Goal: Answer question/provide support: Share knowledge or assist other users

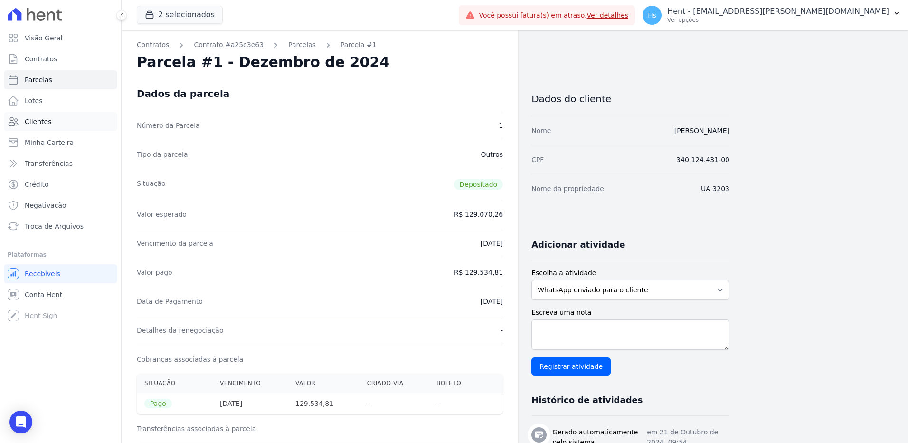
click at [32, 125] on span "Clientes" at bounding box center [38, 121] width 27 height 9
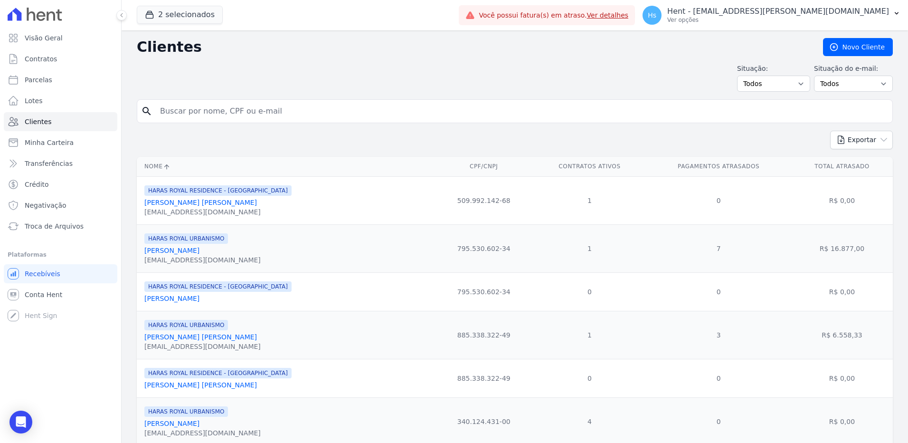
click at [220, 112] on input "search" at bounding box center [521, 111] width 734 height 19
type input "MEDEIROS, DOMENICO E LIMA LTDA"
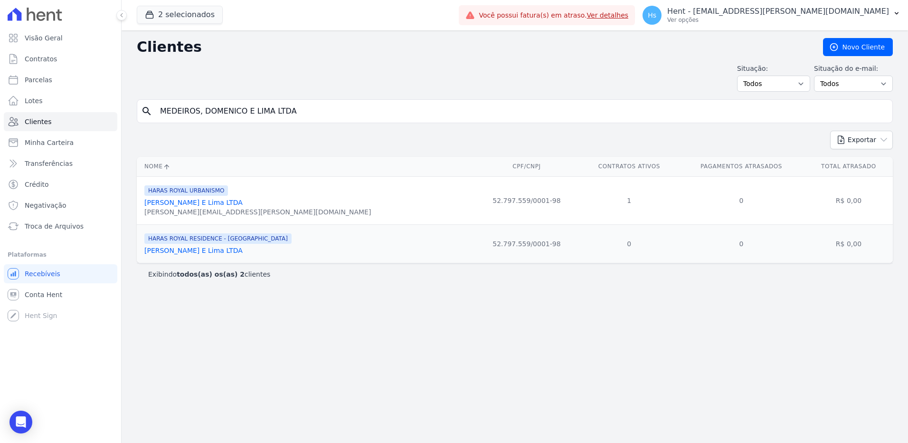
click at [230, 200] on link "Medeiros, Domenico E Lima LTDA" at bounding box center [193, 202] width 98 height 8
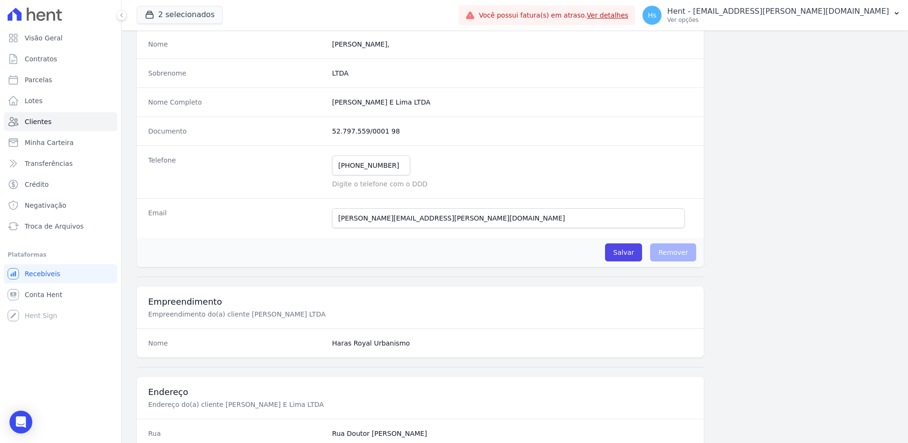
scroll to position [95, 0]
drag, startPoint x: 373, startPoint y: 127, endPoint x: 322, endPoint y: 131, distance: 51.0
click at [322, 131] on div "Documento 52.797.559/0001 98" at bounding box center [420, 129] width 567 height 29
drag, startPoint x: 322, startPoint y: 131, endPoint x: 333, endPoint y: 129, distance: 11.2
click at [392, 123] on div "Documento 52.797.559/0001 98" at bounding box center [420, 129] width 567 height 29
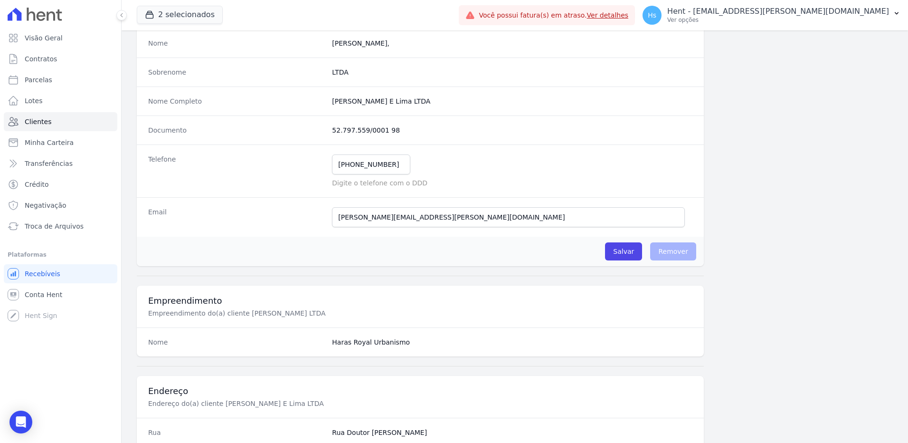
drag, startPoint x: 388, startPoint y: 129, endPoint x: 330, endPoint y: 129, distance: 58.4
click at [332, 129] on dd "52.797.559/0001 98" at bounding box center [512, 129] width 360 height 9
copy dd "52.797.559/0001 98"
drag, startPoint x: 490, startPoint y: 220, endPoint x: 316, endPoint y: 222, distance: 173.8
click at [316, 222] on div "Email domenico.limaempreendimentos@gmail.com E-mail enviado. Aguardando confirm…" at bounding box center [420, 216] width 567 height 39
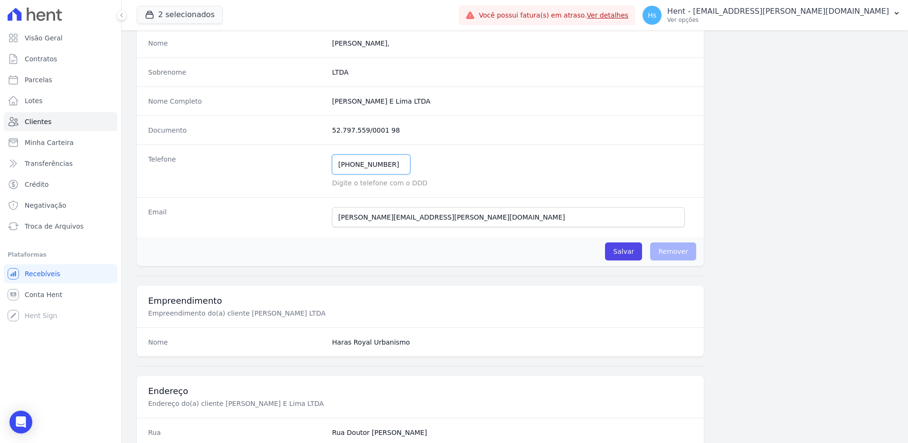
drag, startPoint x: 380, startPoint y: 165, endPoint x: 349, endPoint y: 163, distance: 30.9
click at [349, 163] on input "(95) 99974-5478" at bounding box center [371, 164] width 78 height 20
click at [36, 123] on span "Clientes" at bounding box center [38, 121] width 27 height 9
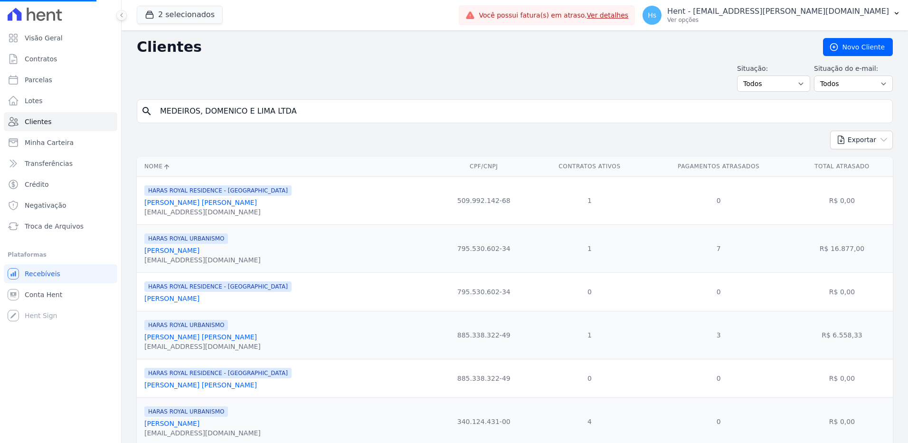
click at [176, 112] on input "MEDEIROS, DOMENICO E LIMA LTDA" at bounding box center [521, 111] width 734 height 19
click at [176, 112] on input "search" at bounding box center [521, 111] width 734 height 19
paste input "PAULO FERNANDO CERESOLI"
type input "PAULO FERNANDO CERESOLI"
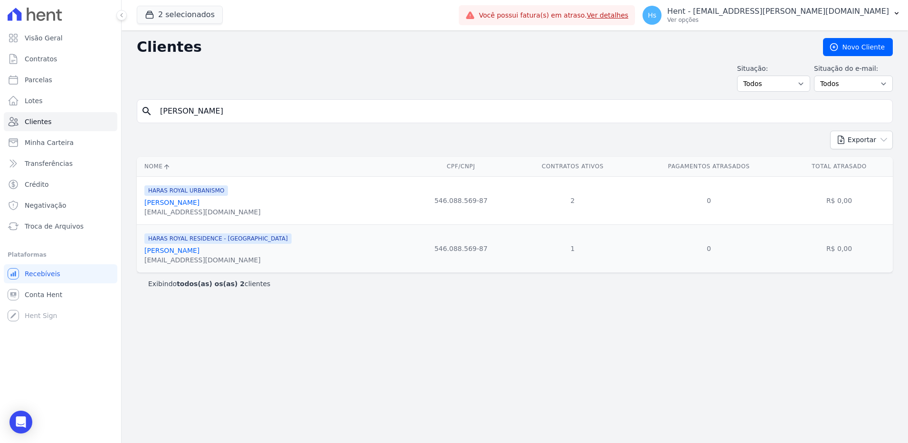
click at [180, 199] on link "Paulo Fernando Ceresoli" at bounding box center [171, 202] width 55 height 8
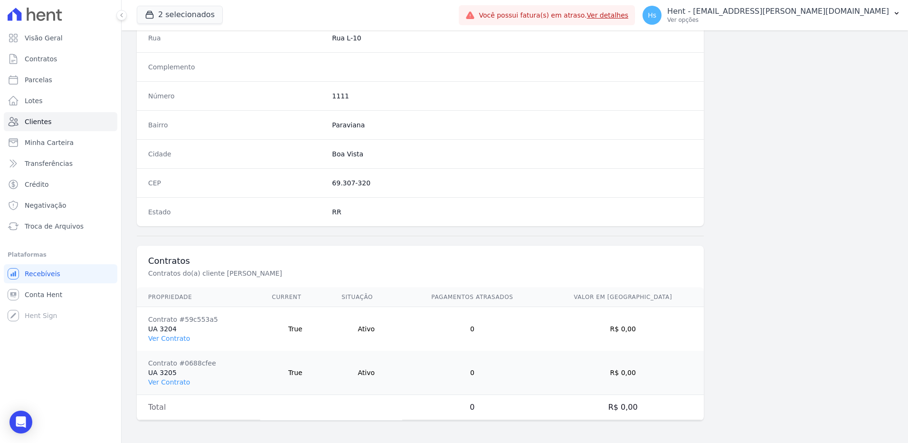
scroll to position [490, 0]
click at [176, 384] on link "Ver Contrato" at bounding box center [169, 382] width 42 height 8
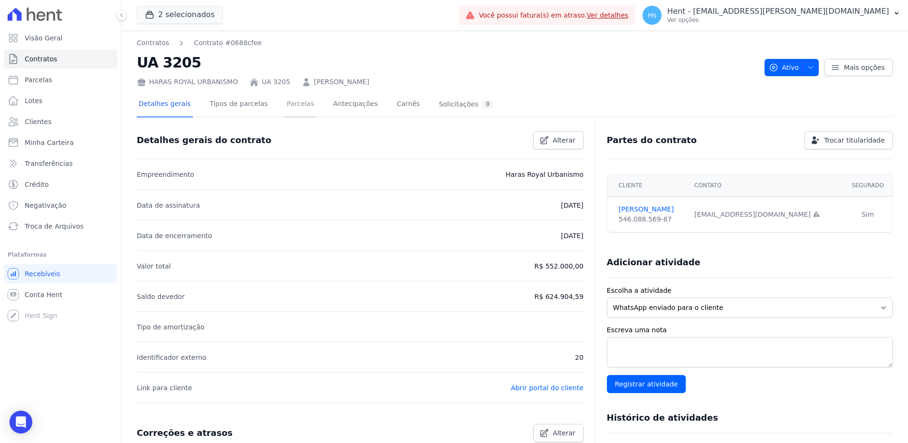
click at [285, 104] on link "Parcelas" at bounding box center [300, 104] width 31 height 25
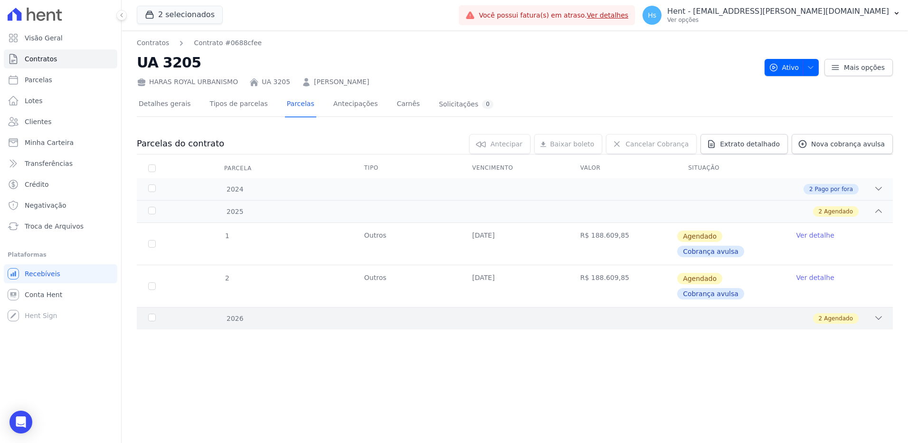
click at [881, 321] on icon at bounding box center [878, 317] width 9 height 9
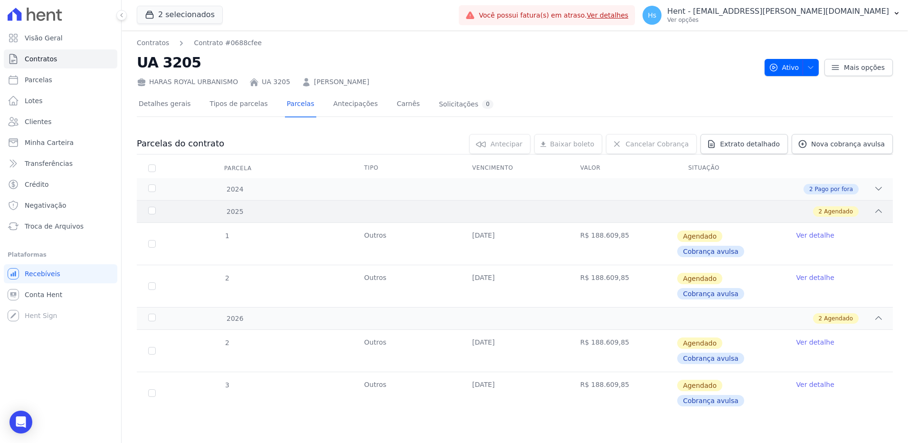
click at [874, 213] on icon at bounding box center [878, 210] width 9 height 9
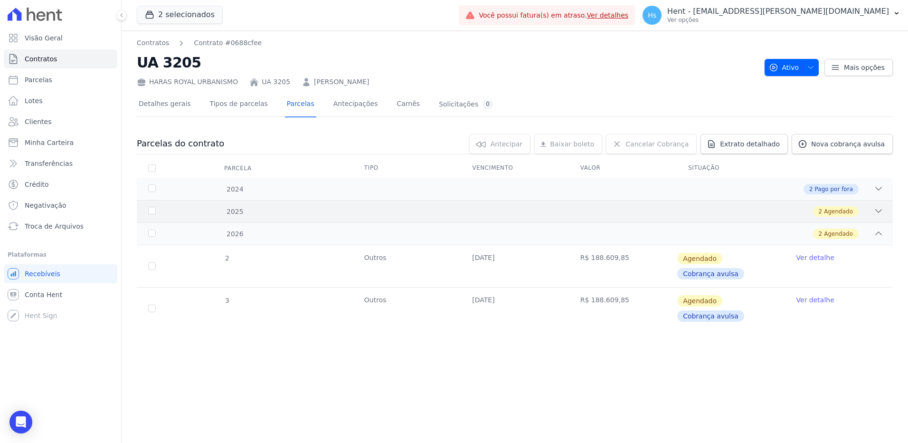
click at [874, 213] on icon at bounding box center [878, 210] width 9 height 9
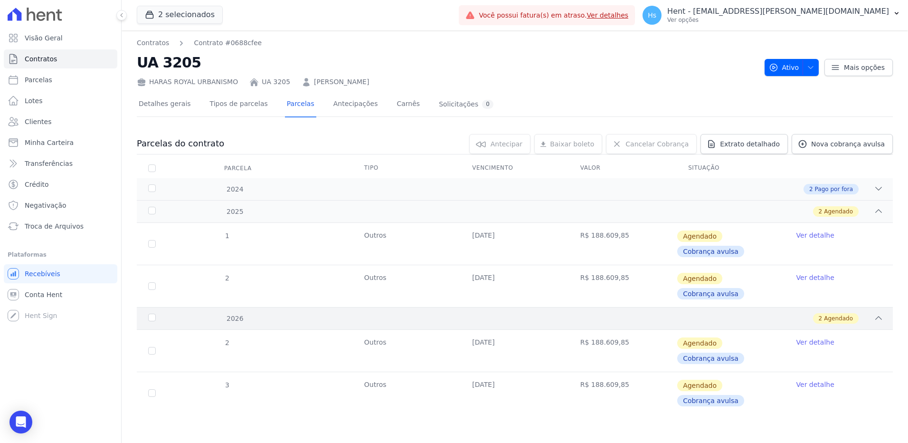
click at [881, 319] on icon at bounding box center [878, 317] width 9 height 9
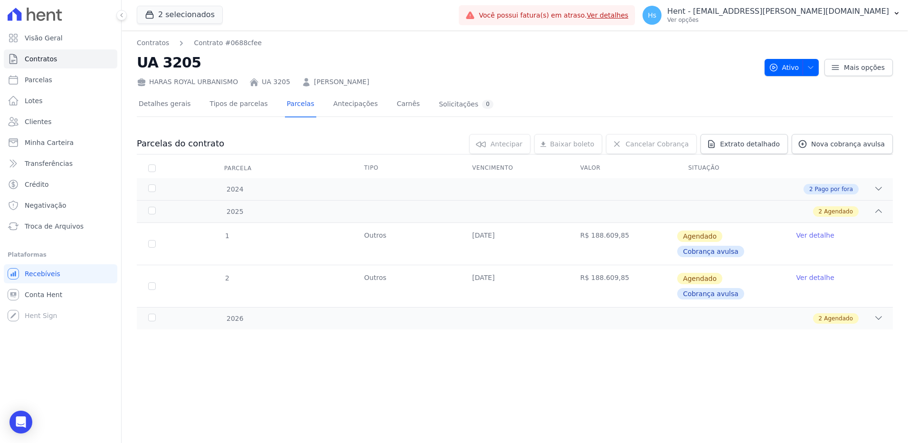
drag, startPoint x: 377, startPoint y: 85, endPoint x: 302, endPoint y: 82, distance: 74.6
click at [302, 82] on div "HARAS ROYAL URBANISMO UA 3205 Paulo Fernando Ceresoli" at bounding box center [447, 80] width 620 height 14
drag, startPoint x: 302, startPoint y: 82, endPoint x: 308, endPoint y: 82, distance: 5.7
copy link "Paulo Fernando Ceresoli"
click at [327, 84] on link "Paulo Fernando Ceresoli" at bounding box center [341, 82] width 55 height 10
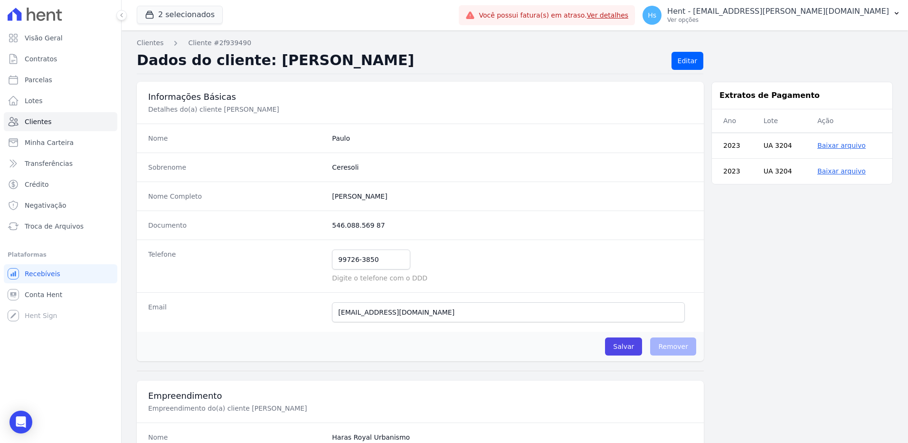
drag, startPoint x: 388, startPoint y: 225, endPoint x: 317, endPoint y: 224, distance: 70.8
click at [317, 224] on div "Documento 546.088.569 87" at bounding box center [420, 224] width 567 height 29
drag, startPoint x: 317, startPoint y: 224, endPoint x: 335, endPoint y: 226, distance: 18.1
copy div "546.088.569 87"
click at [430, 230] on div "Documento 546.088.569 87" at bounding box center [420, 224] width 567 height 29
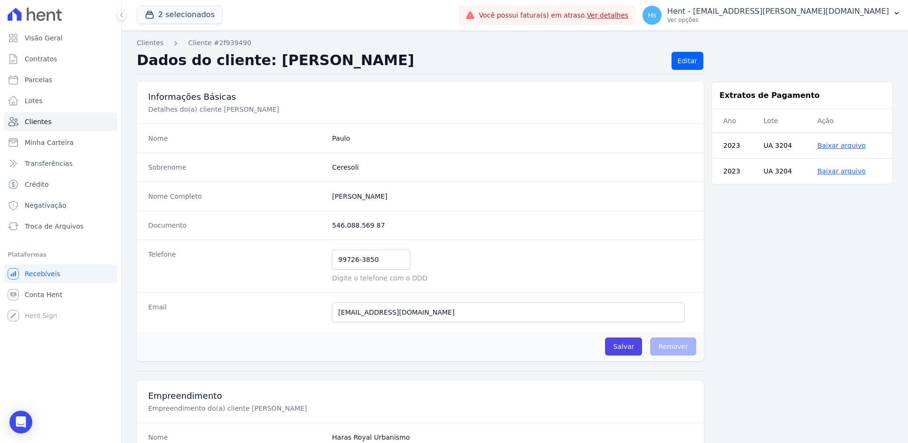
click at [370, 226] on dd "546.088.569 87" at bounding box center [512, 224] width 360 height 9
drag, startPoint x: 374, startPoint y: 226, endPoint x: 330, endPoint y: 225, distance: 44.2
click at [332, 225] on dd "546.088.569 87" at bounding box center [512, 224] width 360 height 9
copy dd "546.088.569 87"
drag, startPoint x: 435, startPoint y: 310, endPoint x: 331, endPoint y: 311, distance: 104.0
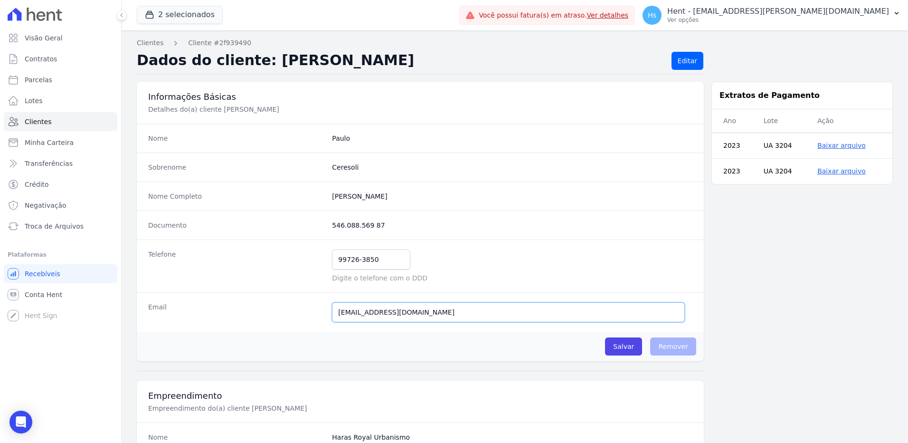
click at [332, 311] on input "paulao-sur@hotmail.com" at bounding box center [508, 312] width 353 height 20
drag, startPoint x: 377, startPoint y: 261, endPoint x: 341, endPoint y: 260, distance: 35.6
click at [341, 260] on input "99726-3850" at bounding box center [371, 259] width 78 height 20
drag, startPoint x: 378, startPoint y: 224, endPoint x: 328, endPoint y: 227, distance: 50.4
click at [328, 227] on div "Documento 546.088.569 87" at bounding box center [420, 224] width 567 height 29
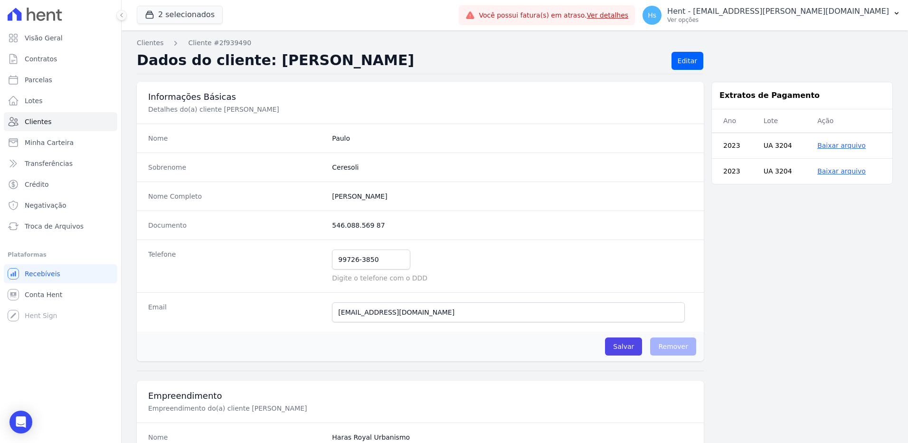
drag, startPoint x: 328, startPoint y: 227, endPoint x: 343, endPoint y: 227, distance: 15.7
copy dd "546.088.569 87"
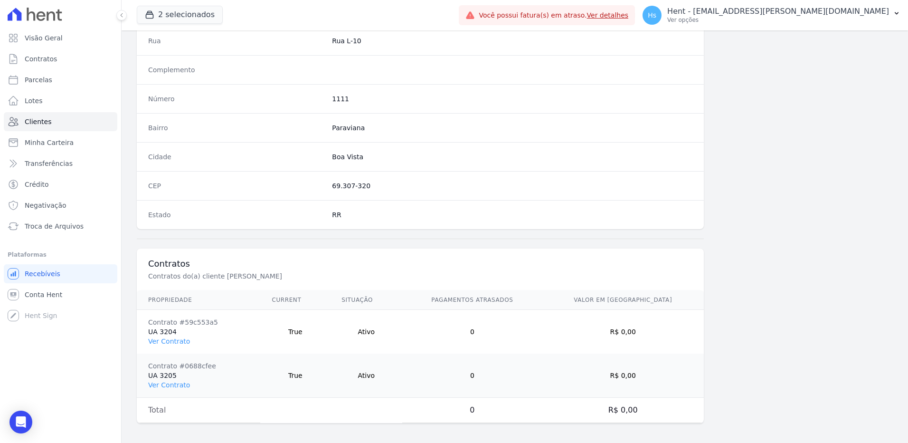
scroll to position [490, 0]
drag, startPoint x: 380, startPoint y: 173, endPoint x: 311, endPoint y: 182, distance: 70.4
click at [311, 182] on div "CEP 69.307-320" at bounding box center [420, 182] width 567 height 29
drag, startPoint x: 311, startPoint y: 182, endPoint x: 352, endPoint y: 180, distance: 41.9
copy div "69.307-320"
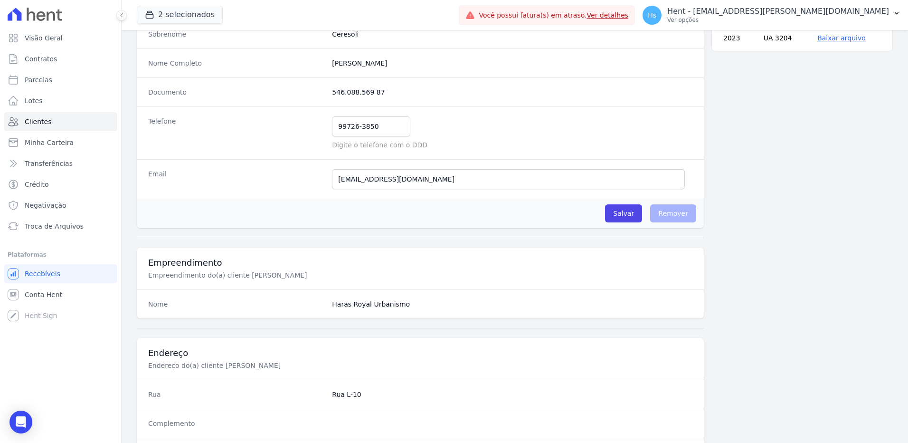
scroll to position [110, 0]
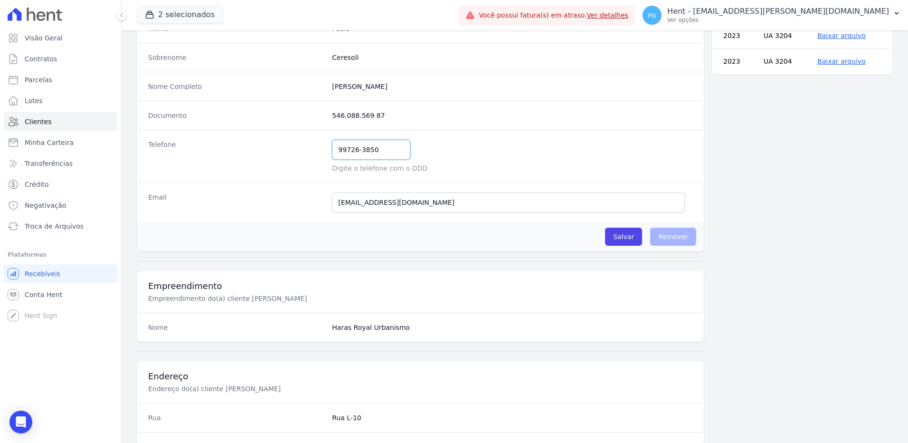
drag, startPoint x: 377, startPoint y: 149, endPoint x: 338, endPoint y: 147, distance: 39.0
click at [338, 147] on input "99726-3850" at bounding box center [371, 150] width 78 height 20
click at [49, 65] on link "Contratos" at bounding box center [60, 58] width 113 height 19
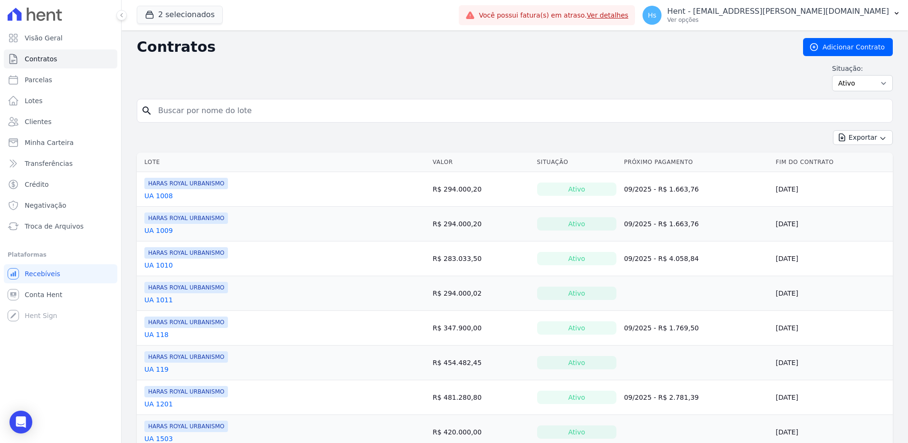
click at [186, 116] on input "search" at bounding box center [520, 110] width 736 height 19
paste input "UA 3200"
type input "UA 3200"
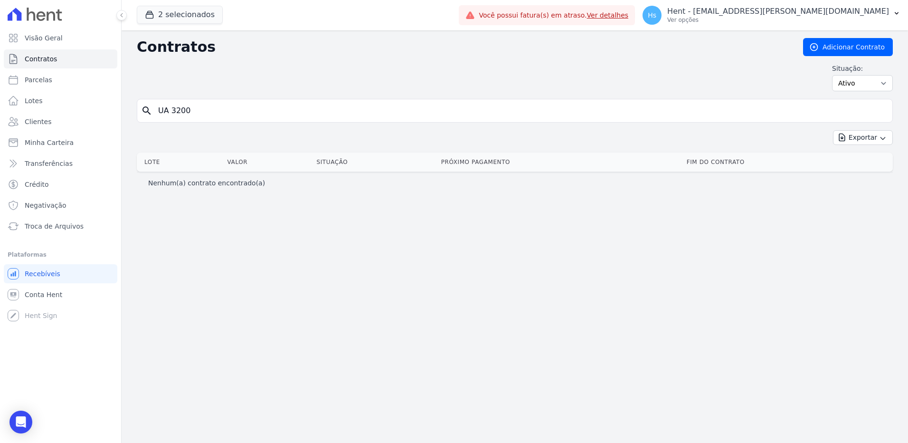
click at [178, 116] on input "UA 3200" at bounding box center [520, 110] width 736 height 19
click at [42, 118] on span "Clientes" at bounding box center [38, 121] width 27 height 9
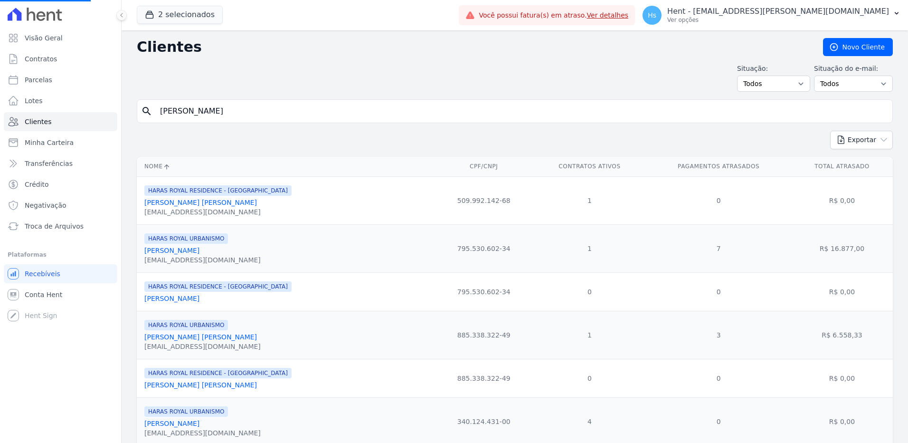
click at [219, 108] on input "PAULO FERNANDO CERESOLI" at bounding box center [521, 111] width 734 height 19
paste input "Primazia Negocios Imobiliários LTDA"
click at [219, 108] on input "Primazia Negocios Imobiliários LTDA" at bounding box center [521, 111] width 734 height 19
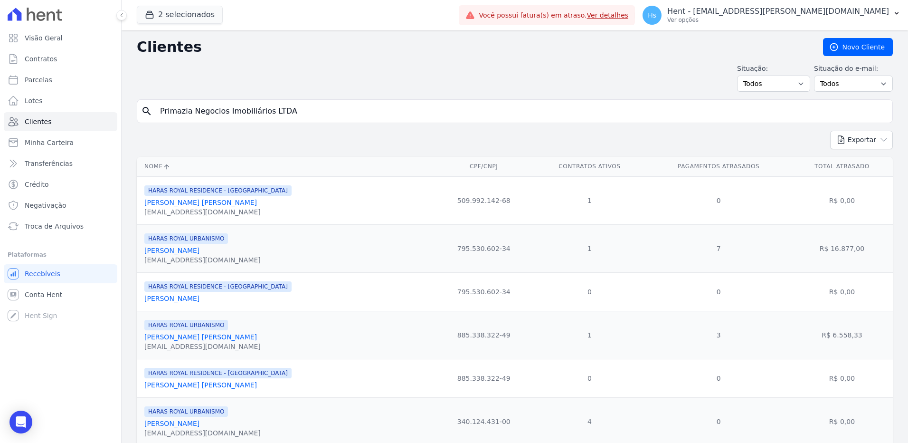
type input "Primazia Negocios Imobiliários LTDA"
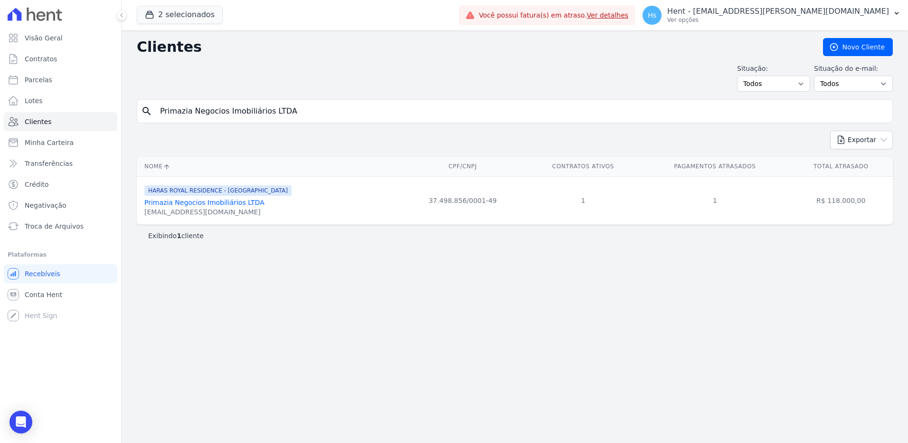
click at [170, 205] on link "Primazia Negocios Imobiliários LTDA" at bounding box center [204, 202] width 120 height 8
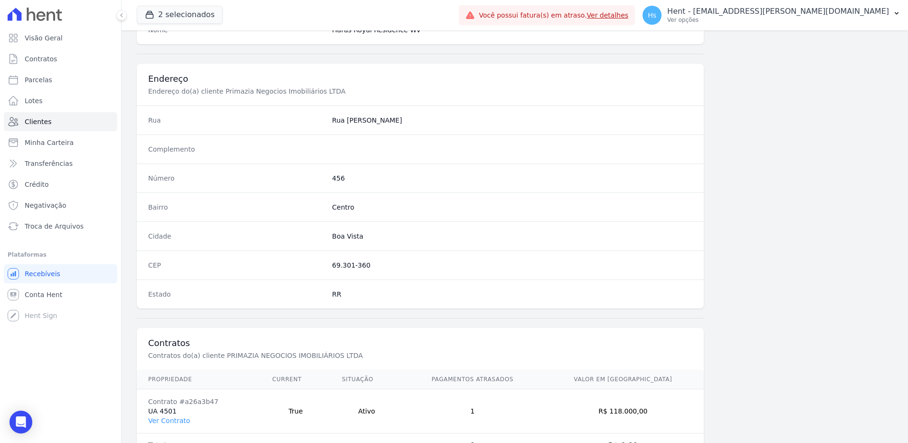
scroll to position [446, 0]
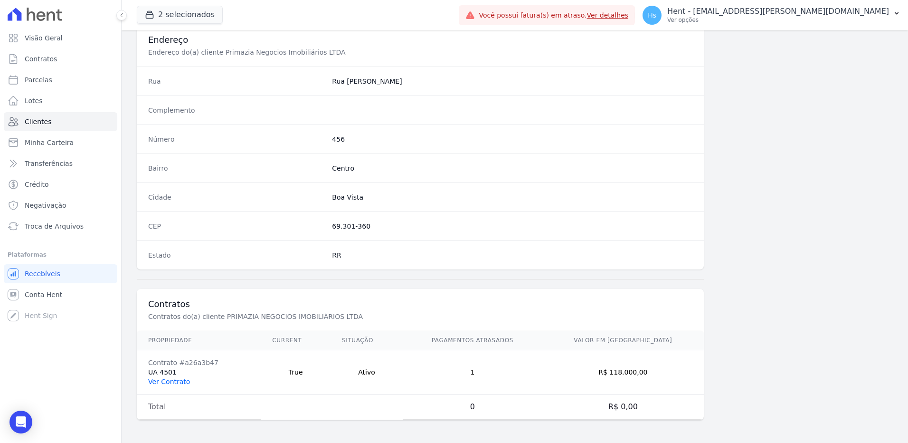
click at [170, 381] on link "Ver Contrato" at bounding box center [169, 382] width 42 height 8
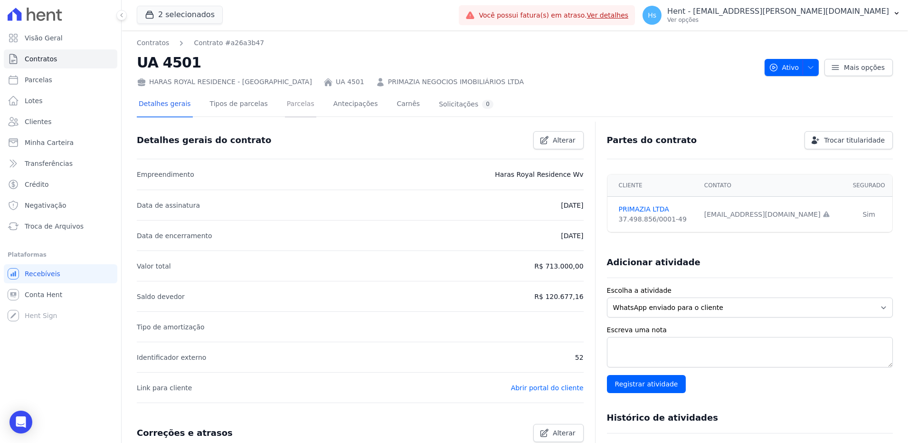
click at [293, 105] on link "Parcelas" at bounding box center [300, 104] width 31 height 25
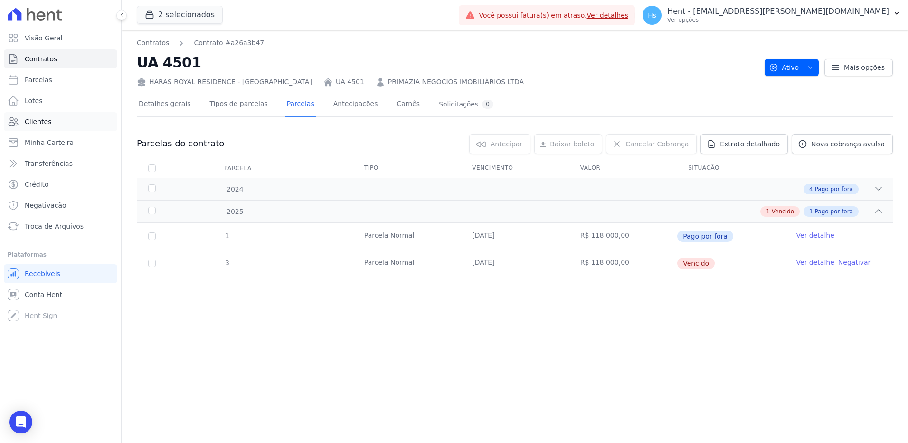
click at [42, 121] on span "Clientes" at bounding box center [38, 121] width 27 height 9
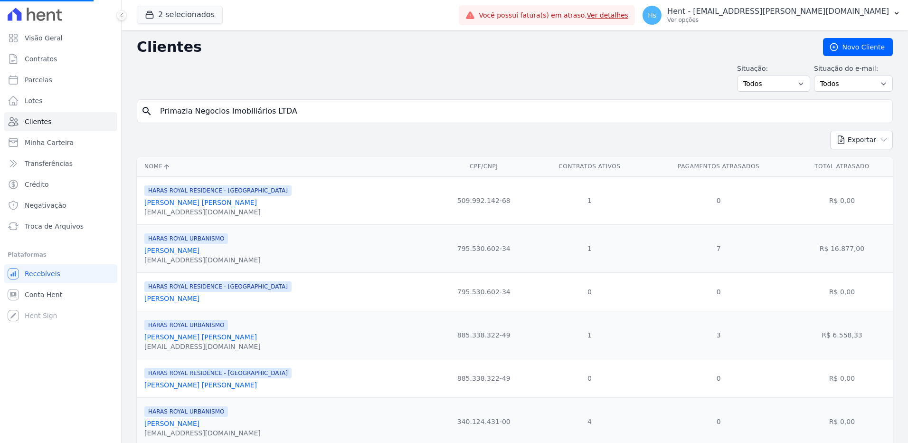
click at [191, 113] on input "Primazia Negocios Imobiliários LTDA" at bounding box center [521, 111] width 734 height 19
click at [191, 113] on input "search" at bounding box center [521, 111] width 734 height 19
paste input "Eliomar Azevedo Dos Santos"
type input "Eliomar Azevedo Dos Santos"
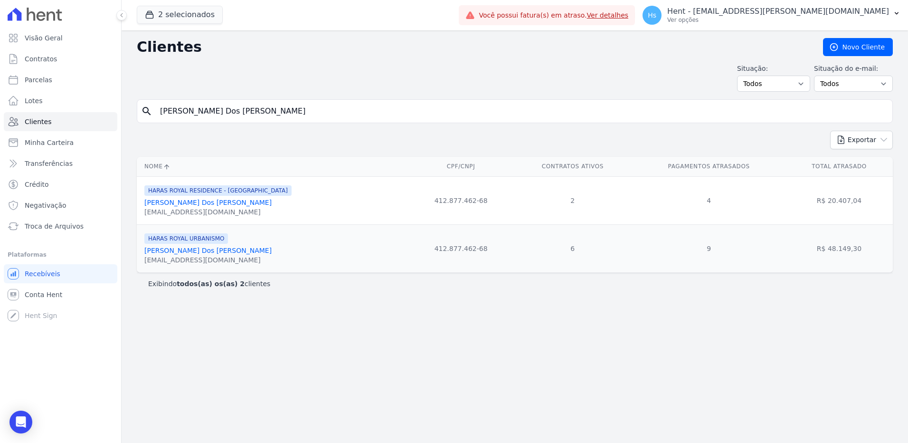
click at [265, 123] on form "search Eliomar Azevedo Dos Santos" at bounding box center [515, 114] width 756 height 31
click at [263, 111] on input "Eliomar Azevedo Dos Santos" at bounding box center [521, 111] width 734 height 19
click at [243, 112] on input "Eliomar Azevedo Dos Santos" at bounding box center [521, 111] width 734 height 19
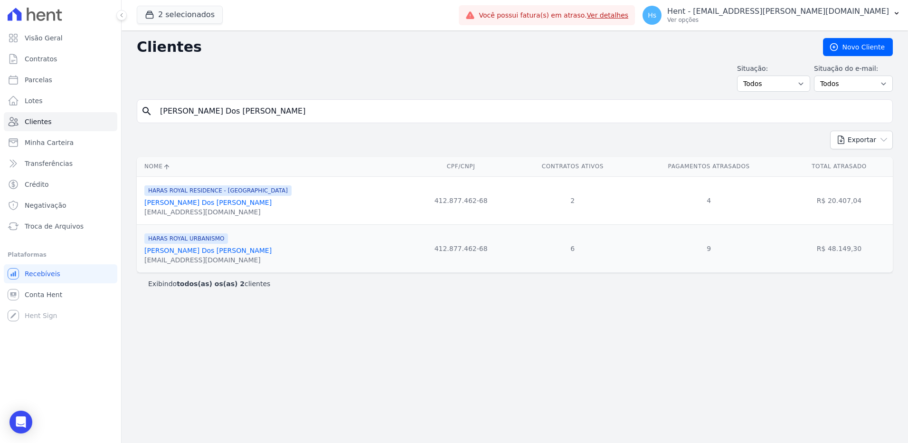
click at [243, 112] on input "Eliomar Azevedo Dos Santos" at bounding box center [521, 111] width 734 height 19
type input "Ana Paula"
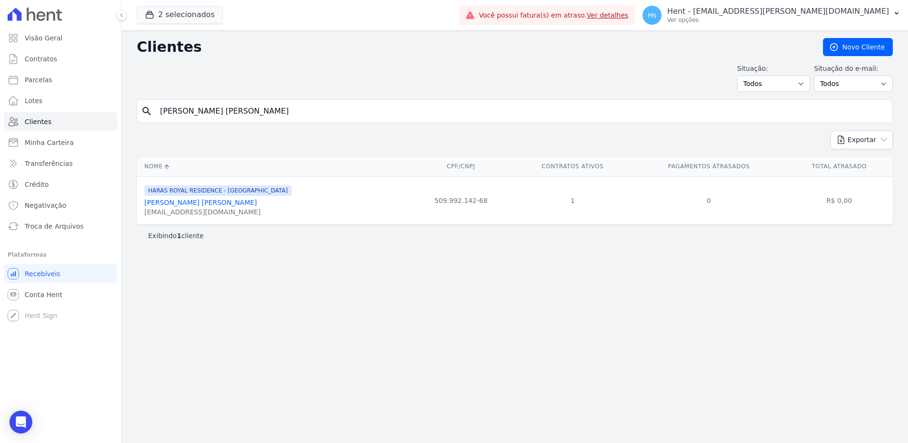
click at [181, 201] on link "Ana Paula Thomé Silva Santiago" at bounding box center [200, 202] width 113 height 8
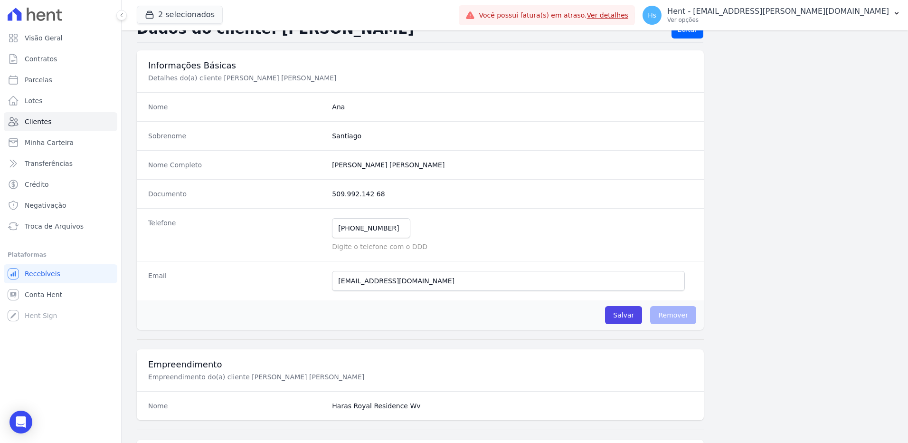
scroll to position [47, 0]
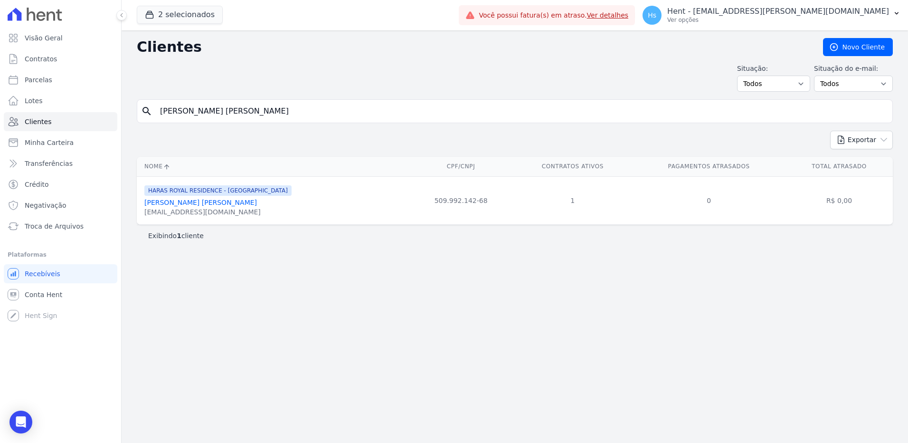
click at [183, 115] on input "Ana Paula" at bounding box center [521, 111] width 734 height 19
click at [182, 115] on input "Ana Paula" at bounding box center [521, 111] width 734 height 19
drag, startPoint x: 182, startPoint y: 115, endPoint x: 234, endPoint y: 108, distance: 52.2
click at [253, 104] on input "Ana Paula" at bounding box center [521, 111] width 734 height 19
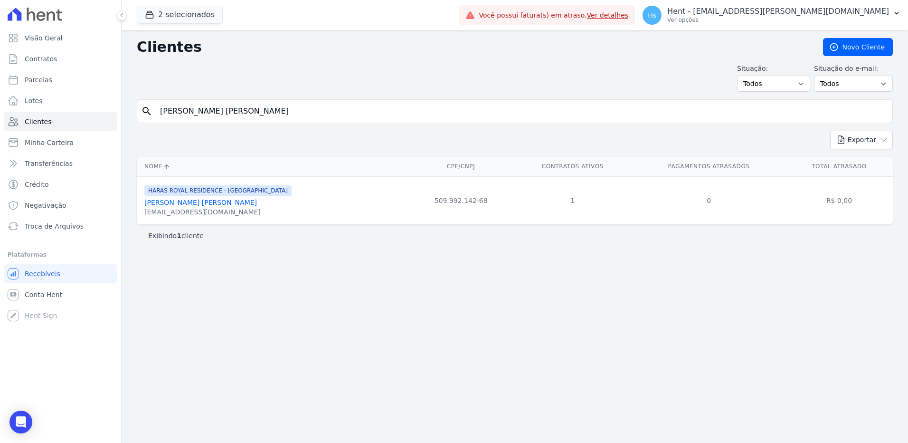
click at [195, 113] on input "Ana Paula" at bounding box center [521, 111] width 734 height 19
click at [195, 113] on input "search" at bounding box center [521, 111] width 734 height 19
click at [303, 98] on div "Clientes Novo Cliente Situação: Todos Adimplentes Inadimplentes Situação do e-m…" at bounding box center [515, 236] width 786 height 412
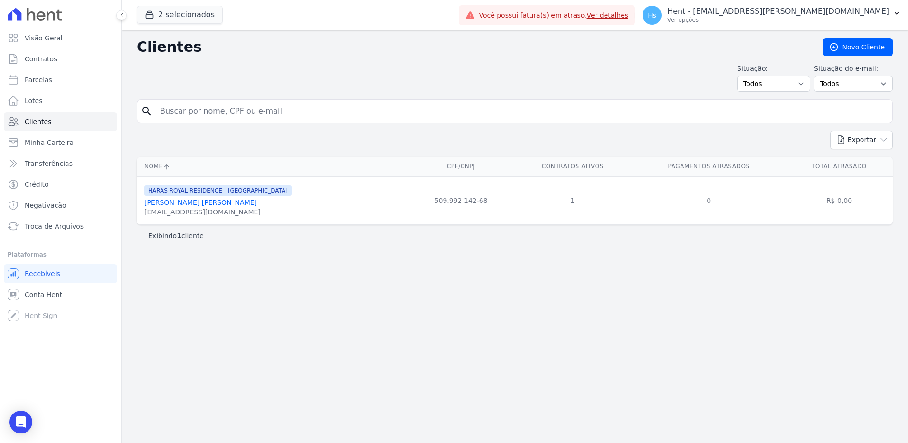
click at [263, 107] on input "search" at bounding box center [521, 111] width 734 height 19
paste input "Eliomar Azevedo Dos Santos"
type input "Eliomar Azevedo Dos Santos"
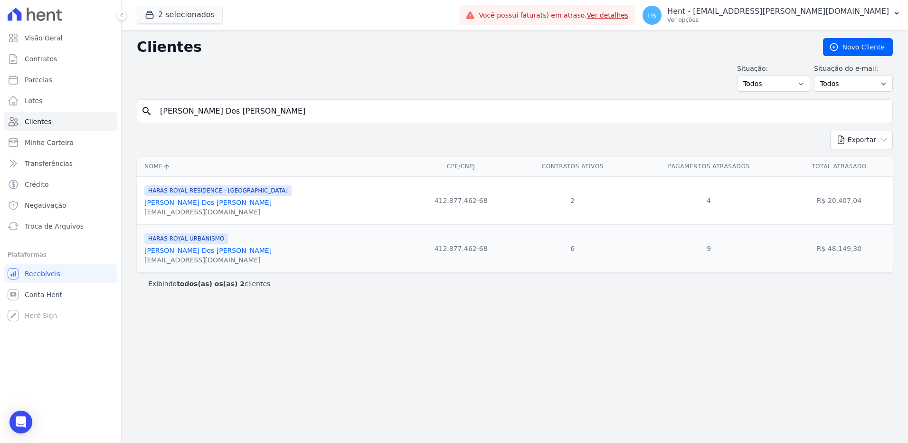
click at [192, 254] on link "Eliomar Azevedo Dos Santos" at bounding box center [207, 250] width 127 height 8
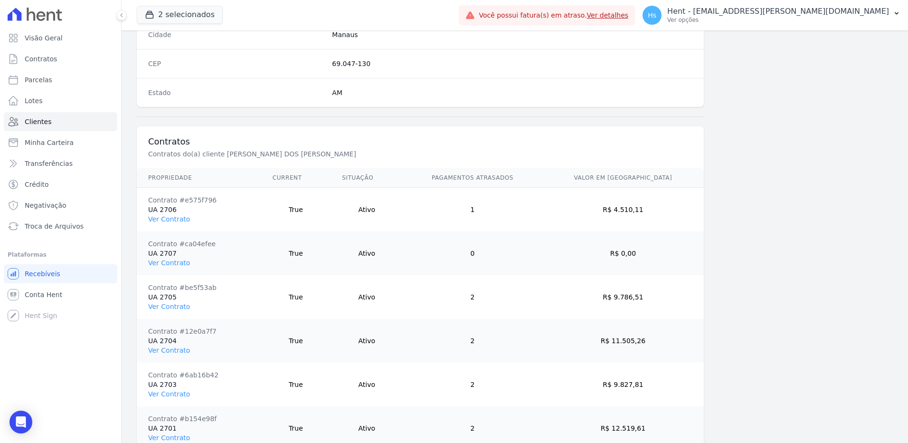
scroll to position [664, 0]
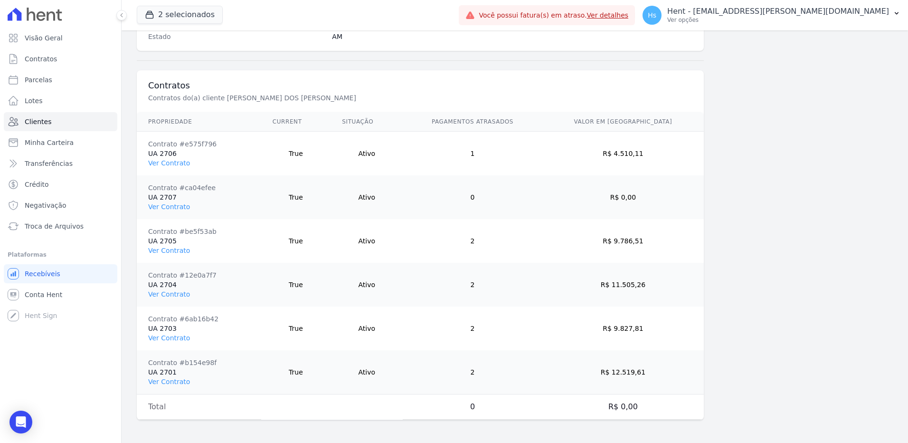
click at [161, 167] on td "Contrato #e575f796 UA 2706 Ver Contrato" at bounding box center [199, 154] width 124 height 44
click at [161, 165] on link "Ver Contrato" at bounding box center [169, 163] width 42 height 8
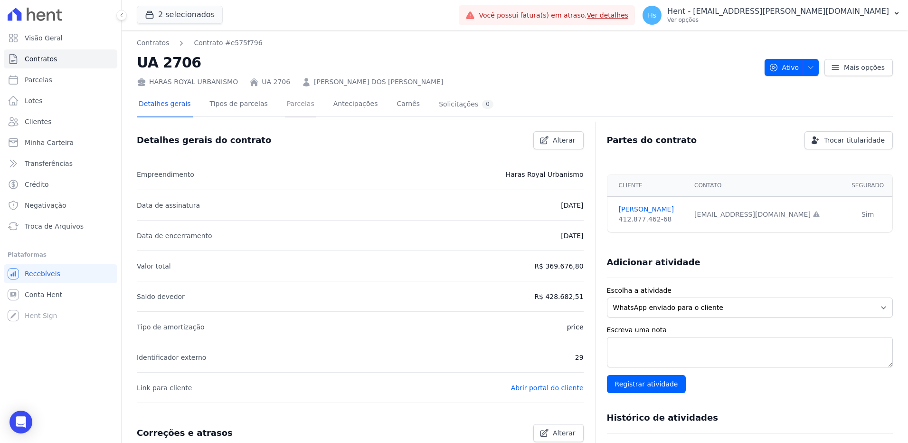
click at [289, 106] on link "Parcelas" at bounding box center [300, 104] width 31 height 25
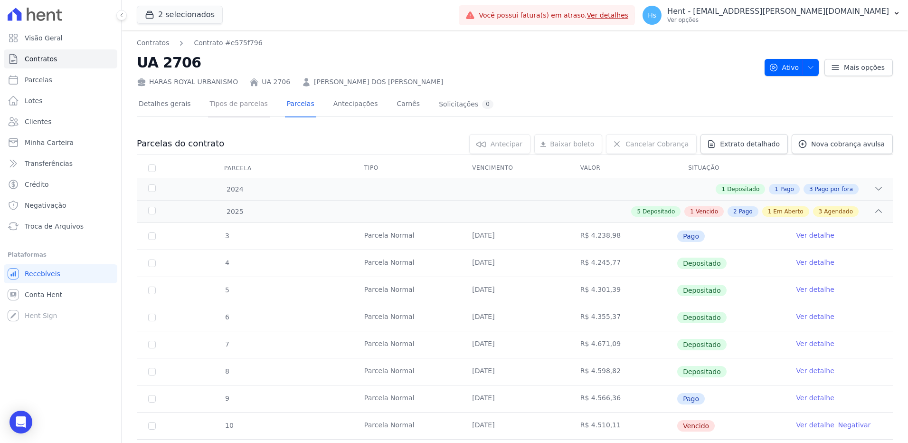
click at [234, 104] on link "Tipos de parcelas" at bounding box center [239, 104] width 62 height 25
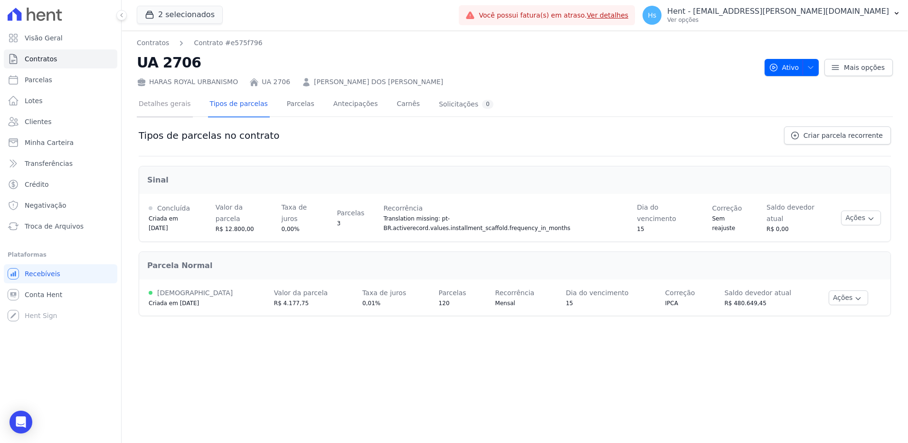
click at [183, 107] on link "Detalhes gerais" at bounding box center [165, 104] width 56 height 25
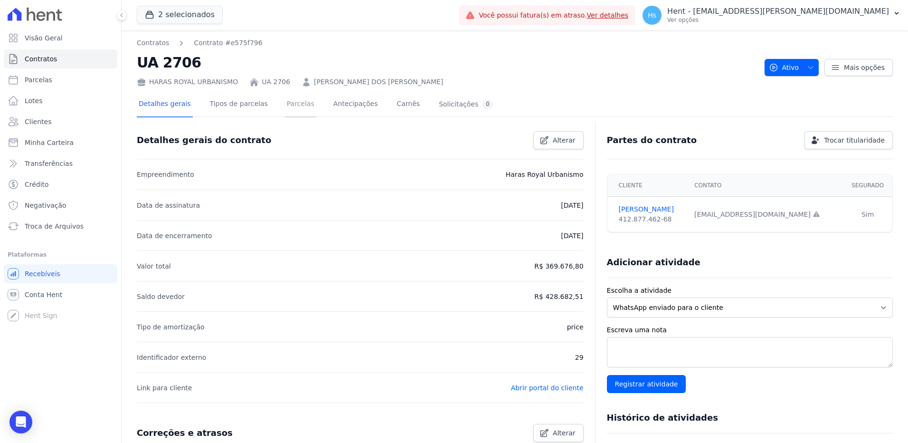
click at [285, 112] on link "Parcelas" at bounding box center [300, 104] width 31 height 25
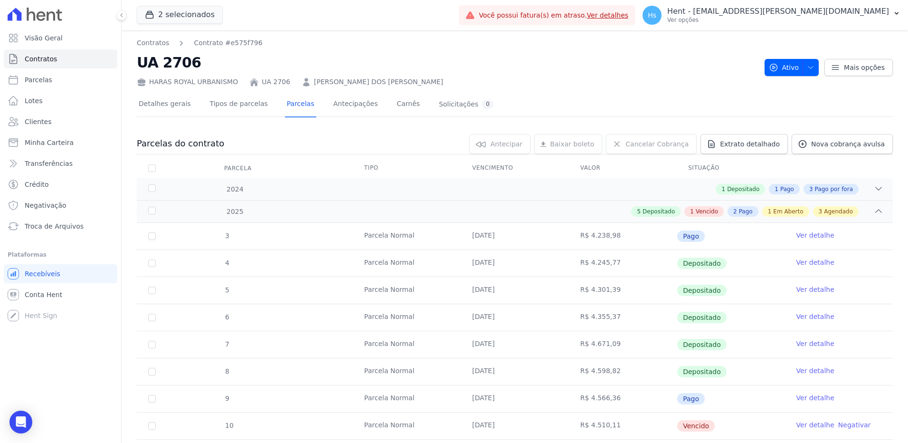
click at [321, 82] on link "ELIOMAR AZEVEDO DOS SANTOS" at bounding box center [378, 82] width 129 height 10
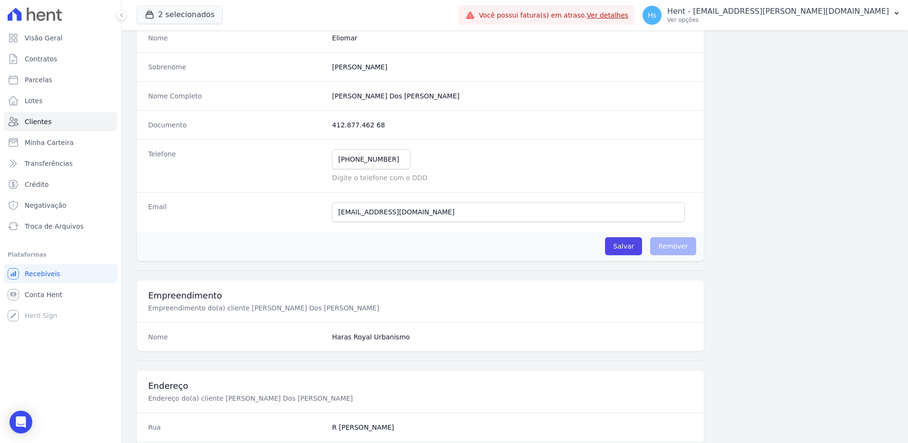
scroll to position [95, 0]
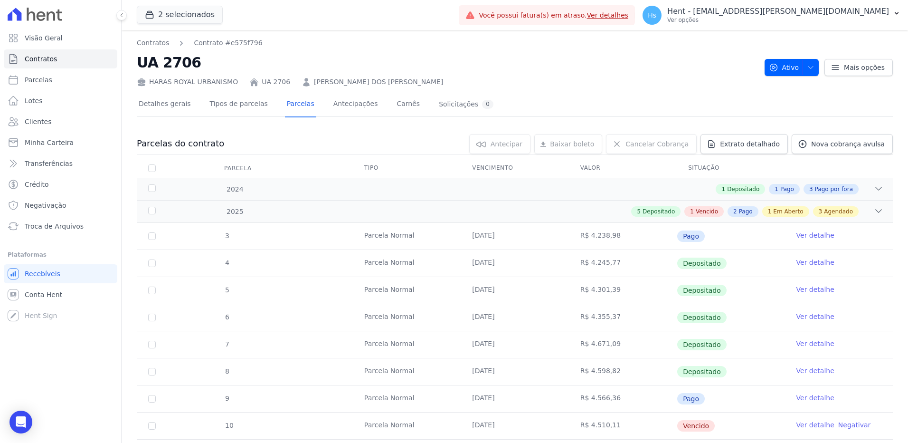
click at [356, 78] on link "ELIOMAR AZEVEDO DOS SANTOS" at bounding box center [378, 82] width 129 height 10
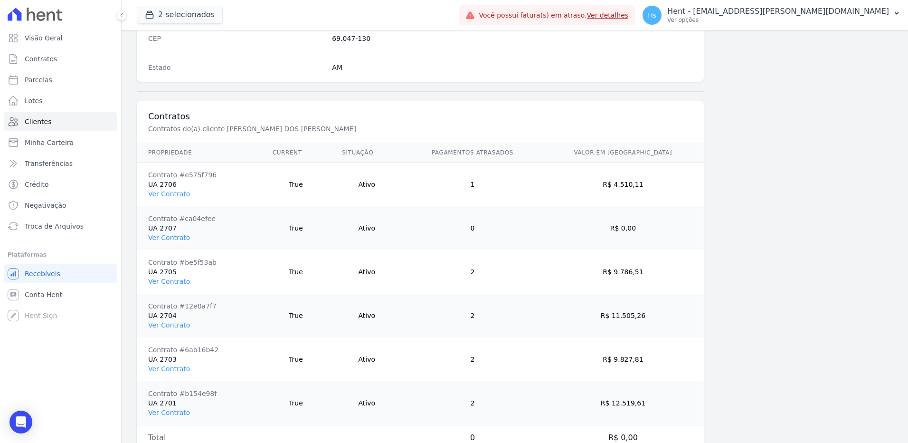
scroll to position [617, 0]
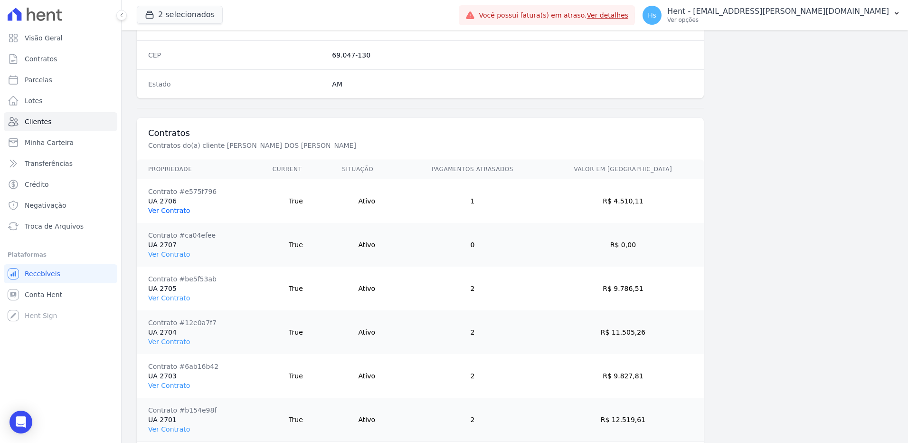
click at [166, 208] on link "Ver Contrato" at bounding box center [169, 211] width 42 height 8
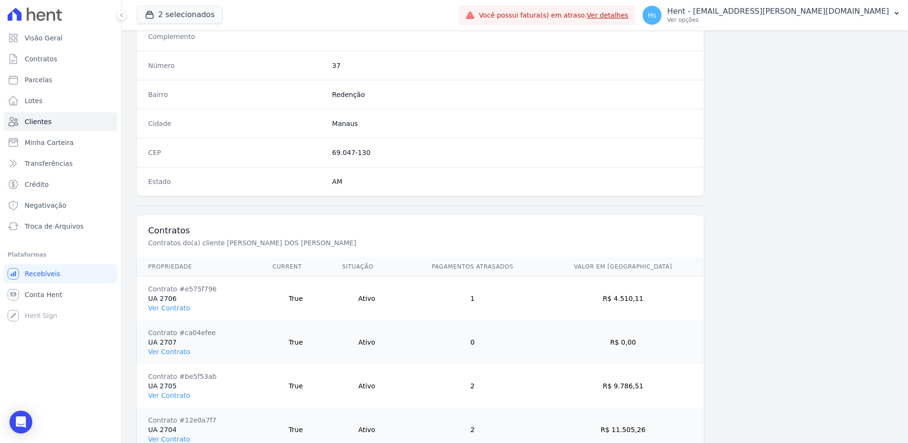
scroll to position [664, 0]
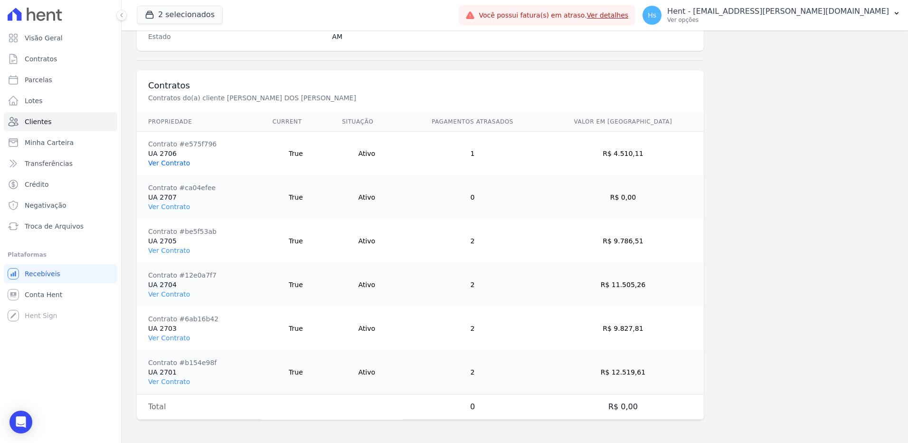
click at [169, 164] on link "Ver Contrato" at bounding box center [169, 163] width 42 height 8
click at [170, 204] on link "Ver Contrato" at bounding box center [169, 207] width 42 height 8
click at [170, 251] on link "Ver Contrato" at bounding box center [169, 250] width 42 height 8
click at [174, 296] on link "Ver Contrato" at bounding box center [169, 294] width 42 height 8
click at [177, 338] on link "Ver Contrato" at bounding box center [169, 338] width 42 height 8
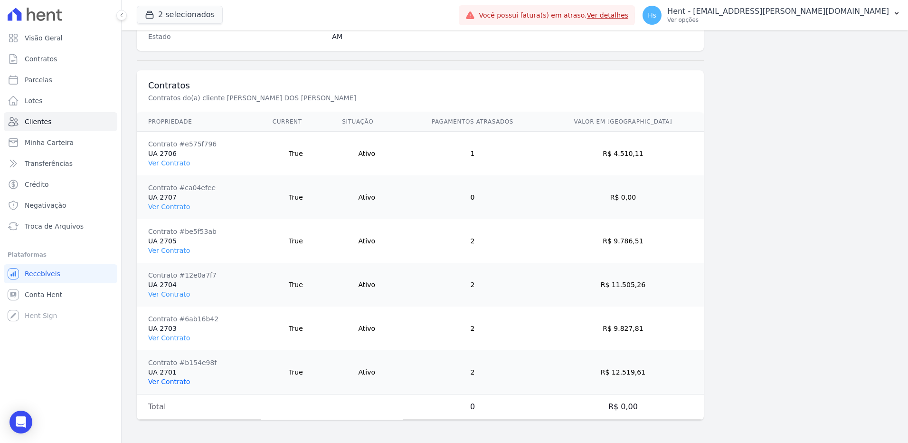
click at [176, 384] on link "Ver Contrato" at bounding box center [169, 382] width 42 height 8
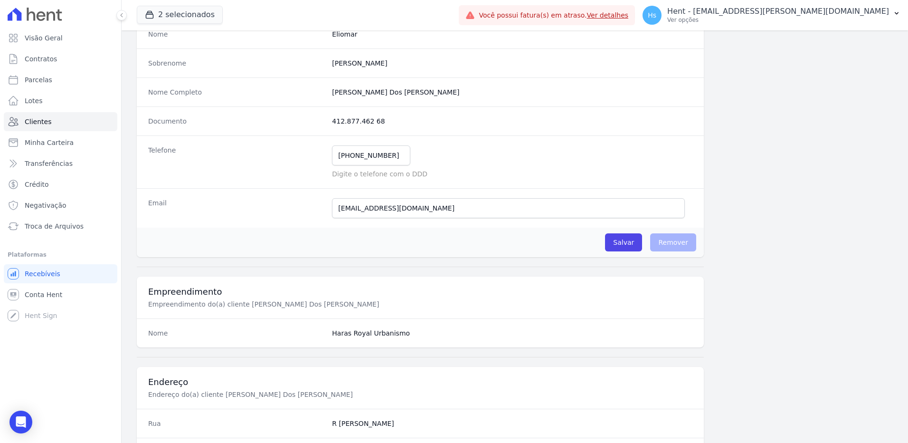
scroll to position [0, 0]
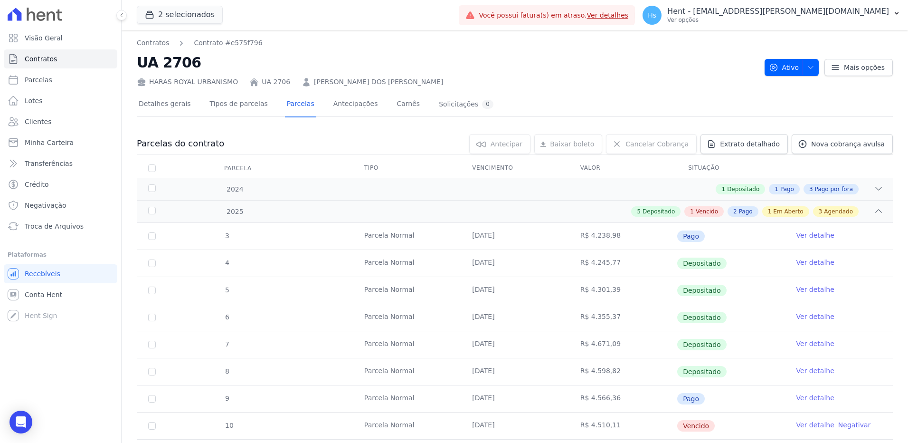
click at [365, 80] on link "ELIOMAR AZEVEDO DOS SANTOS" at bounding box center [378, 82] width 129 height 10
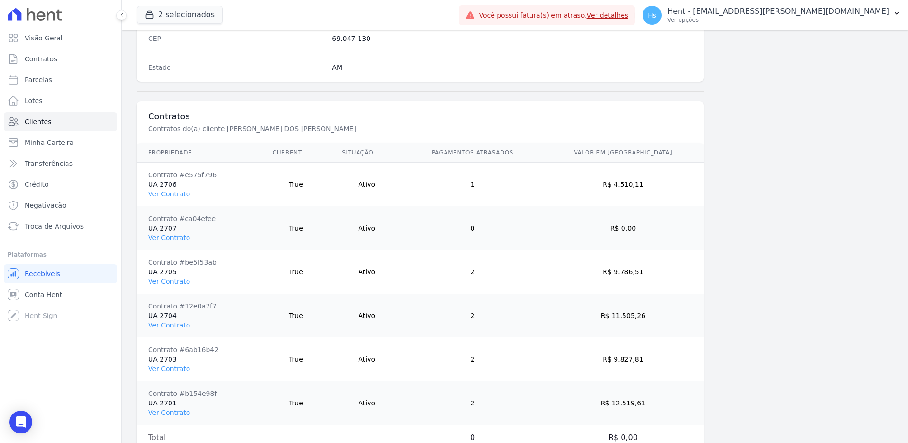
scroll to position [617, 0]
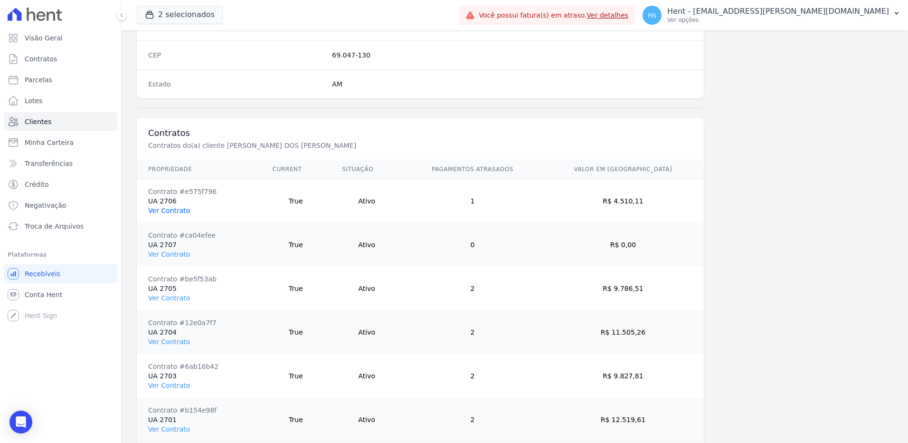
click at [168, 210] on link "Ver Contrato" at bounding box center [169, 211] width 42 height 8
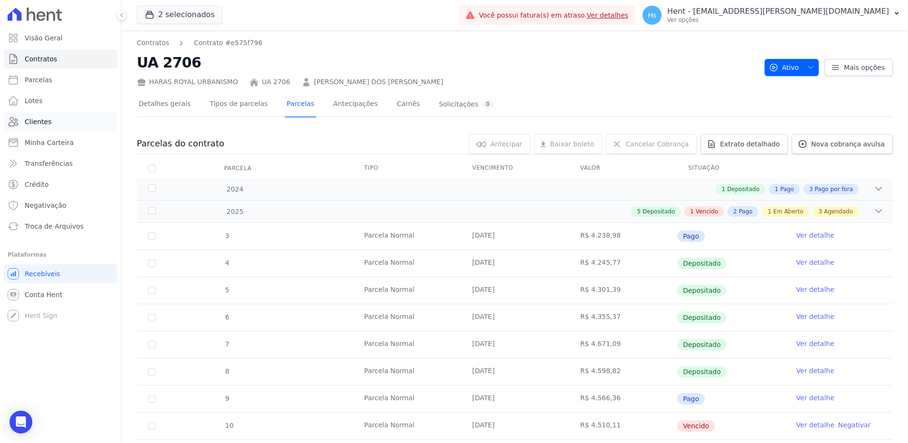
click at [48, 120] on span "Clientes" at bounding box center [38, 121] width 27 height 9
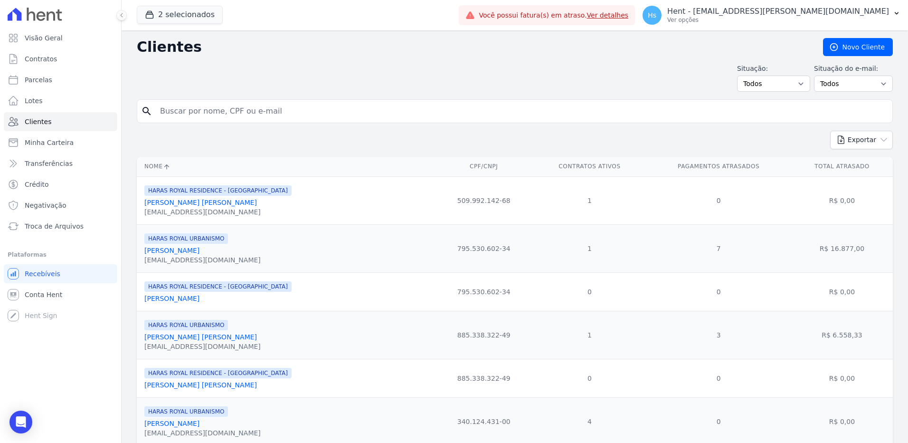
click at [196, 115] on input "search" at bounding box center [521, 111] width 734 height 19
paste input "Eliomar Azevedo Dos Santos"
type input "Eliomar Azevedo Dos Santos"
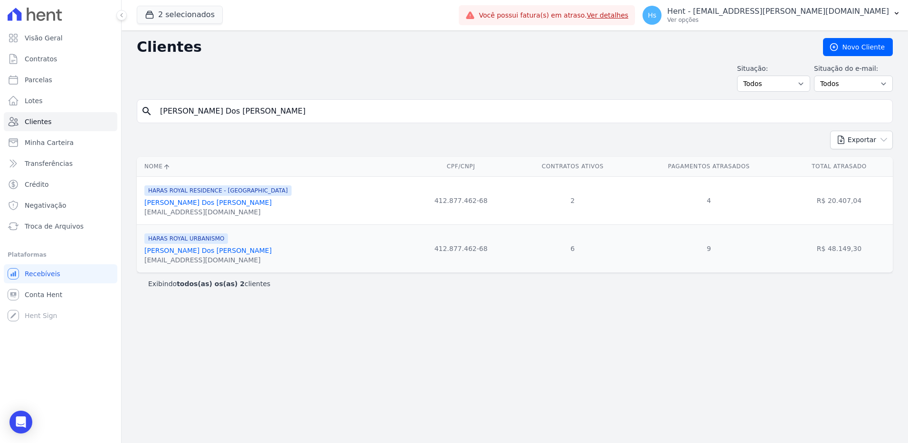
click at [179, 248] on link "Eliomar Azevedo Dos Santos" at bounding box center [207, 250] width 127 height 8
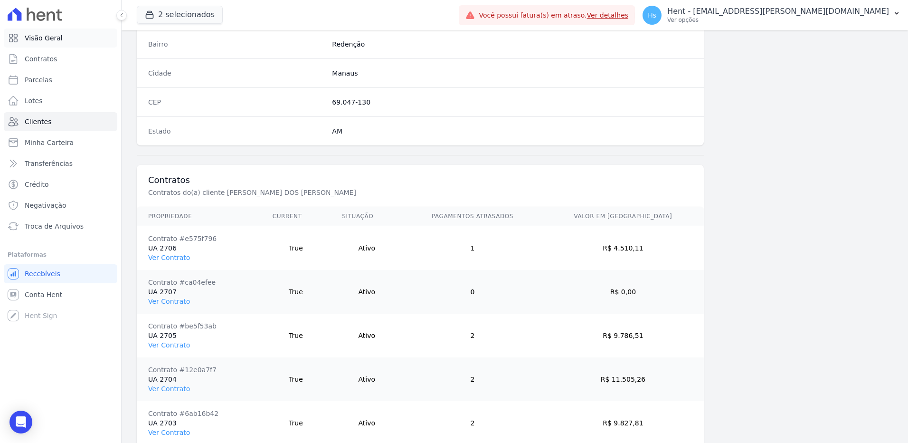
scroll to position [569, 0]
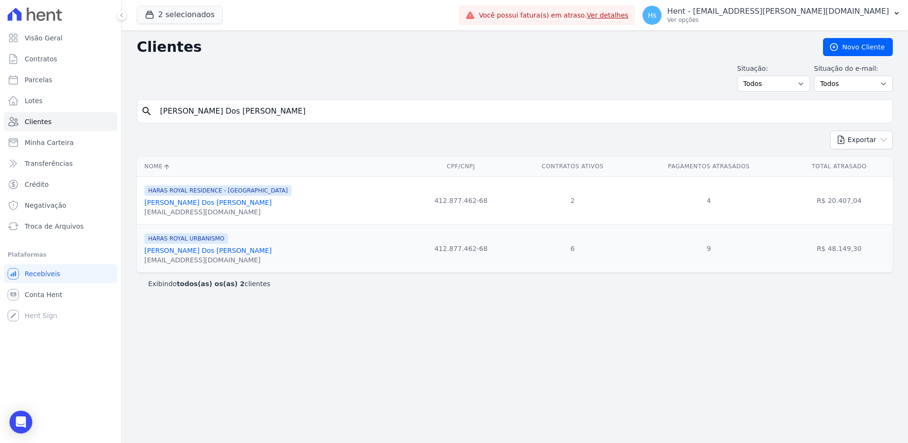
click at [177, 202] on link "Eliomar Azevedo Dos Santos" at bounding box center [207, 202] width 127 height 8
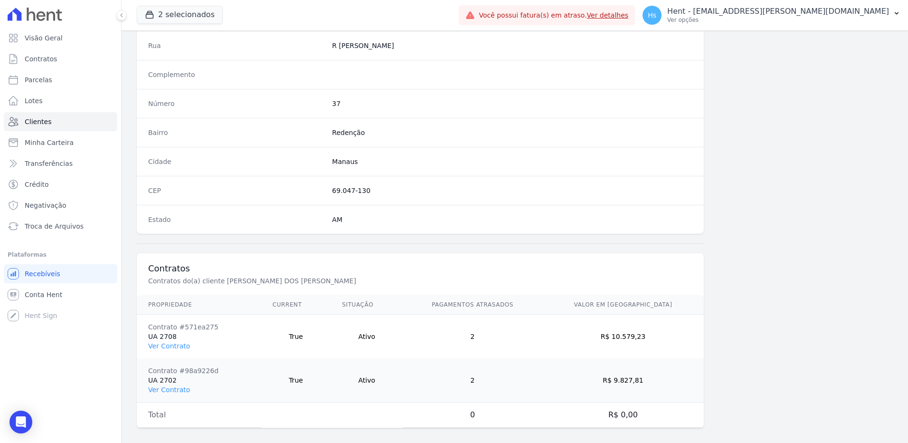
scroll to position [490, 0]
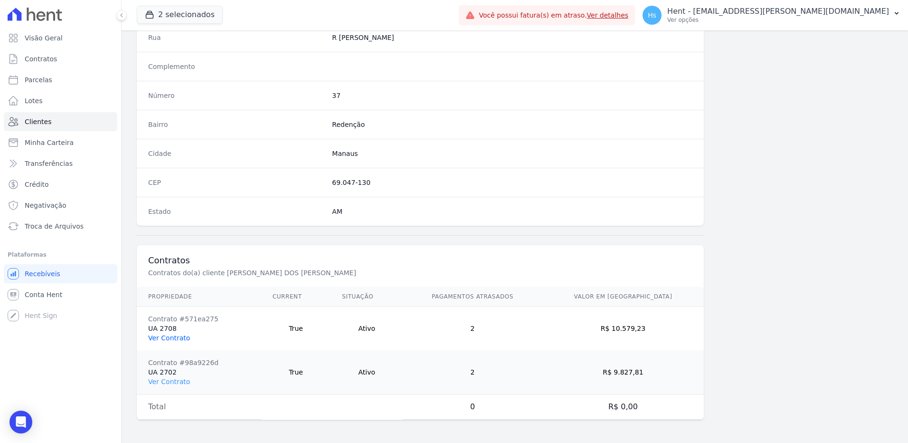
click at [170, 339] on link "Ver Contrato" at bounding box center [169, 338] width 42 height 8
click at [176, 384] on link "Ver Contrato" at bounding box center [169, 382] width 42 height 8
click at [47, 123] on span "Clientes" at bounding box center [38, 121] width 27 height 9
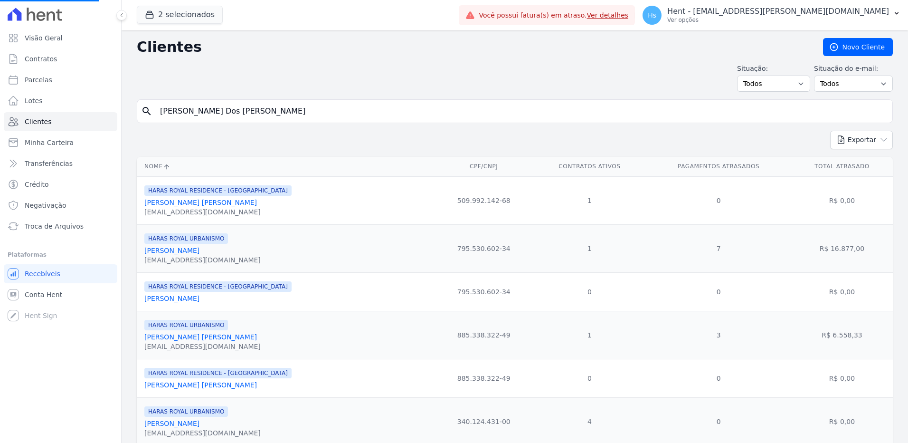
click at [239, 114] on input "Eliomar Azevedo Dos Santos" at bounding box center [521, 111] width 734 height 19
click at [239, 113] on input "search" at bounding box center [521, 111] width 734 height 19
paste input "Camila Lima Pereira"
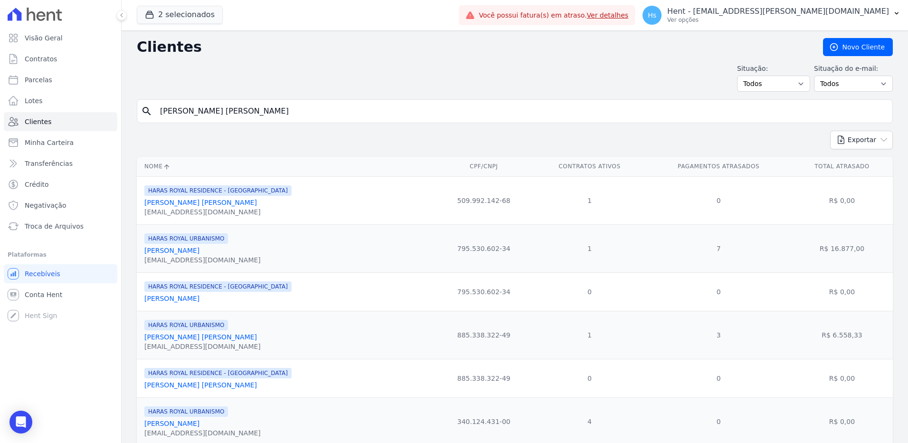
type input "Camila Lima Pereira"
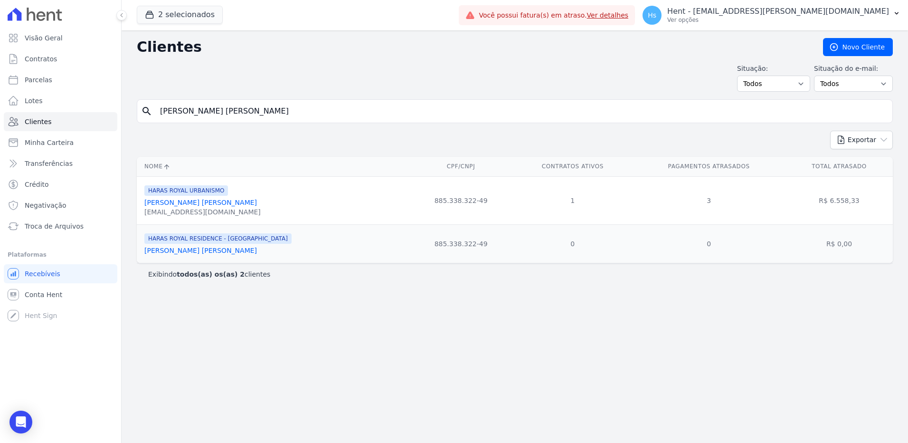
click at [180, 203] on link "Camila Lima Pereira" at bounding box center [200, 202] width 113 height 8
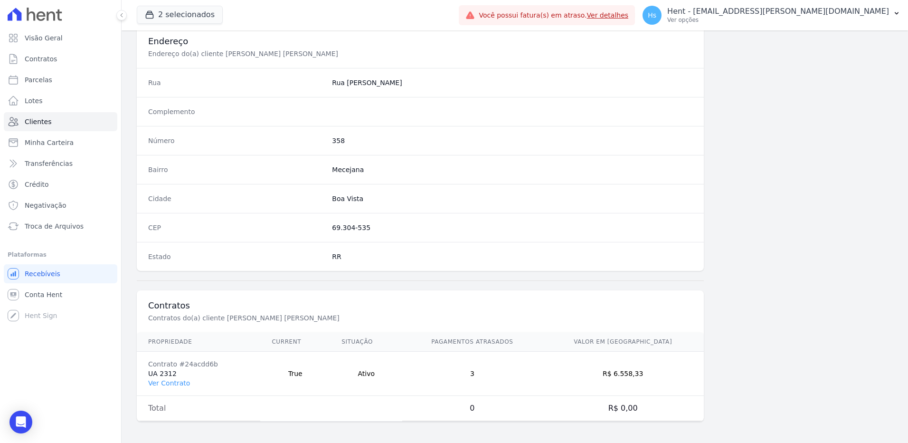
scroll to position [446, 0]
click at [180, 380] on link "Ver Contrato" at bounding box center [169, 382] width 42 height 8
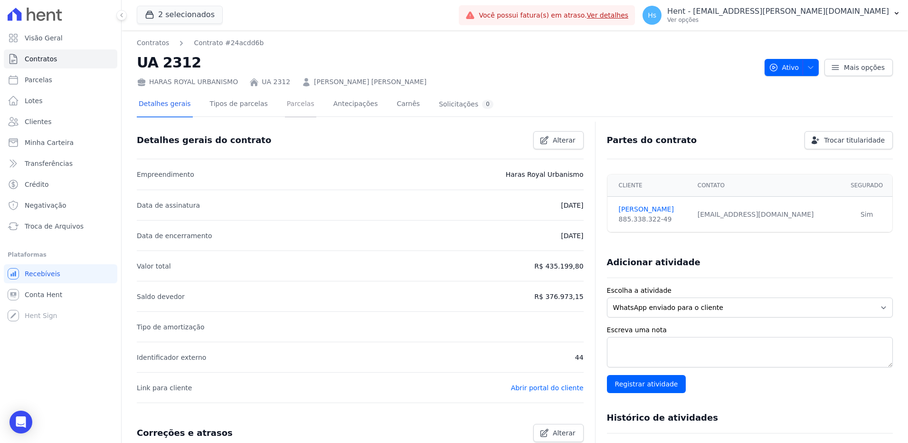
click at [292, 101] on link "Parcelas" at bounding box center [300, 104] width 31 height 25
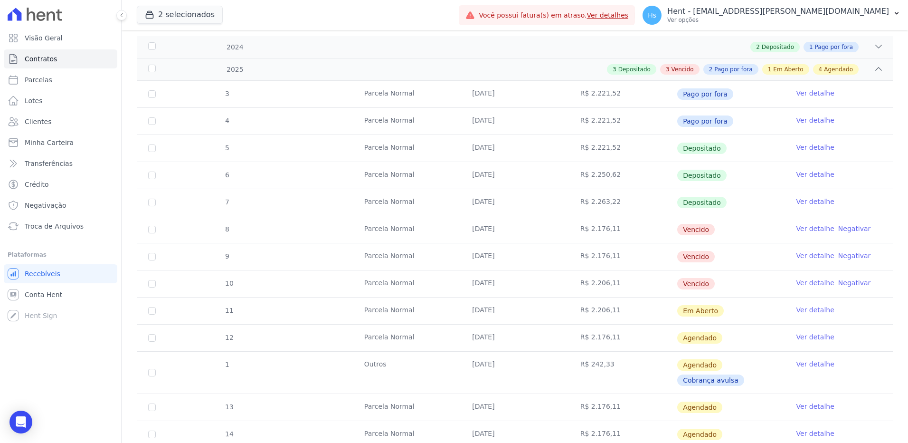
scroll to position [142, 0]
click at [796, 282] on link "Ver detalhe" at bounding box center [815, 281] width 38 height 9
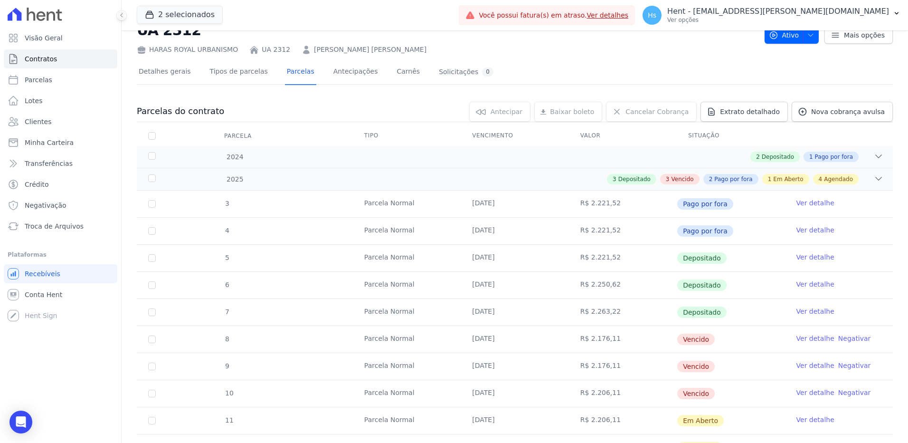
scroll to position [47, 0]
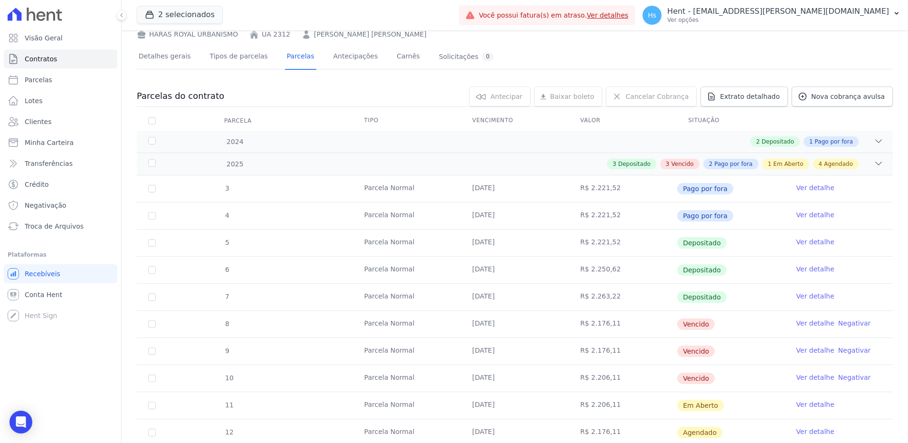
click at [811, 325] on link "Ver detalhe" at bounding box center [815, 322] width 38 height 9
click at [812, 350] on link "Ver detalhe" at bounding box center [815, 349] width 38 height 9
click at [808, 378] on link "Ver detalhe" at bounding box center [815, 376] width 38 height 9
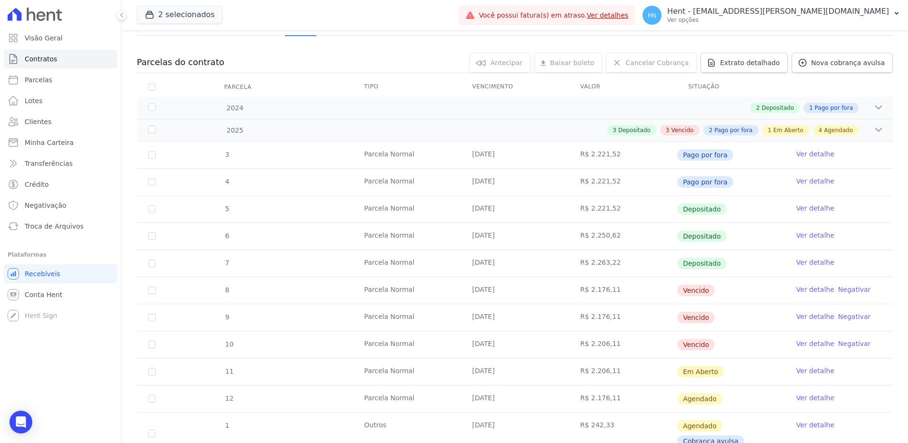
scroll to position [95, 0]
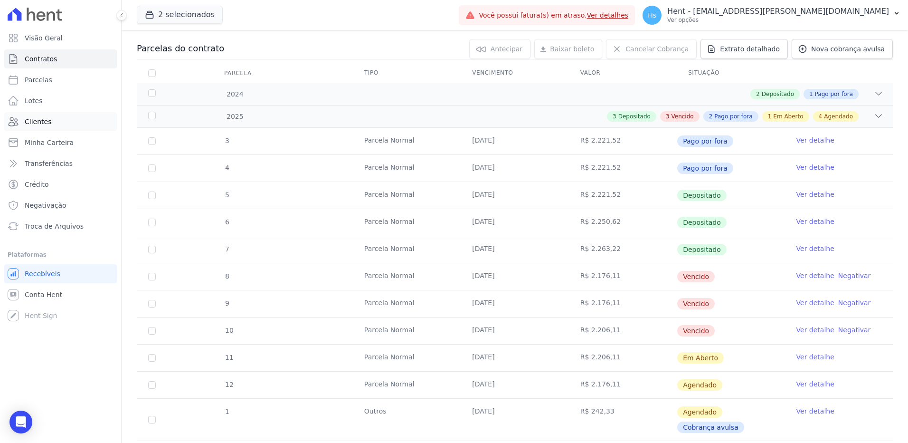
click at [60, 124] on link "Clientes" at bounding box center [60, 121] width 113 height 19
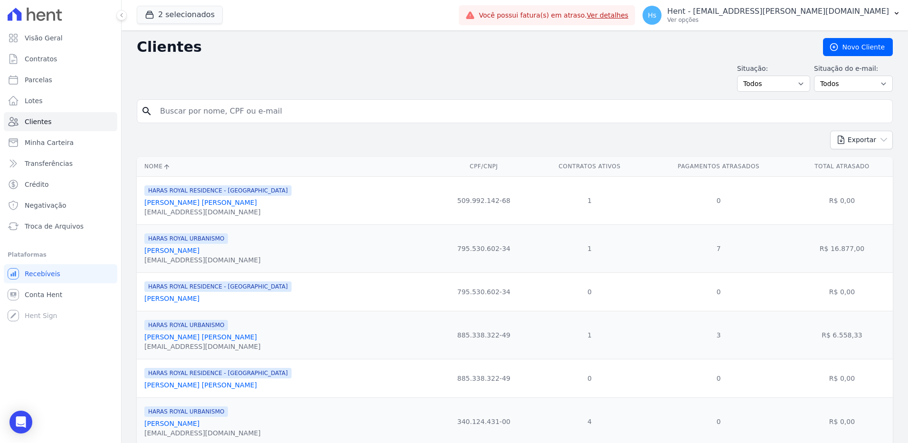
click at [202, 111] on input "search" at bounding box center [521, 111] width 734 height 19
paste input "Aniely Keyko Hideshima"
type input "Aniely Keyko Hideshima"
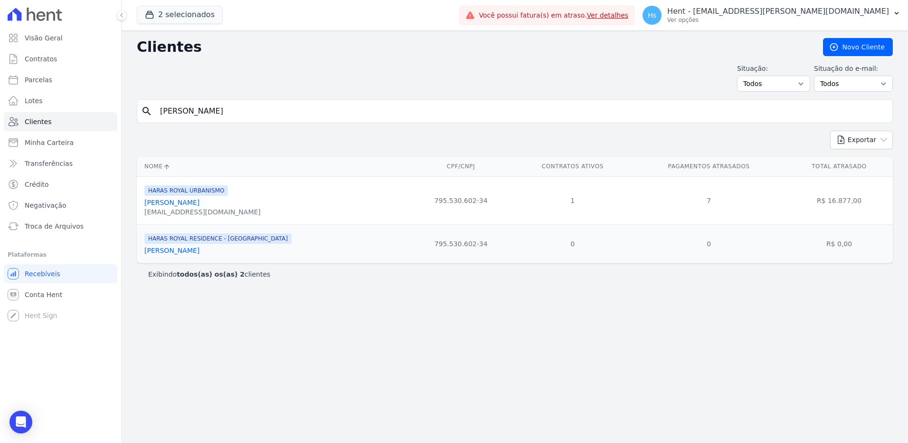
click at [199, 205] on link "Aniely Keyko Hideshima" at bounding box center [171, 202] width 55 height 8
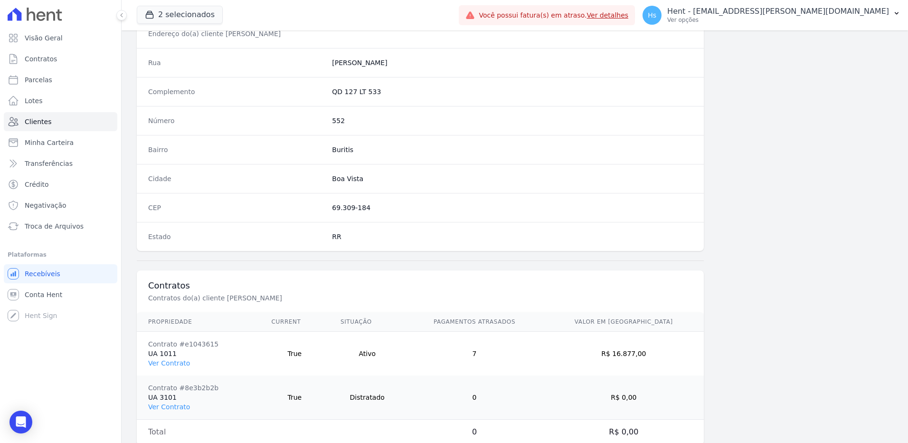
scroll to position [490, 0]
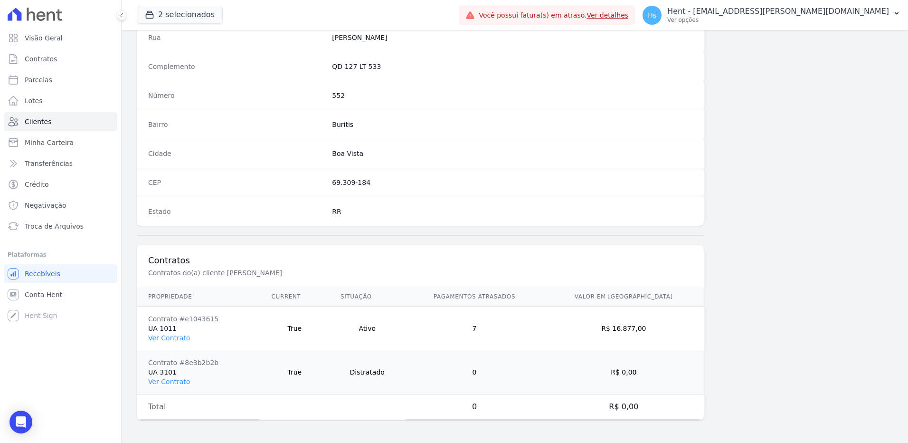
click at [175, 342] on td "Contrato #e1043615 UA 1011 Ver Contrato" at bounding box center [198, 328] width 123 height 44
click at [175, 338] on link "Ver Contrato" at bounding box center [169, 338] width 42 height 8
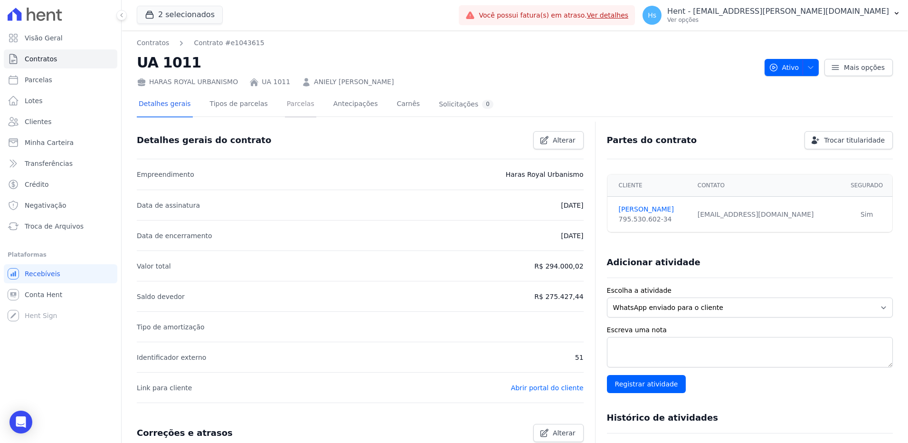
click at [285, 109] on link "Parcelas" at bounding box center [300, 104] width 31 height 25
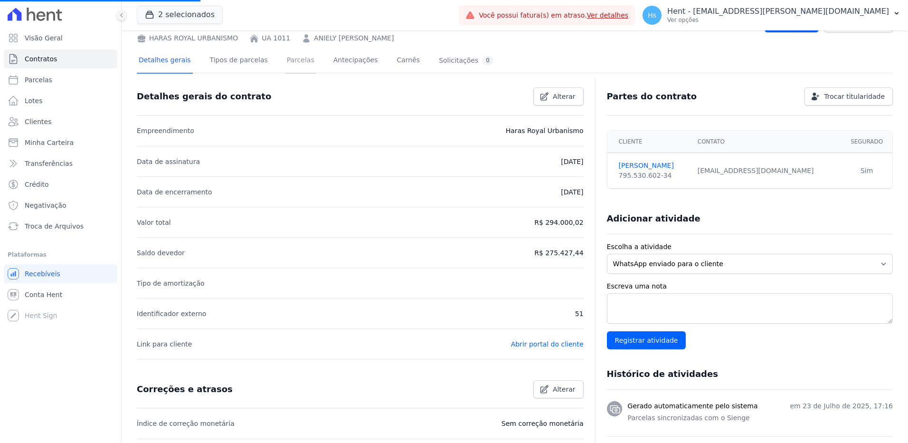
scroll to position [47, 0]
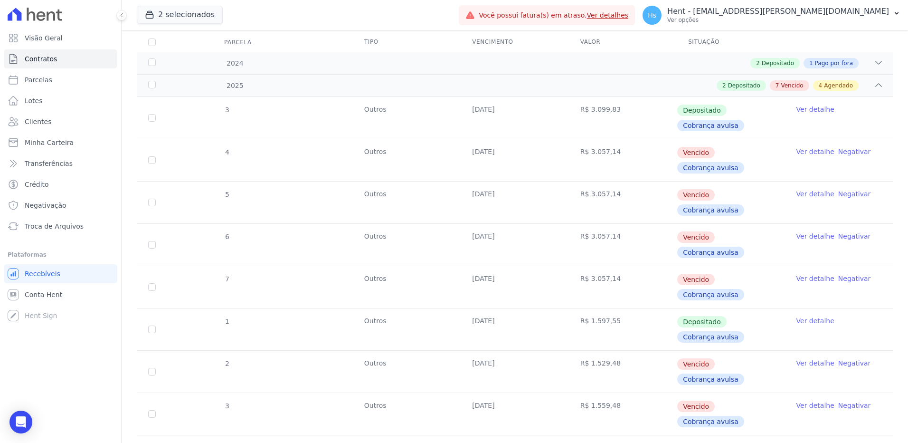
scroll to position [142, 0]
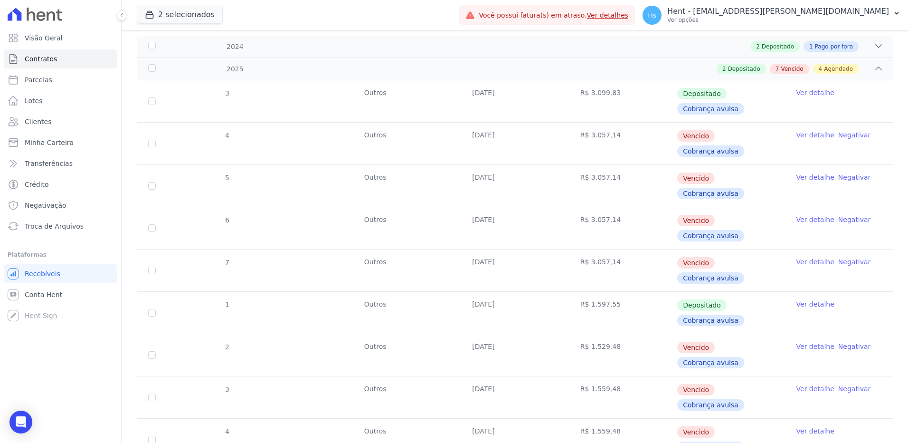
click at [804, 138] on link "Ver detalhe" at bounding box center [815, 134] width 38 height 9
click at [807, 172] on link "Ver detalhe" at bounding box center [815, 176] width 38 height 9
click at [807, 215] on link "Ver detalhe" at bounding box center [815, 219] width 38 height 9
click at [804, 257] on link "Ver detalhe" at bounding box center [815, 261] width 38 height 9
click at [803, 341] on link "Ver detalhe" at bounding box center [815, 345] width 38 height 9
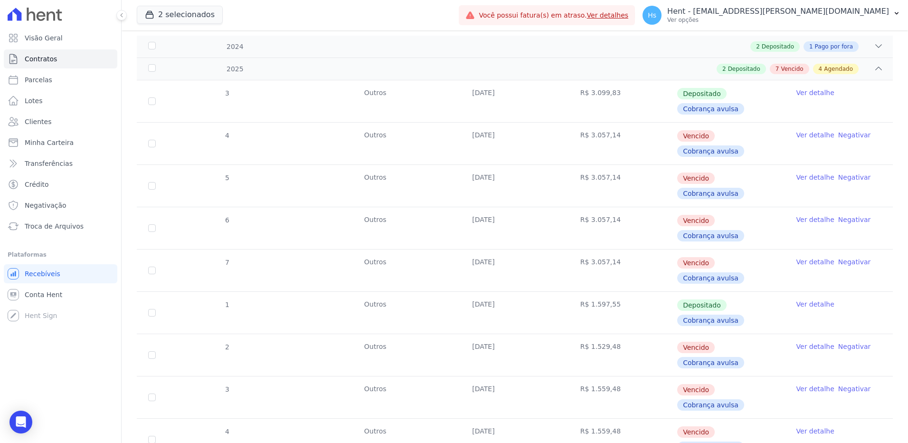
click at [804, 384] on link "Ver detalhe" at bounding box center [815, 388] width 38 height 9
click at [807, 426] on link "Ver detalhe" at bounding box center [815, 430] width 38 height 9
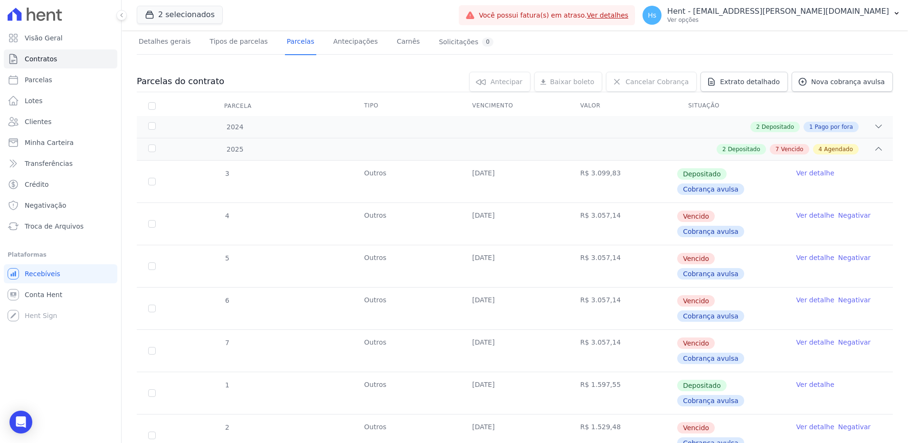
scroll to position [47, 0]
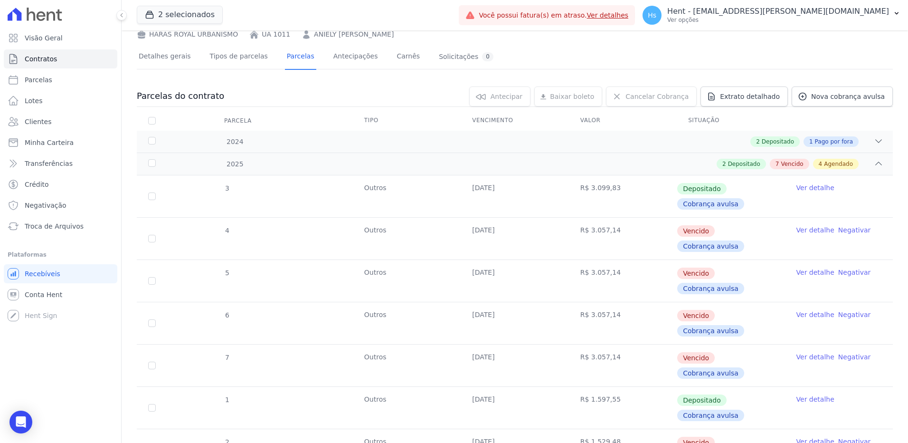
click at [43, 48] on ul "Visão Geral Contratos Parcelas Lotes Clientes Minha Carteira Transferências Cré…" at bounding box center [60, 131] width 113 height 207
click at [28, 120] on span "Clientes" at bounding box center [38, 121] width 27 height 9
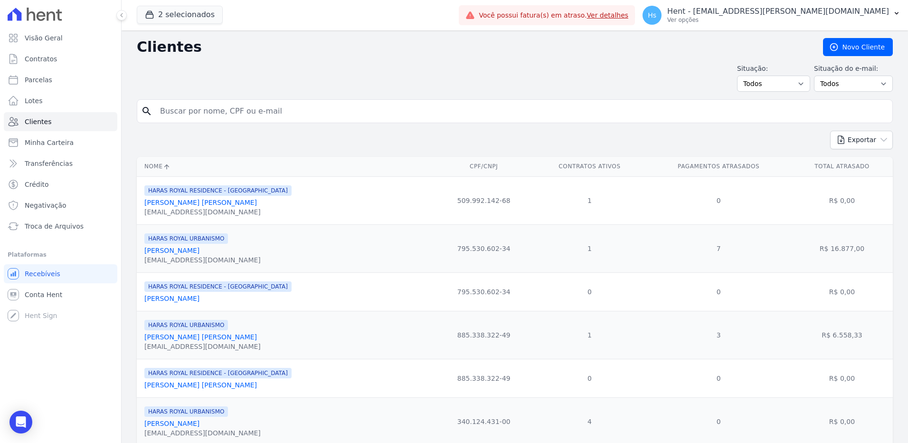
click at [217, 111] on input "search" at bounding box center [521, 111] width 734 height 19
paste input "Emerson De Paula Oliveira"
type input "Emerson De Paula Oliveira"
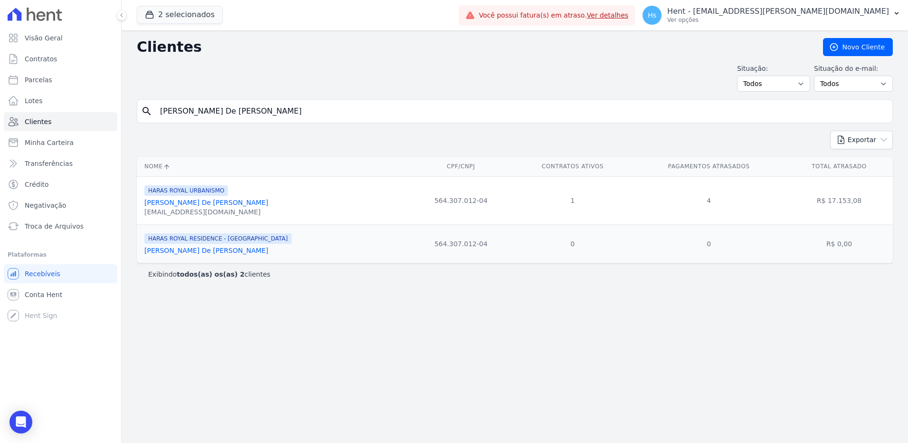
click at [190, 205] on link "Emerson De Paula Oliveira" at bounding box center [206, 202] width 124 height 8
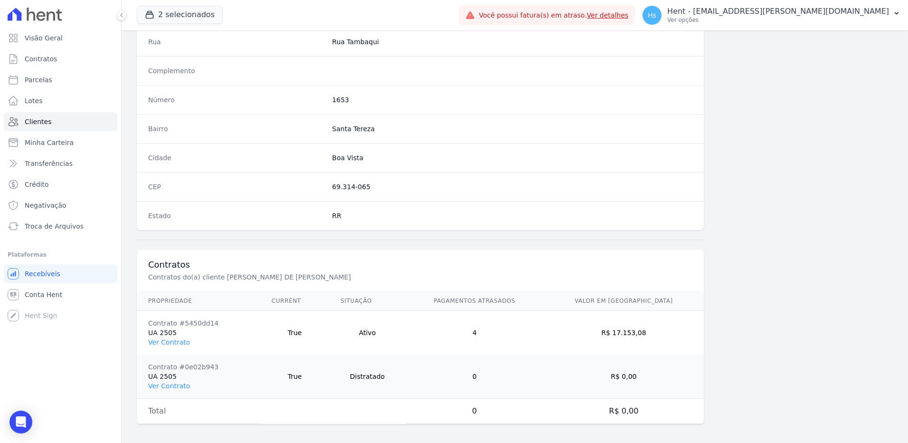
scroll to position [490, 0]
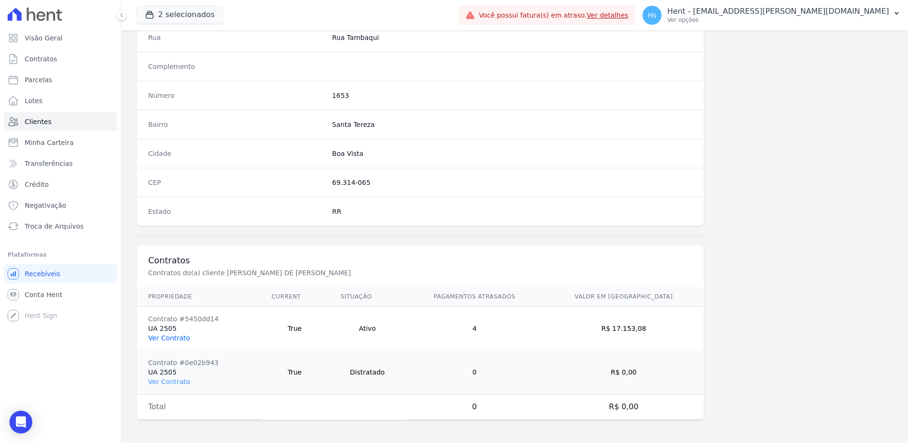
click at [167, 337] on link "Ver Contrato" at bounding box center [169, 338] width 42 height 8
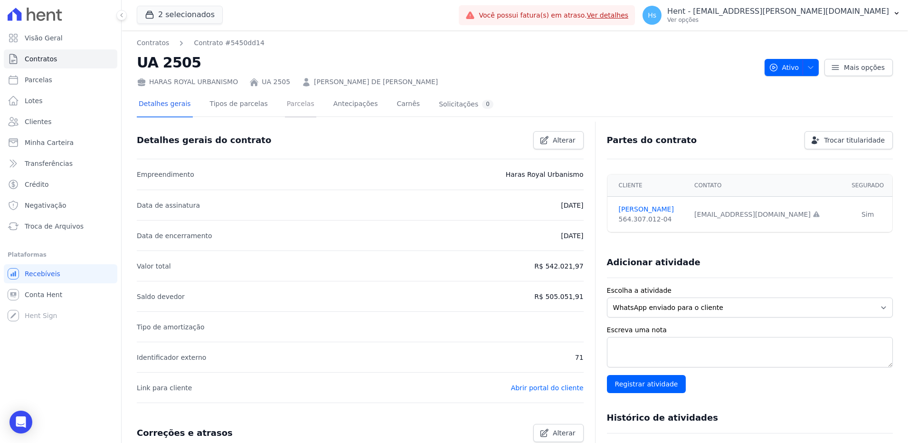
click at [287, 101] on link "Parcelas" at bounding box center [300, 104] width 31 height 25
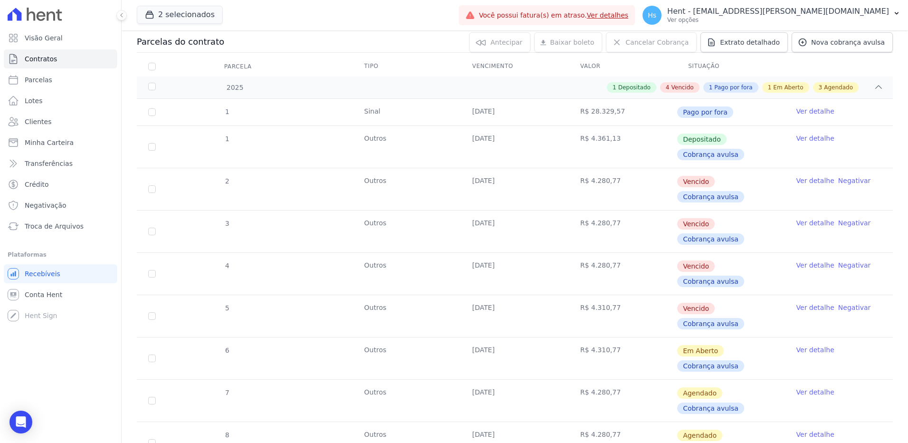
scroll to position [142, 0]
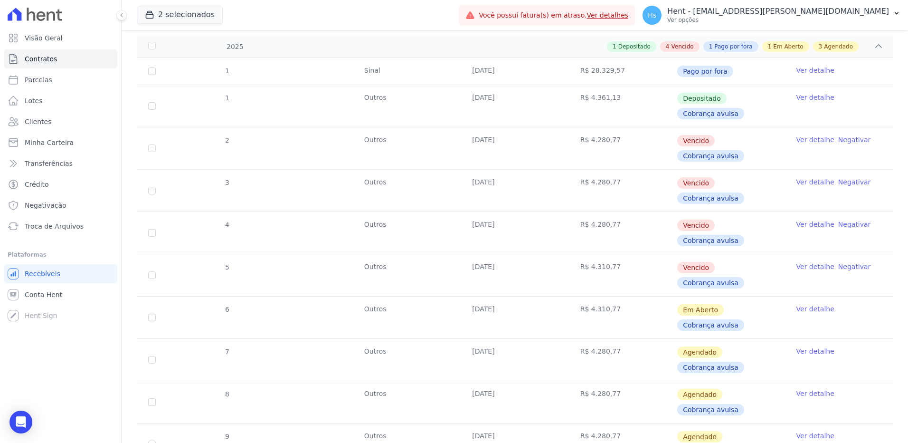
click at [809, 138] on link "Ver detalhe" at bounding box center [815, 139] width 38 height 9
click at [811, 177] on link "Ver detalhe" at bounding box center [815, 181] width 38 height 9
click at [802, 219] on link "Ver detalhe" at bounding box center [815, 223] width 38 height 9
click at [801, 262] on link "Ver detalhe" at bounding box center [815, 266] width 38 height 9
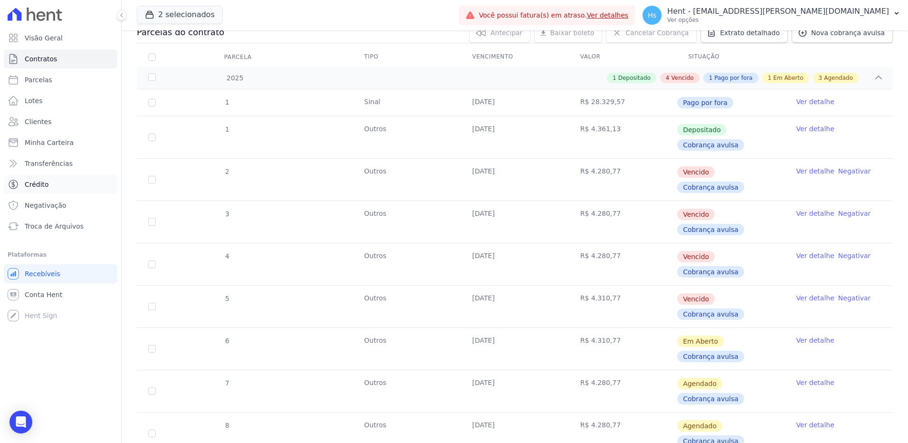
scroll to position [95, 0]
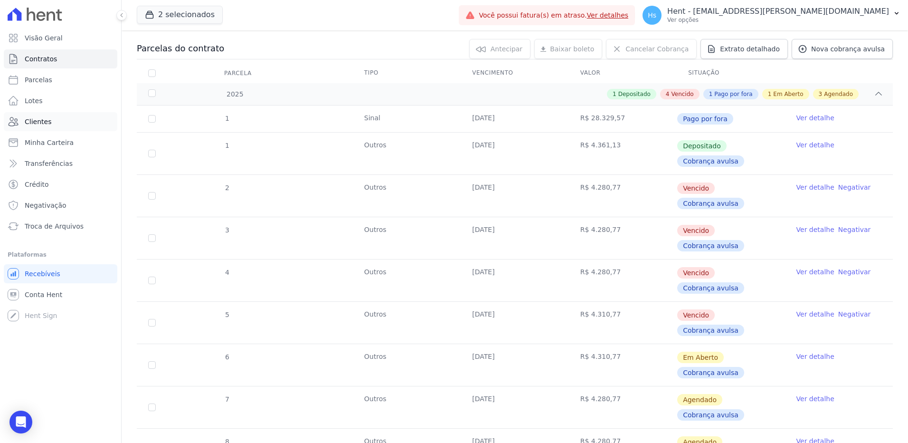
click at [49, 123] on link "Clientes" at bounding box center [60, 121] width 113 height 19
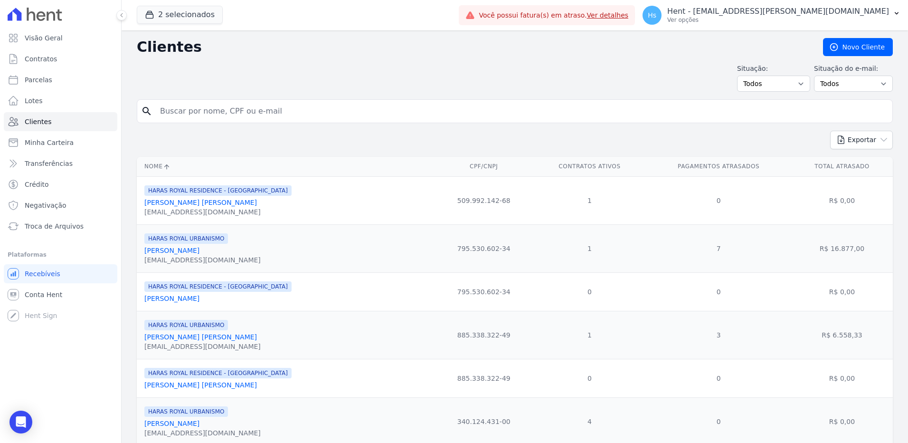
click at [259, 104] on input "search" at bounding box center [521, 111] width 734 height 19
paste input "Camila Lima Pereira"
type input "Camila Lima Pereira"
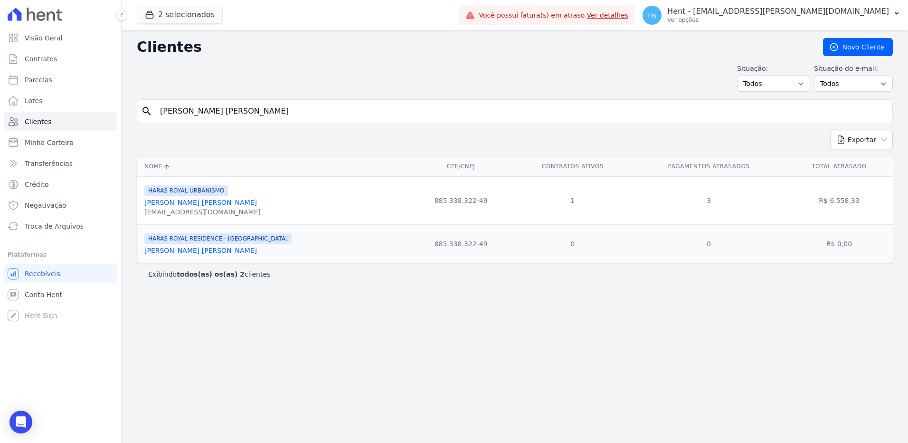
click at [170, 200] on link "Camila Lima Pereira" at bounding box center [200, 202] width 113 height 8
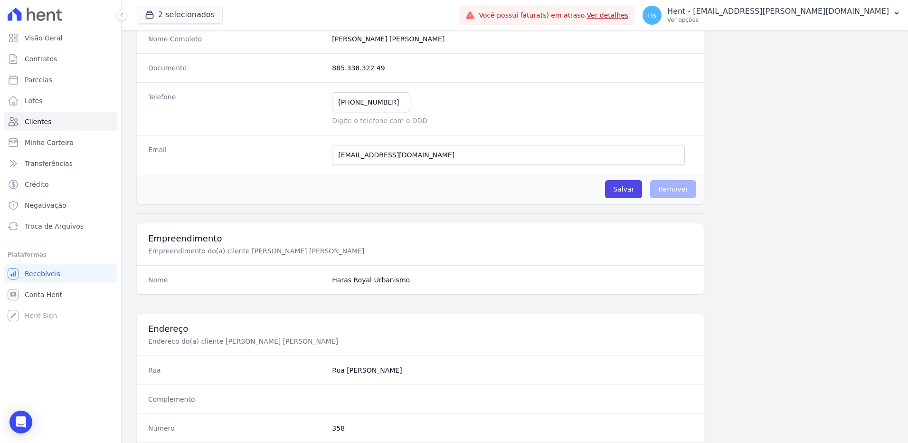
scroll to position [113, 0]
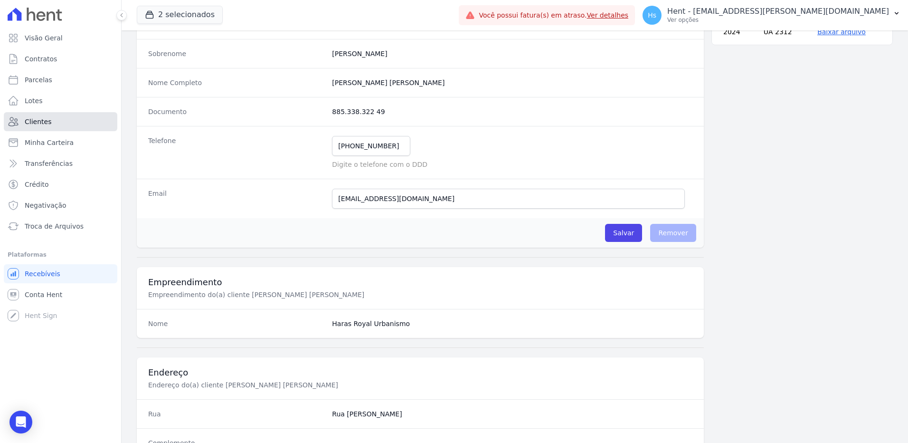
click at [39, 124] on span "Clientes" at bounding box center [38, 121] width 27 height 9
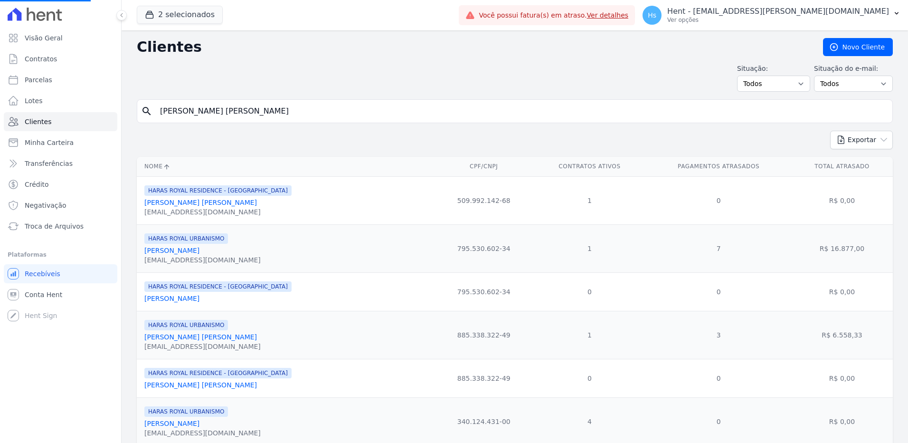
click at [214, 109] on input "Camila Lima Pereira" at bounding box center [521, 111] width 734 height 19
paste input "Aniely Keyko Hideshim"
type input "Aniely Keyko Hideshima"
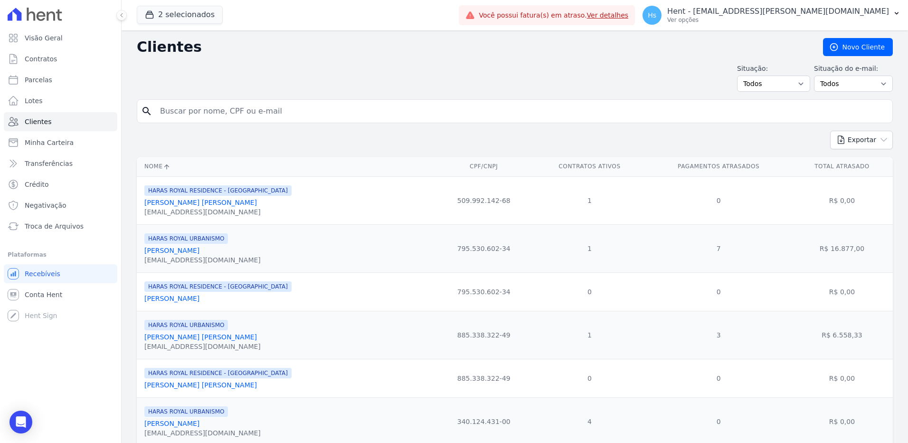
click at [220, 120] on input "search" at bounding box center [521, 111] width 734 height 19
paste input "Aniely Keyko Hideshima"
type input "Aniely Keyko Hideshima"
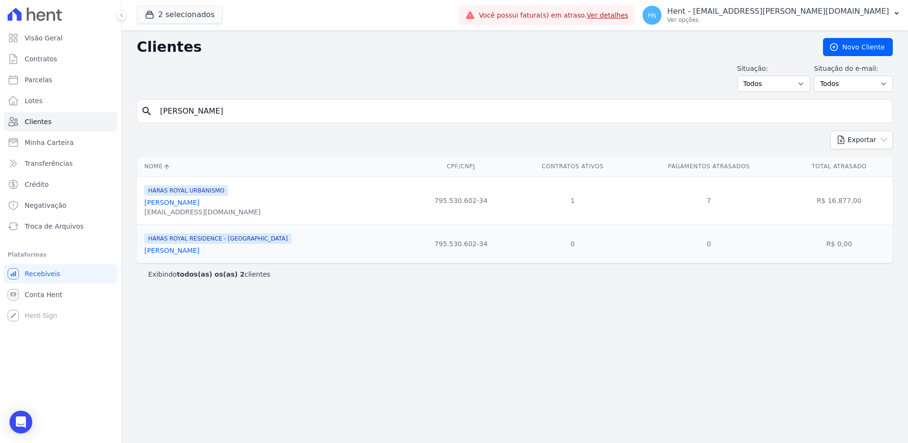
click at [161, 204] on link "Aniely Keyko Hideshima" at bounding box center [171, 202] width 55 height 8
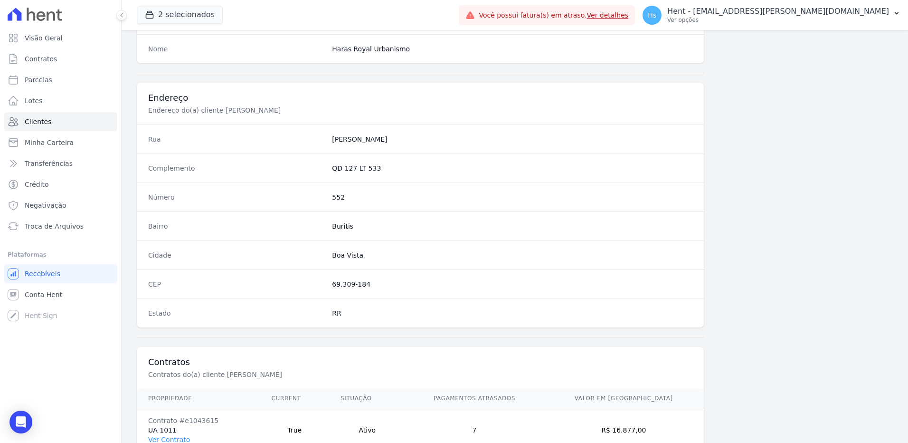
scroll to position [395, 0]
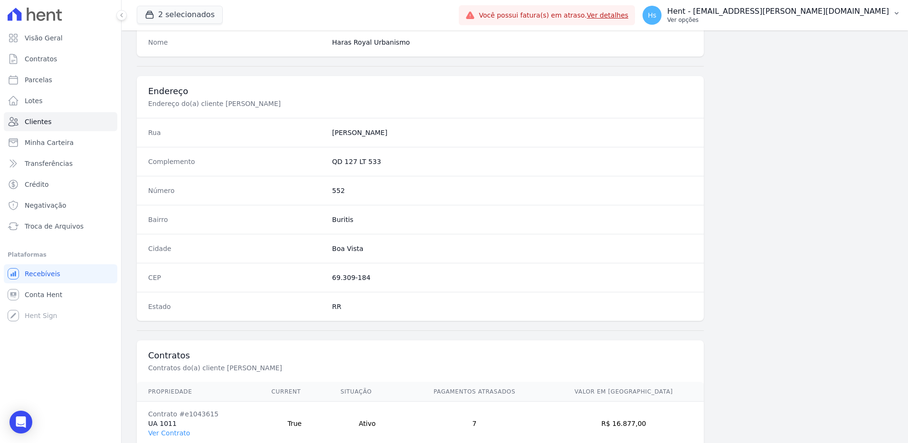
click at [867, 3] on button "Hs Hent - suelem.almeida@e-arke.com Ver opções" at bounding box center [771, 15] width 273 height 27
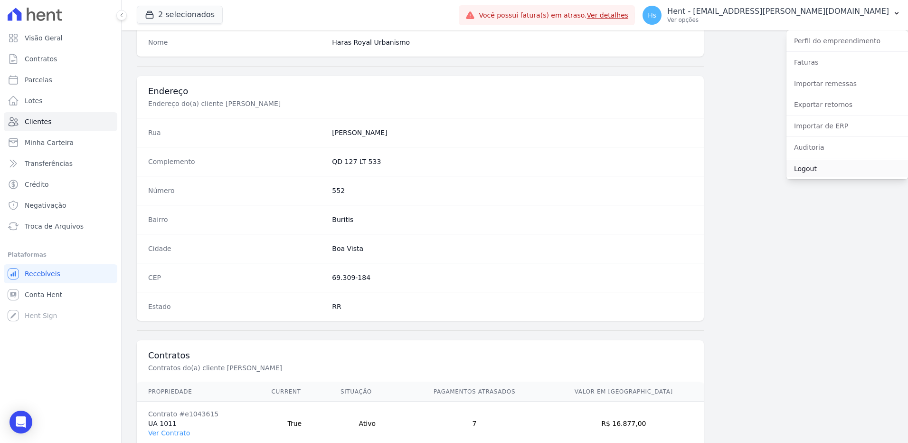
click at [821, 173] on link "Logout" at bounding box center [847, 168] width 122 height 17
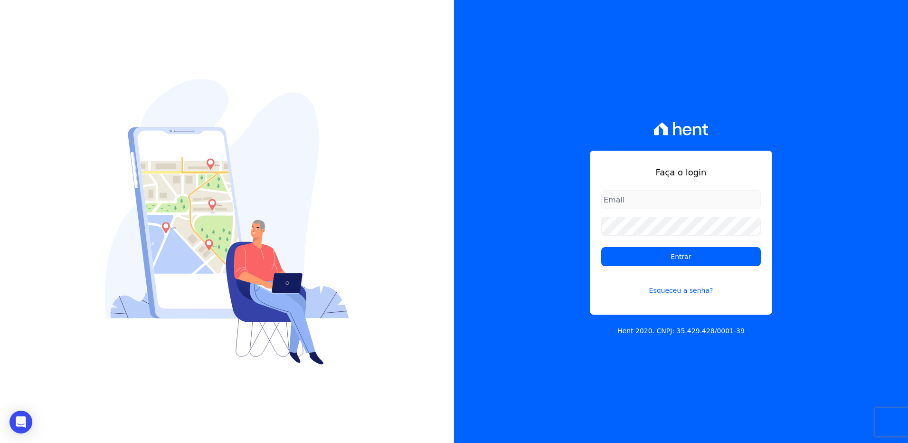
type input "suelem.almeida@e-arke.com"
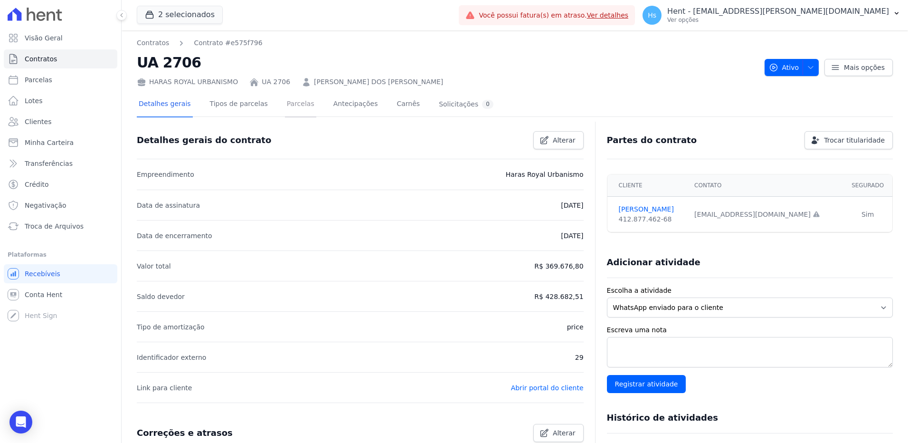
click at [291, 102] on link "Parcelas" at bounding box center [300, 104] width 31 height 25
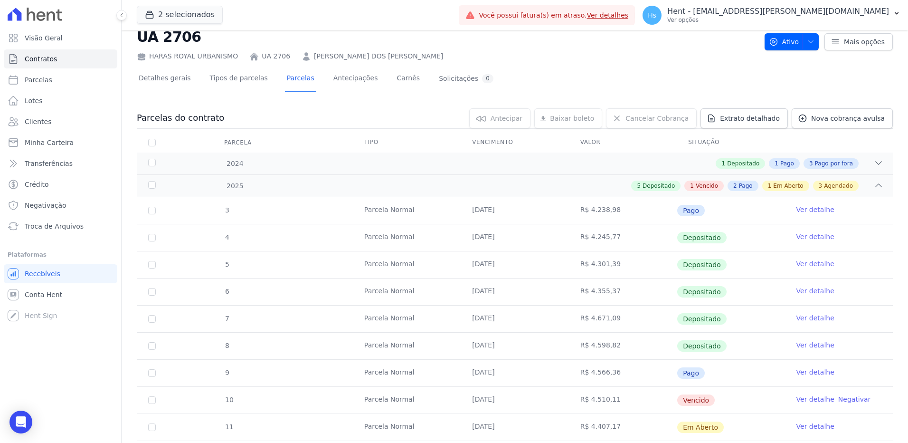
scroll to position [95, 0]
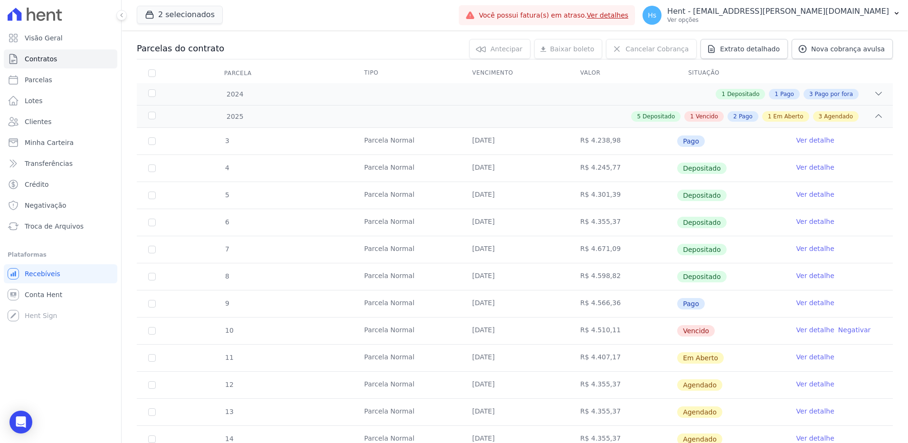
click at [811, 330] on link "Ver detalhe" at bounding box center [815, 329] width 38 height 9
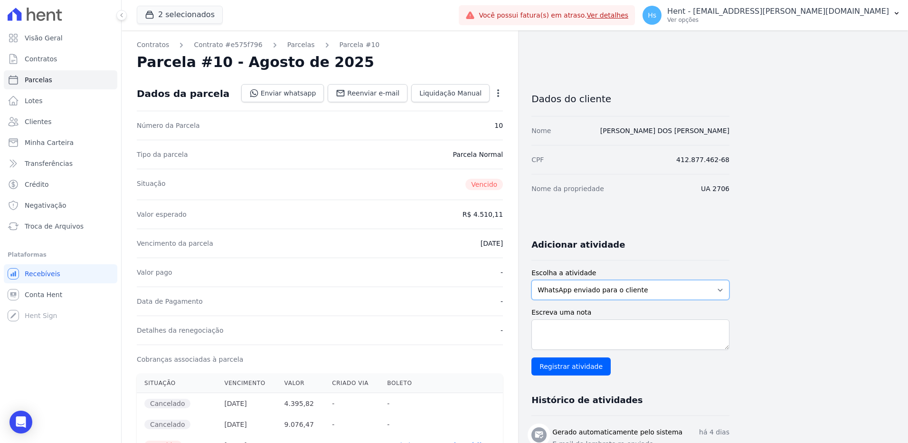
click at [658, 287] on select "WhatsApp enviado para o cliente Adicionar um comentário Ligação feita para o cl…" at bounding box center [630, 290] width 198 height 20
click at [531, 280] on select "WhatsApp enviado para o cliente Adicionar um comentário Ligação feita para o cl…" at bounding box center [630, 290] width 198 height 20
click at [368, 96] on span "Reenviar e-mail" at bounding box center [373, 92] width 52 height 9
click at [593, 330] on textarea "Escreva uma nota" at bounding box center [630, 334] width 198 height 30
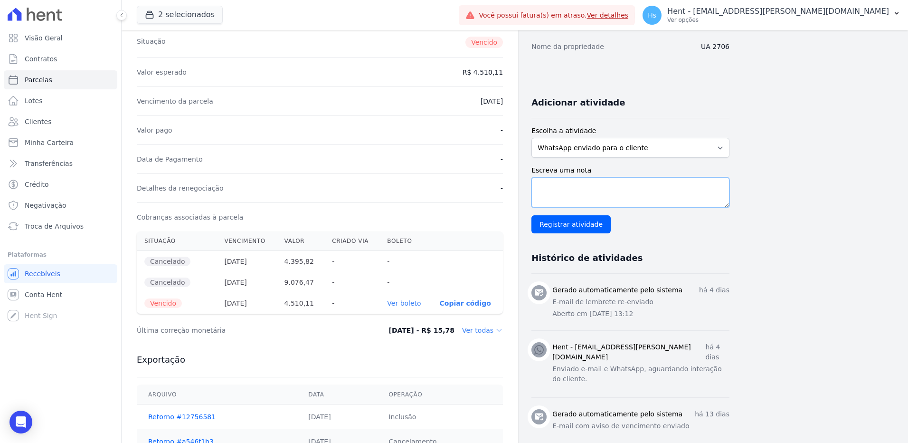
scroll to position [142, 0]
drag, startPoint x: 582, startPoint y: 369, endPoint x: 548, endPoint y: 361, distance: 35.6
click at [548, 361] on div "Hent - suelem.almeida@e-arke.com há 4 dias Enviado e-mail e WhatsApp, aguardand…" at bounding box center [630, 363] width 198 height 44
drag, startPoint x: 548, startPoint y: 361, endPoint x: 558, endPoint y: 362, distance: 10.5
copy p "Enviado e-mail e WhatsApp, aguardando interação do cliente."
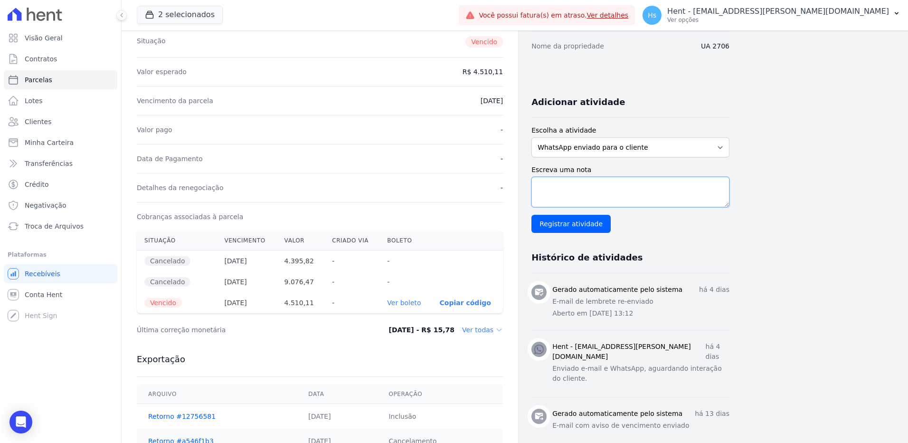
click at [568, 190] on textarea "Escreva uma nota" at bounding box center [630, 192] width 198 height 30
paste textarea "Enviado e-mail e WhatsApp, aguardando interação do cliente."
type textarea "Enviado e-mail e WhatsApp, aguardando interação do cliente."
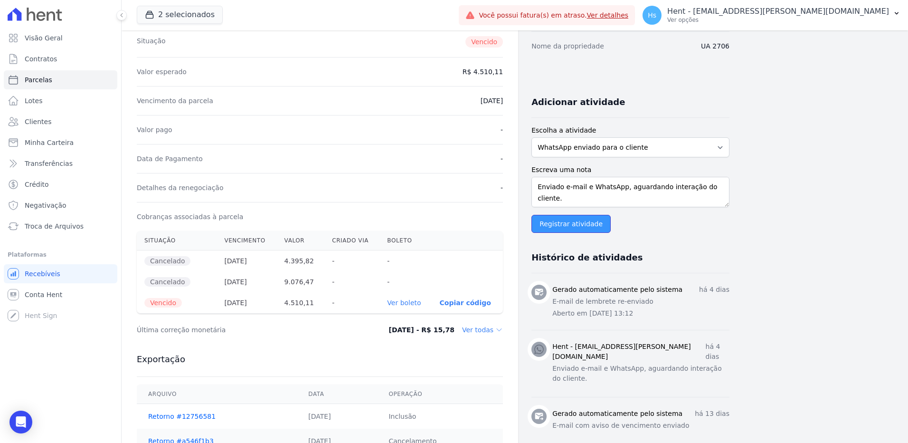
click at [568, 228] on input "Registrar atividade" at bounding box center [570, 224] width 79 height 18
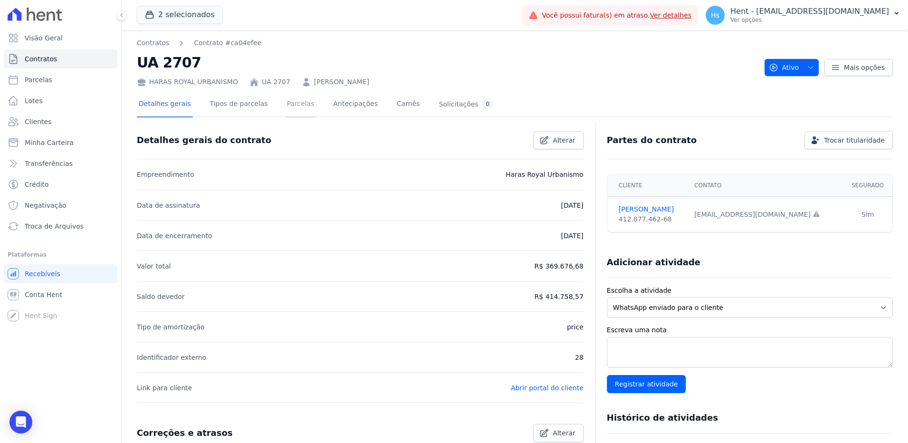
click at [289, 105] on link "Parcelas" at bounding box center [300, 104] width 31 height 25
click at [295, 97] on link "Parcelas" at bounding box center [300, 104] width 31 height 25
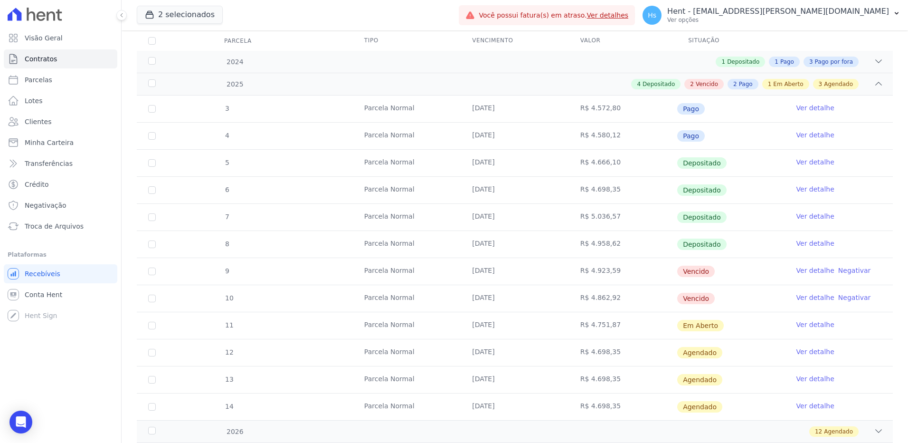
scroll to position [142, 0]
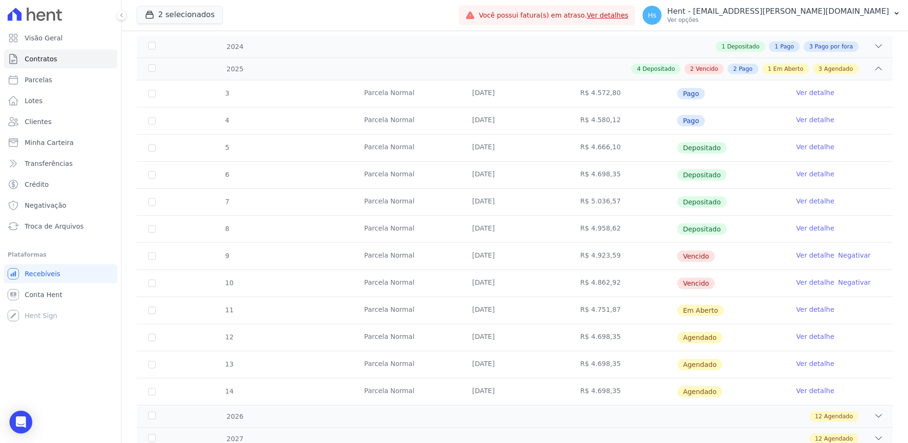
click at [804, 254] on link "Ver detalhe" at bounding box center [815, 254] width 38 height 9
click at [804, 281] on link "Ver detalhe" at bounding box center [815, 281] width 38 height 9
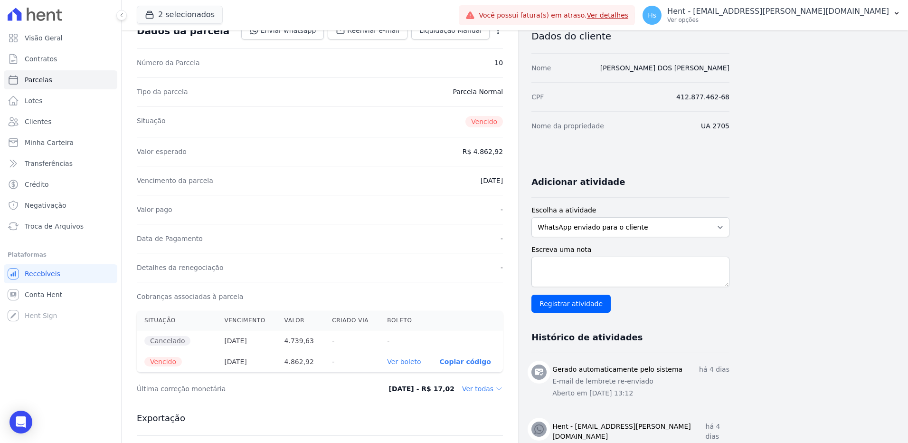
scroll to position [95, 0]
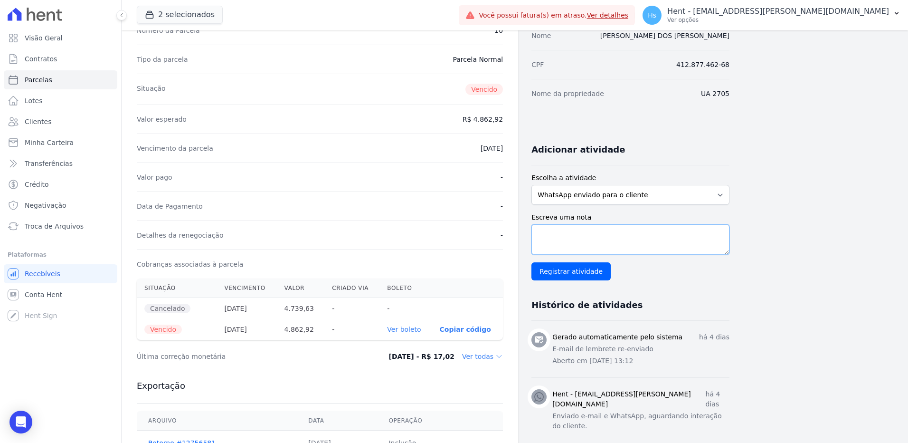
click at [567, 226] on textarea "Escreva uma nota" at bounding box center [630, 239] width 198 height 30
paste textarea "Enviado e-mail e WhatsApp, aguardando interação do cliente."
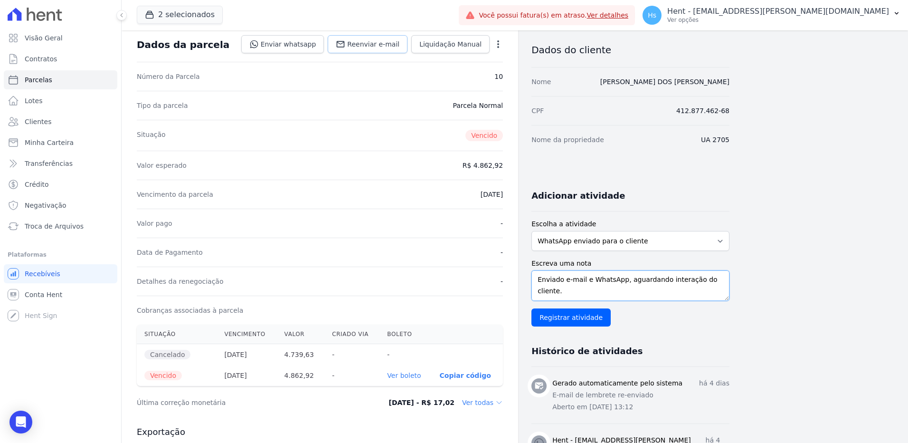
scroll to position [47, 0]
type textarea "Enviado e-mail e WhatsApp, aguardando interação do cliente."
click at [369, 52] on link "Reenviar e-mail" at bounding box center [368, 46] width 80 height 18
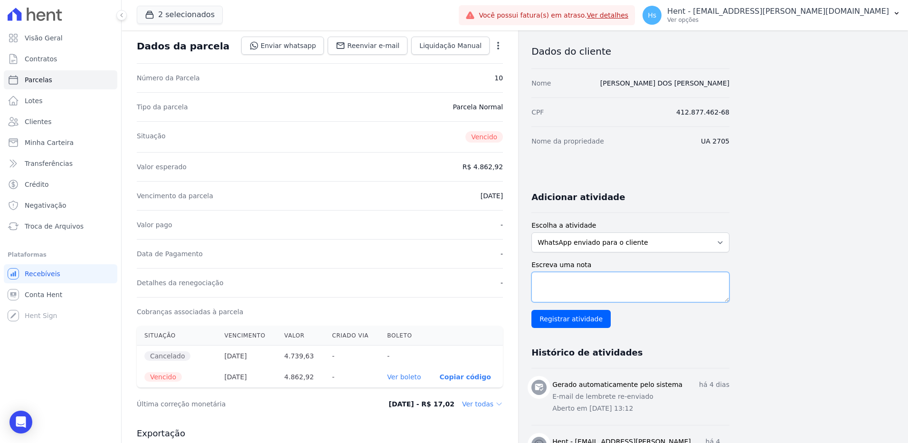
click at [565, 286] on textarea "Escreva uma nota" at bounding box center [630, 287] width 198 height 30
paste textarea "Enviado e-mail e WhatsApp, aguardando interação do cliente."
type textarea "Enviado e-mail e WhatsApp, aguardando interação do cliente."
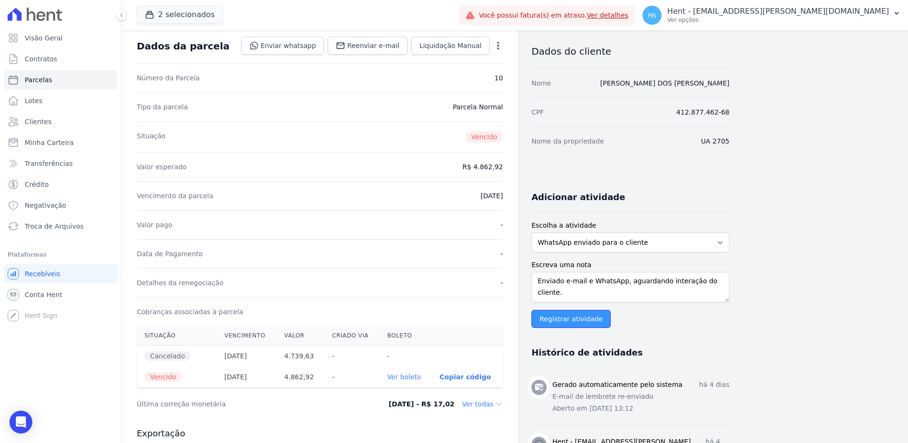
click at [581, 320] on input "Registrar atividade" at bounding box center [570, 319] width 79 height 18
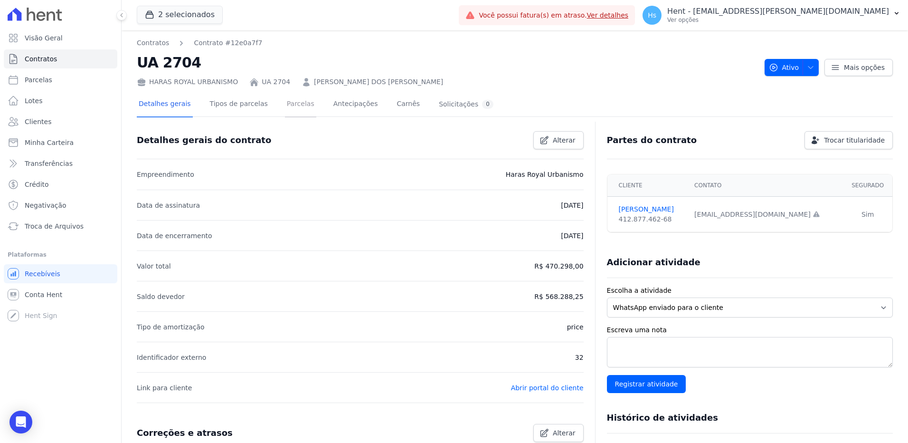
click at [289, 103] on link "Parcelas" at bounding box center [300, 104] width 31 height 25
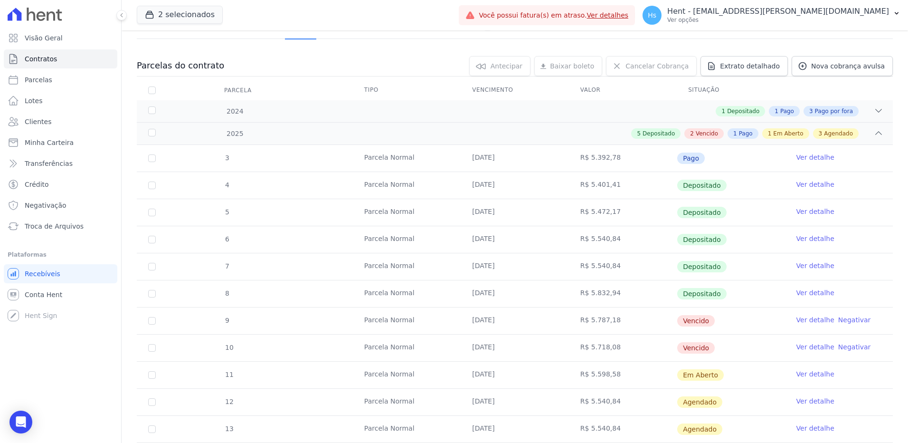
scroll to position [95, 0]
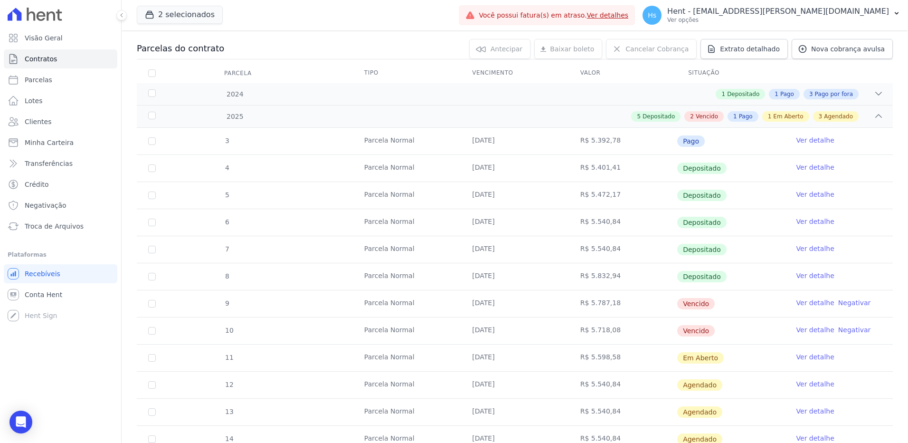
click at [807, 302] on link "Ver detalhe" at bounding box center [815, 302] width 38 height 9
click at [808, 327] on link "Ver detalhe" at bounding box center [815, 329] width 38 height 9
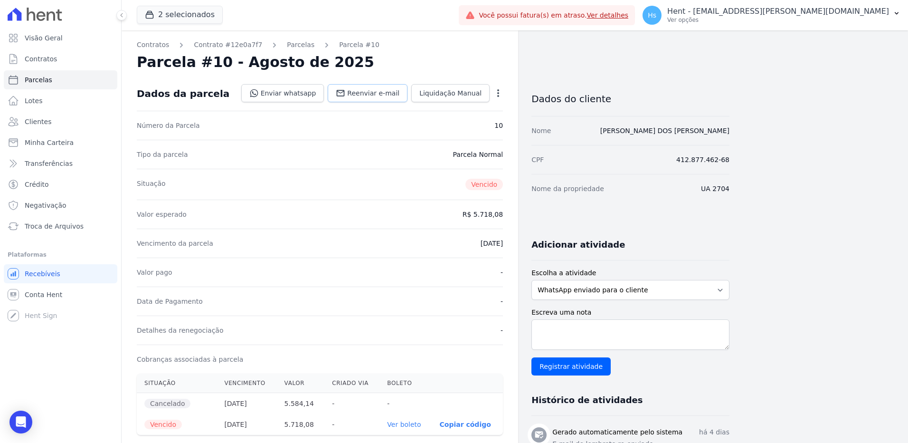
click at [377, 94] on span "Reenviar e-mail" at bounding box center [373, 92] width 52 height 9
click at [604, 335] on textarea "Escreva uma nota" at bounding box center [630, 334] width 198 height 30
paste textarea "Enviado e-mail e WhatsApp, aguardando interação do cliente."
type textarea "Enviado e-mail e WhatsApp, aguardando interação do cliente."
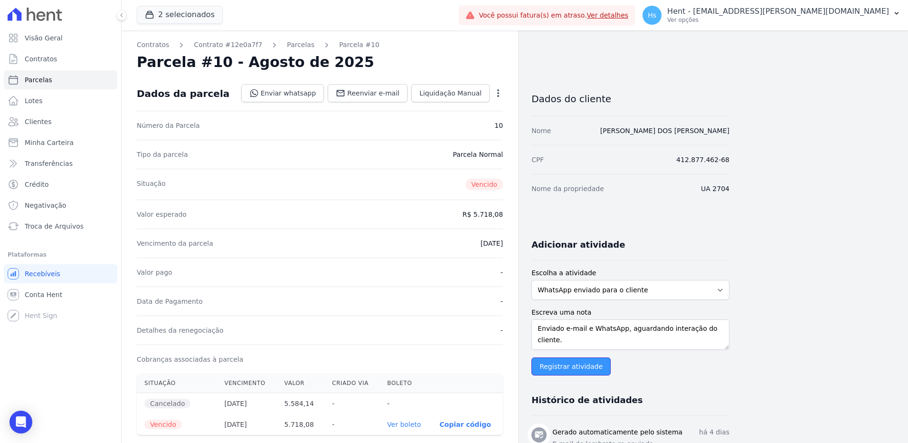
click at [573, 368] on input "Registrar atividade" at bounding box center [570, 366] width 79 height 18
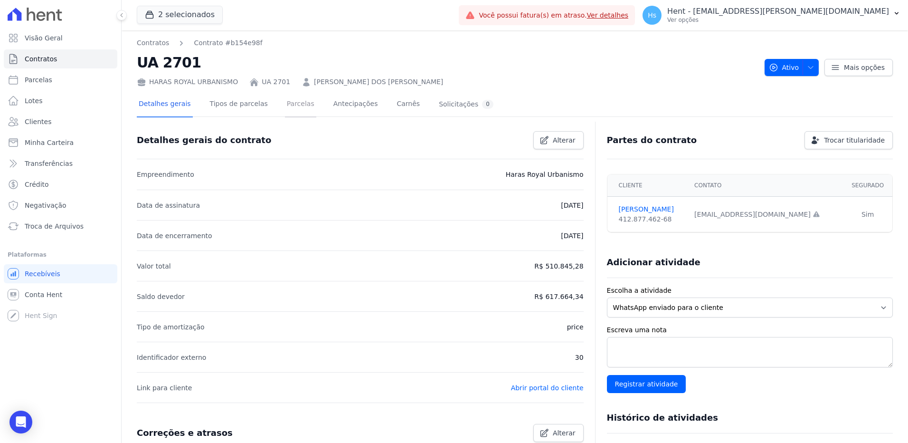
click at [291, 111] on link "Parcelas" at bounding box center [300, 104] width 31 height 25
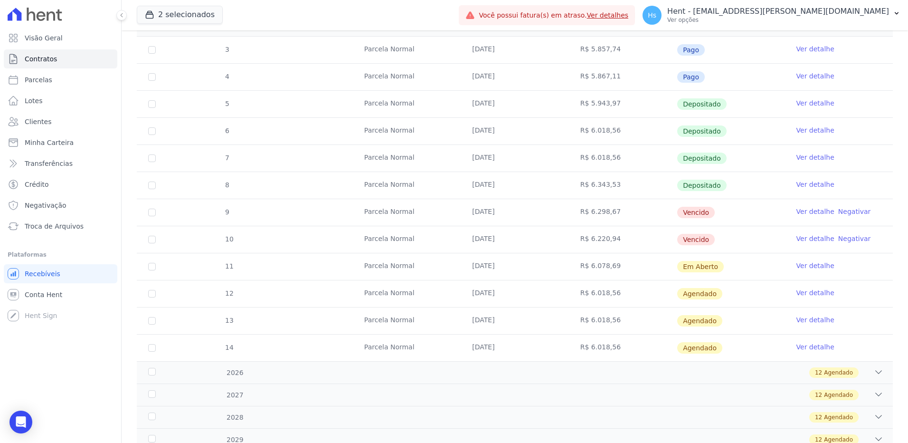
scroll to position [190, 0]
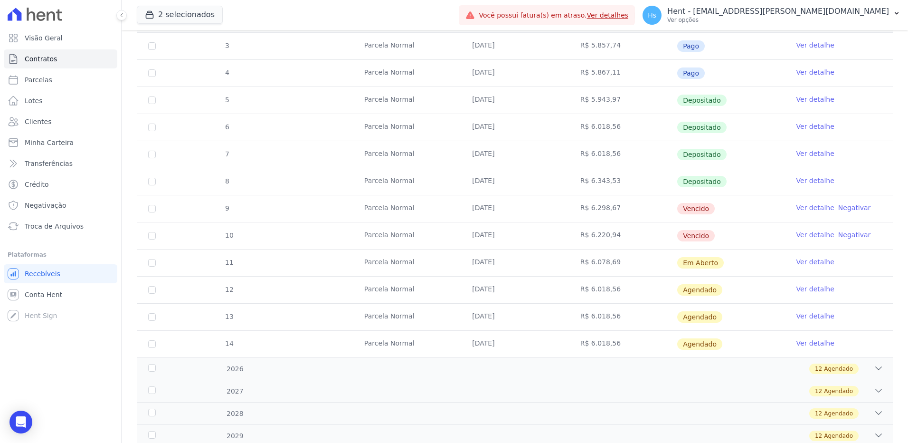
click at [812, 208] on link "Ver detalhe" at bounding box center [815, 207] width 38 height 9
click at [806, 236] on link "Ver detalhe" at bounding box center [815, 234] width 38 height 9
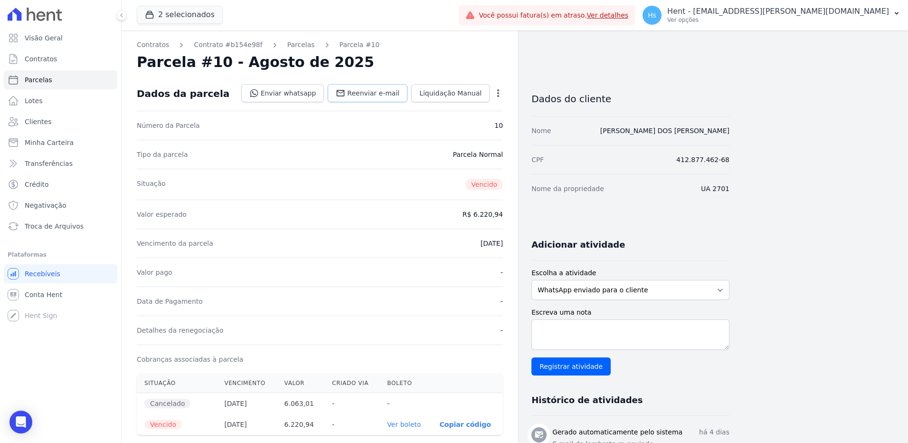
click at [360, 100] on link "Reenviar e-mail" at bounding box center [368, 93] width 80 height 18
click at [595, 334] on textarea "Escreva uma nota" at bounding box center [630, 334] width 198 height 30
paste textarea "Enviado e-mail e WhatsApp, aguardando interação do cliente."
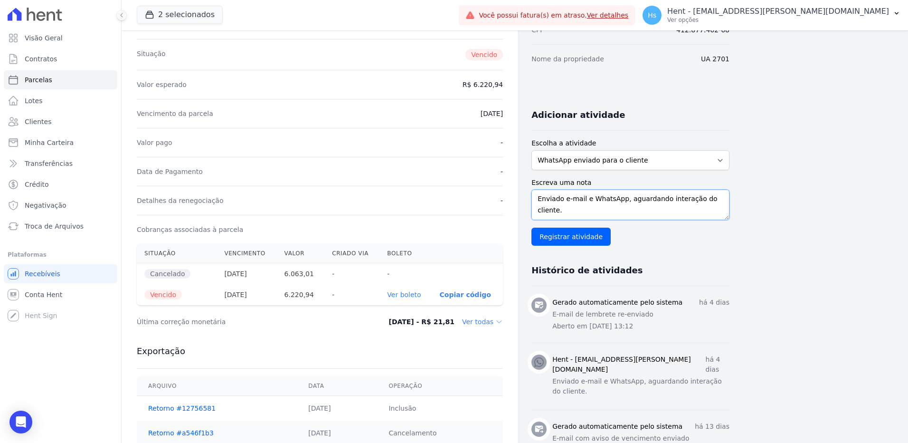
scroll to position [142, 0]
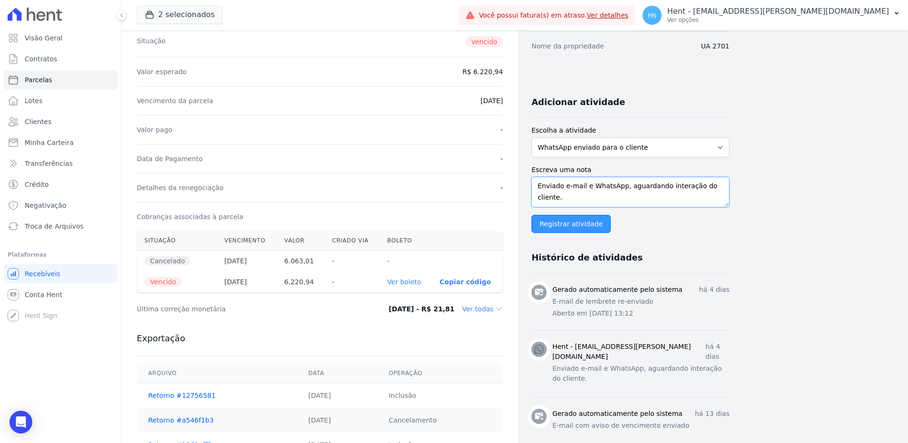
type textarea "Enviado e-mail e WhatsApp, aguardando interação do cliente."
click at [565, 231] on input "Registrar atividade" at bounding box center [570, 224] width 79 height 18
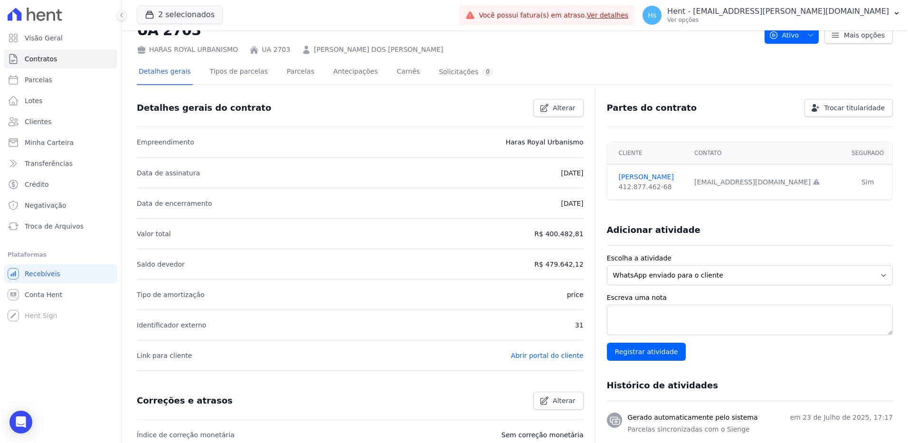
scroll to position [47, 0]
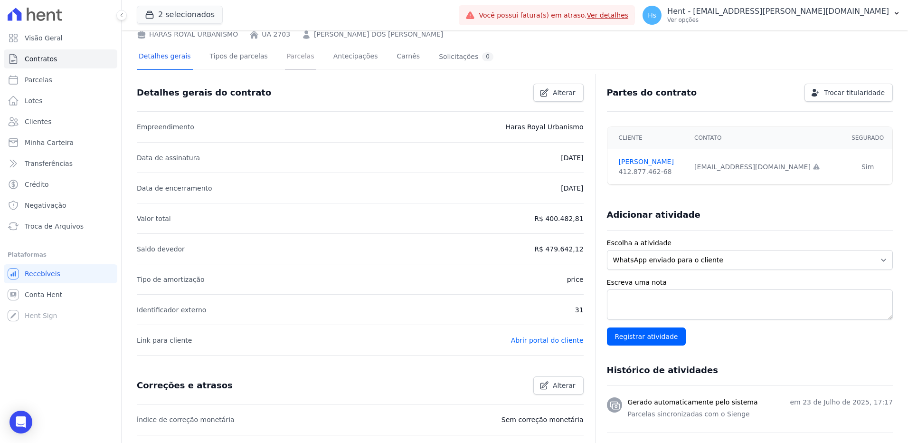
click at [300, 58] on link "Parcelas" at bounding box center [300, 57] width 31 height 25
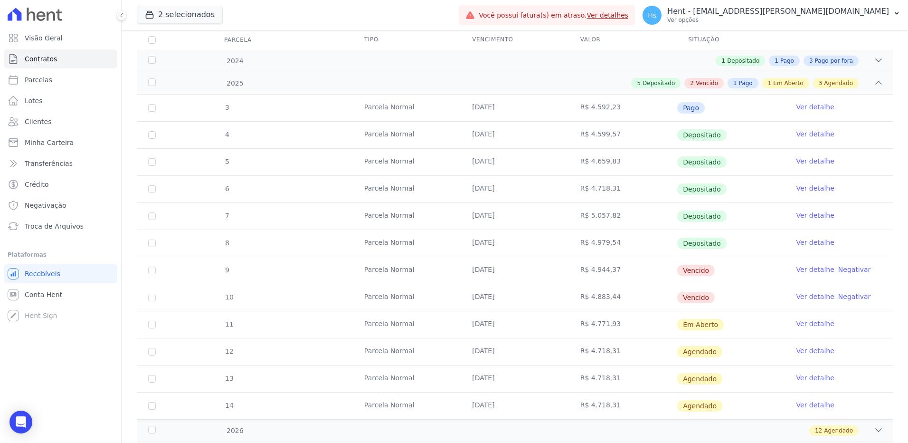
scroll to position [142, 0]
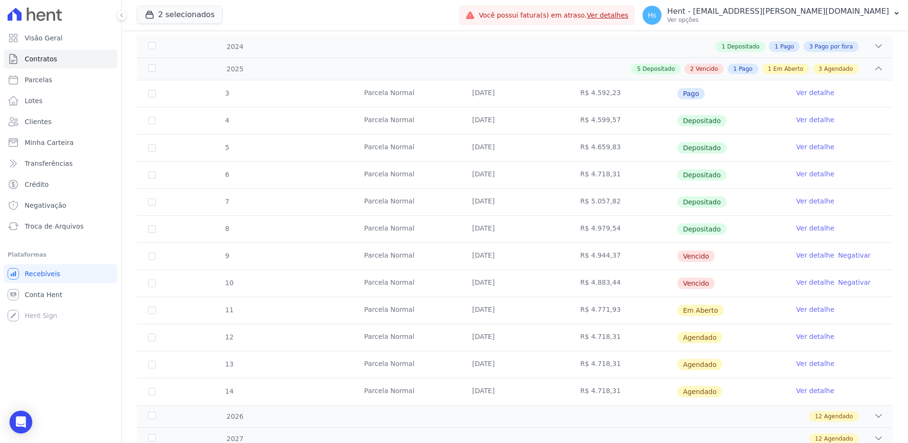
click at [808, 250] on link "Ver detalhe" at bounding box center [815, 254] width 38 height 9
click at [806, 284] on link "Ver detalhe" at bounding box center [815, 281] width 38 height 9
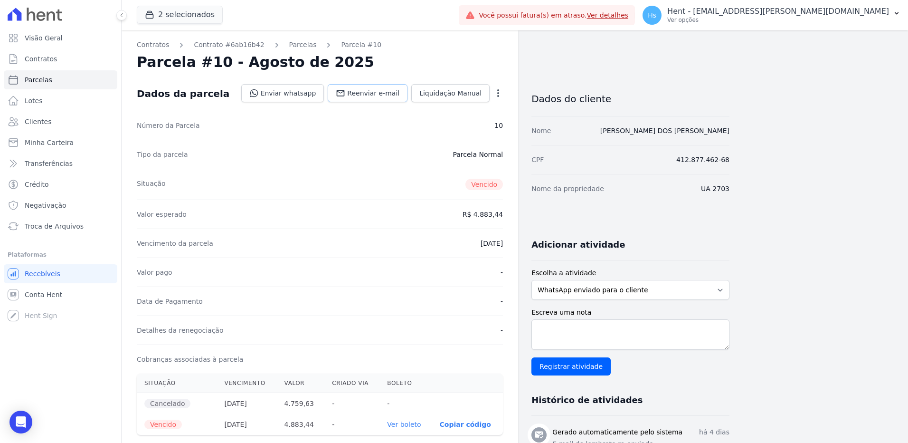
click at [369, 93] on span "Reenviar e-mail" at bounding box center [373, 92] width 52 height 9
click at [601, 336] on textarea "Escreva uma nota" at bounding box center [630, 334] width 198 height 30
paste textarea "Enviado e-mail e WhatsApp, aguardando interação do cliente."
type textarea "Enviado e-mail e WhatsApp, aguardando interação do cliente."
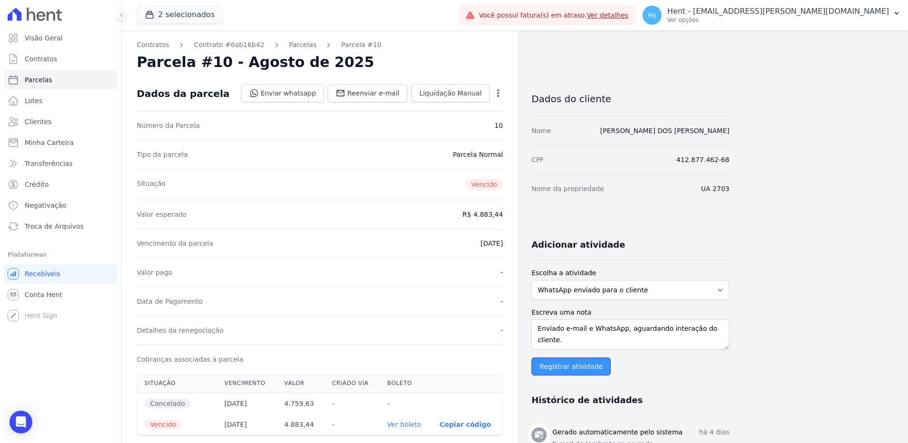
click at [560, 367] on input "Registrar atividade" at bounding box center [570, 366] width 79 height 18
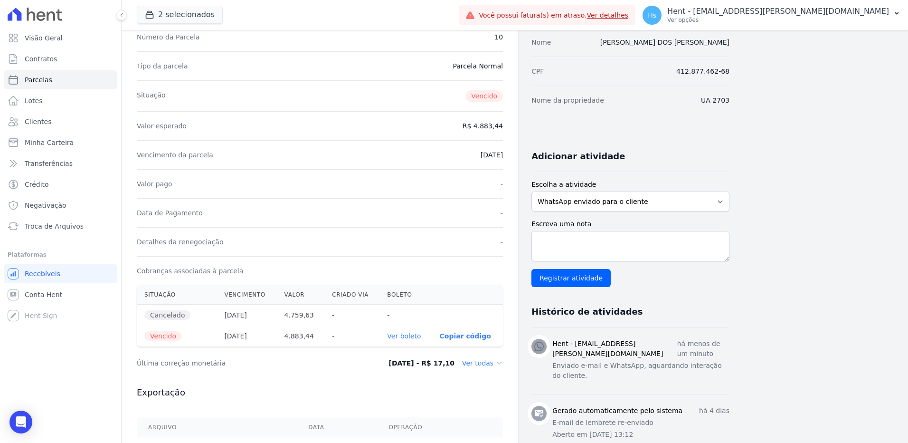
scroll to position [95, 0]
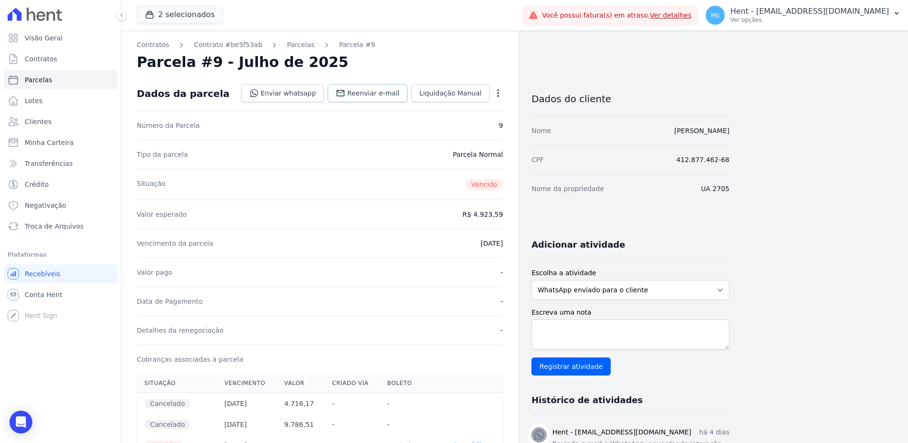
click at [376, 91] on span "Reenviar e-mail" at bounding box center [373, 92] width 52 height 9
click at [564, 343] on textarea "Escreva uma nota" at bounding box center [630, 334] width 198 height 30
paste textarea "Enviado e-mail e WhatsApp, aguardando interação do cliente."
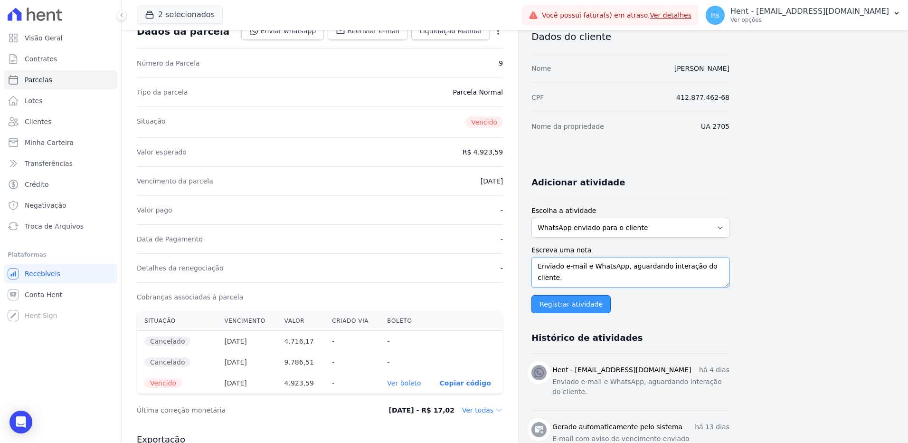
scroll to position [47, 0]
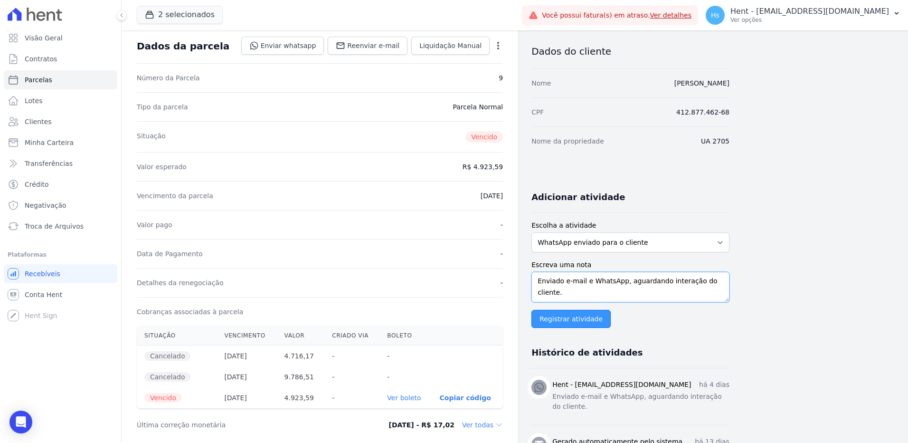
type textarea "Enviado e-mail e WhatsApp, aguardando interação do cliente."
click at [560, 322] on input "Registrar atividade" at bounding box center [570, 319] width 79 height 18
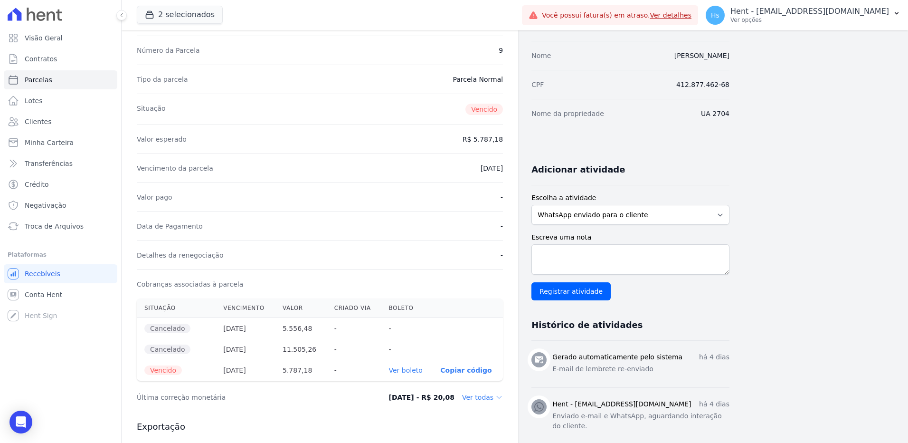
scroll to position [47, 0]
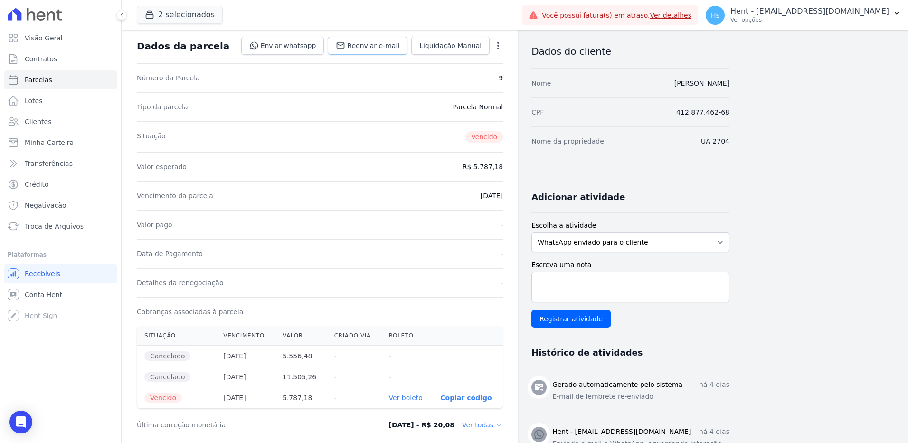
click at [382, 45] on span "Reenviar e-mail" at bounding box center [373, 45] width 52 height 9
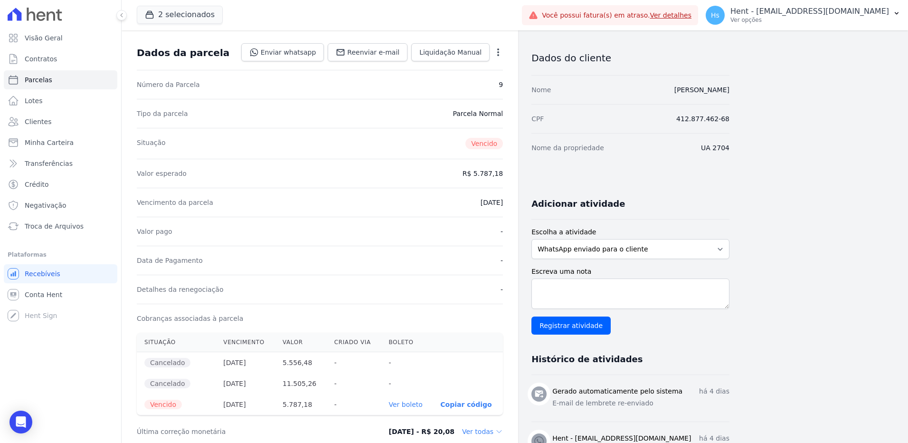
scroll to position [95, 0]
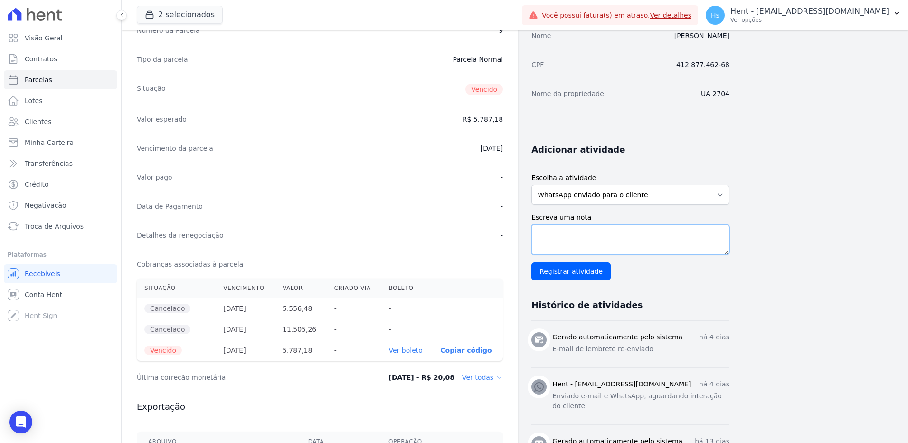
click at [566, 241] on textarea "Escreva uma nota" at bounding box center [630, 239] width 198 height 30
paste textarea "Enviado e-mail e WhatsApp, aguardando interação do cliente."
type textarea "Enviado e-mail e WhatsApp, aguardando interação do cliente."
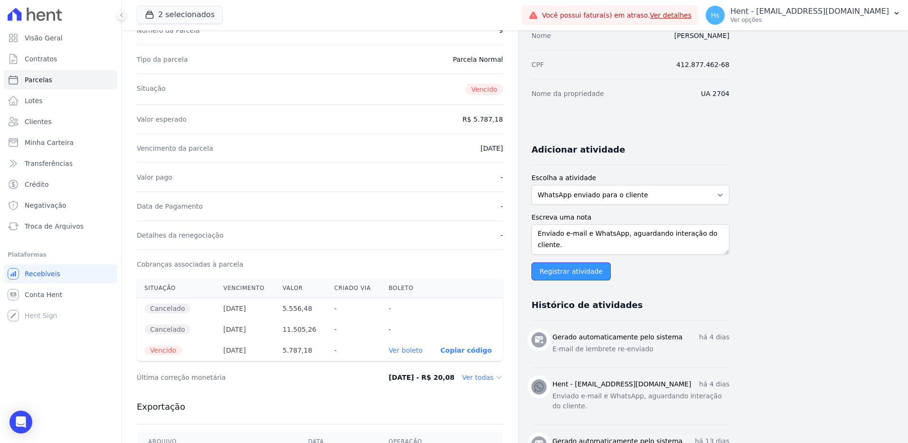
click at [562, 272] on input "Registrar atividade" at bounding box center [570, 271] width 79 height 18
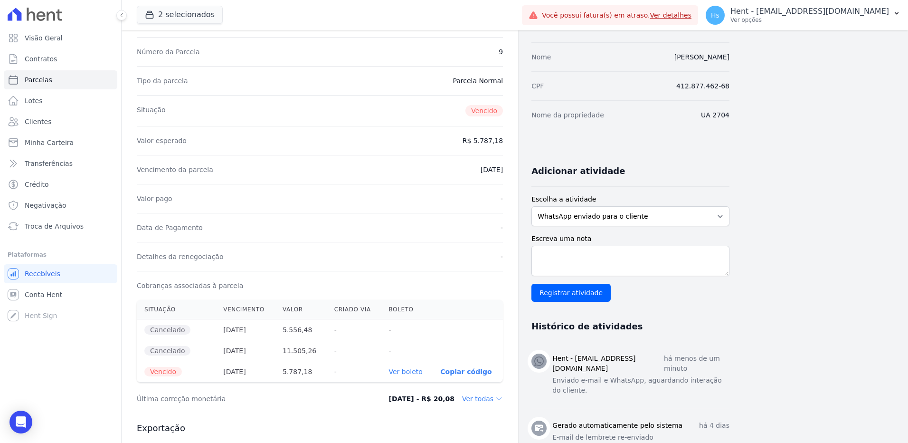
scroll to position [95, 0]
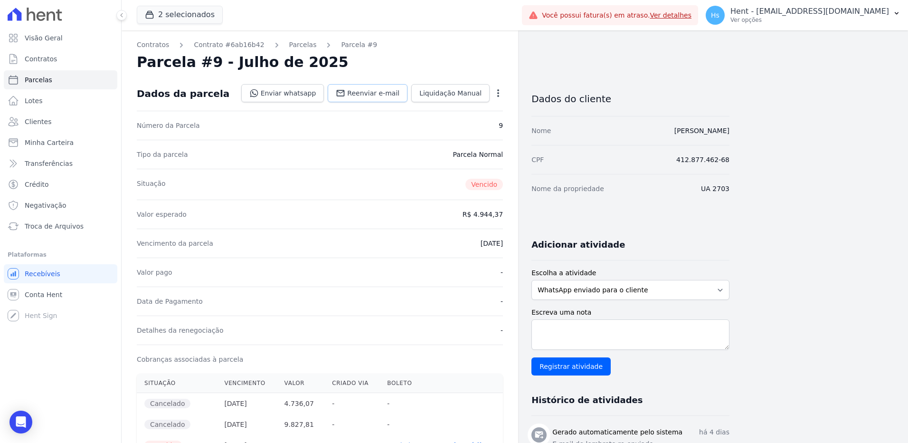
click at [359, 95] on span "Reenviar e-mail" at bounding box center [373, 92] width 52 height 9
click at [580, 328] on textarea "Escreva uma nota" at bounding box center [630, 334] width 198 height 30
paste textarea "Enviado e-mail e WhatsApp, aguardando interação do cliente."
type textarea "Enviado e-mail e WhatsApp, aguardando interação do cliente."
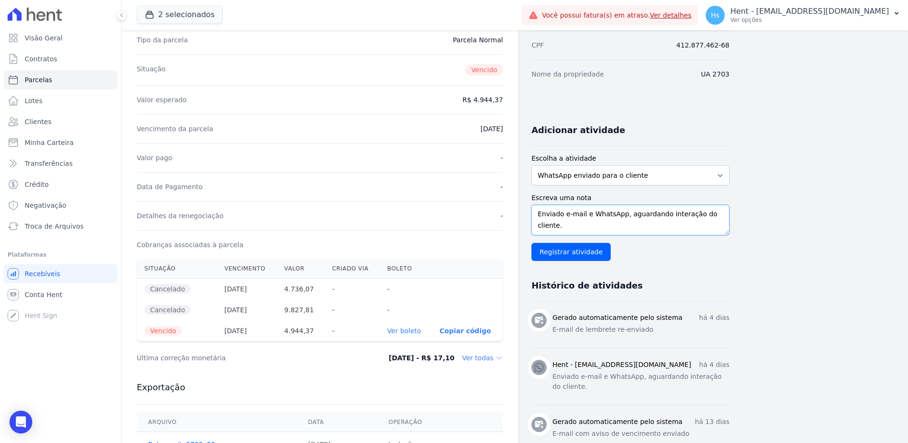
scroll to position [142, 0]
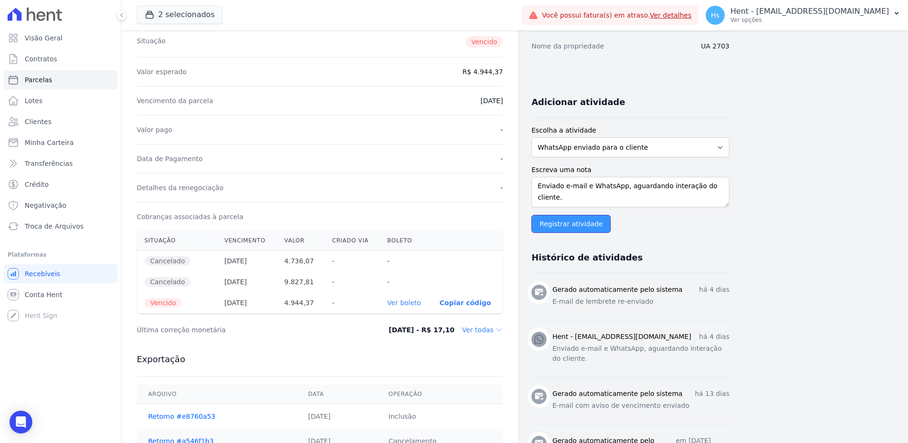
click at [562, 228] on input "Registrar atividade" at bounding box center [570, 224] width 79 height 18
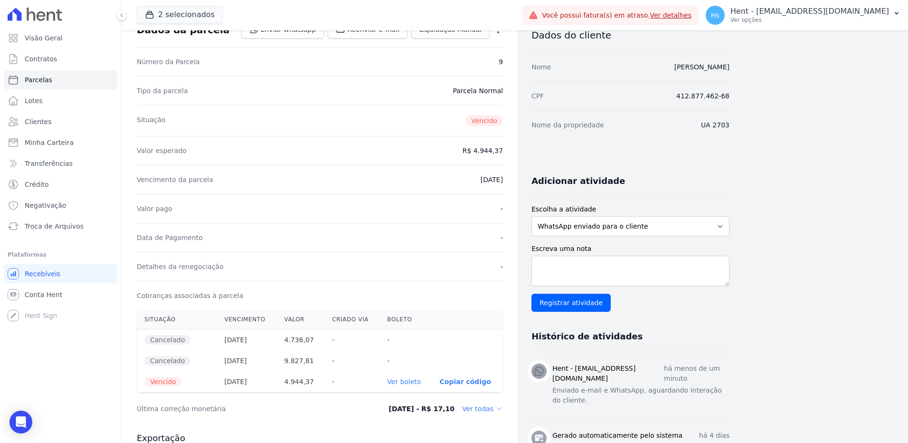
scroll to position [0, 0]
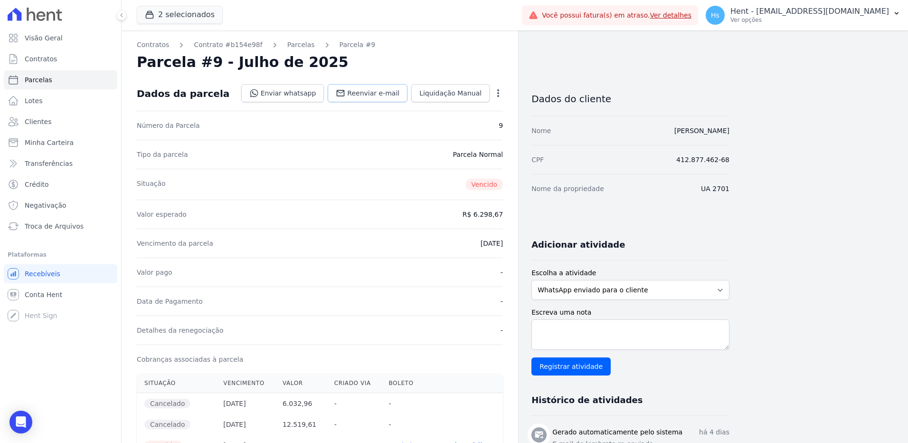
click at [374, 88] on link "Reenviar e-mail" at bounding box center [368, 93] width 80 height 18
click at [608, 324] on textarea "Escreva uma nota" at bounding box center [630, 334] width 198 height 30
paste textarea "Enviado e-mail e WhatsApp, aguardando interação do cliente."
type textarea "Enviado e-mail e WhatsApp, aguardando interação do cliente."
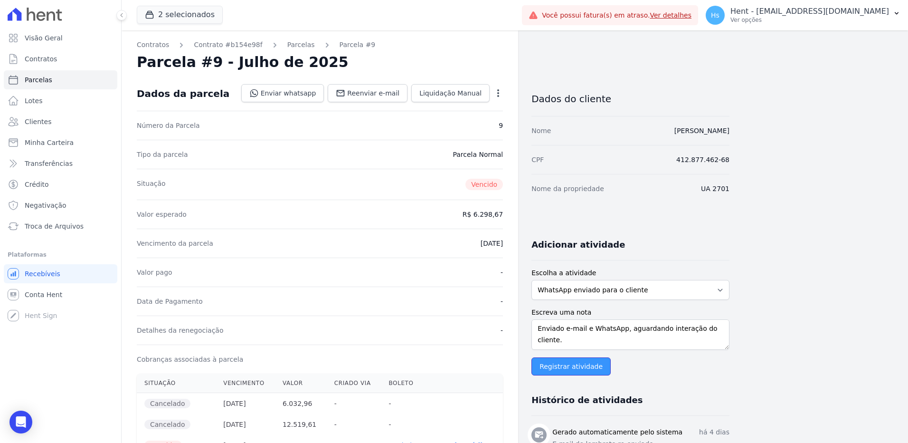
click at [573, 368] on input "Registrar atividade" at bounding box center [570, 366] width 79 height 18
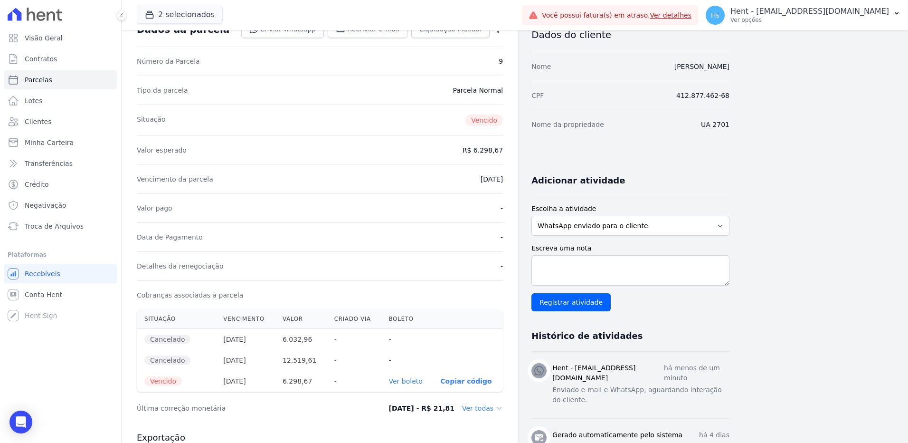
scroll to position [0, 0]
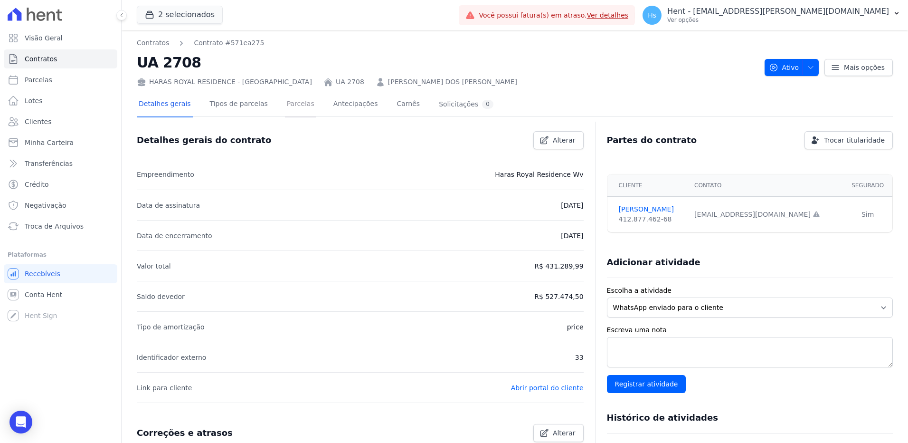
click at [285, 102] on link "Parcelas" at bounding box center [300, 104] width 31 height 25
click at [286, 108] on link "Parcelas" at bounding box center [300, 104] width 31 height 25
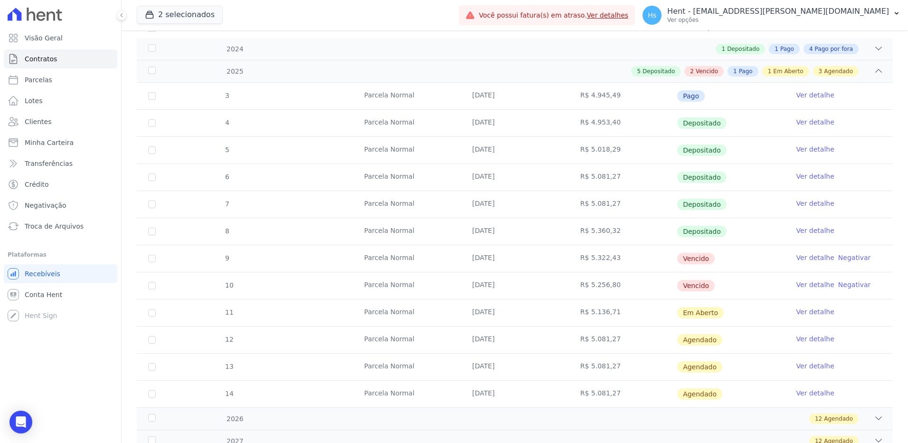
scroll to position [142, 0]
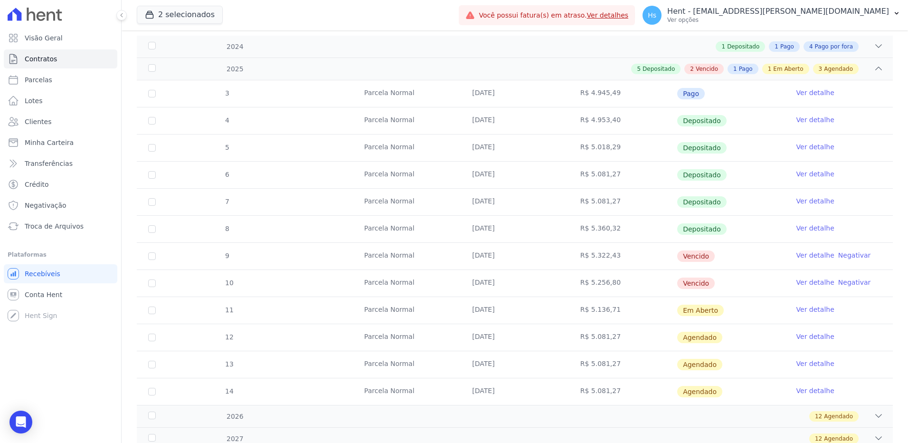
click at [803, 256] on link "Ver detalhe" at bounding box center [815, 254] width 38 height 9
click at [811, 283] on link "Ver detalhe" at bounding box center [815, 281] width 38 height 9
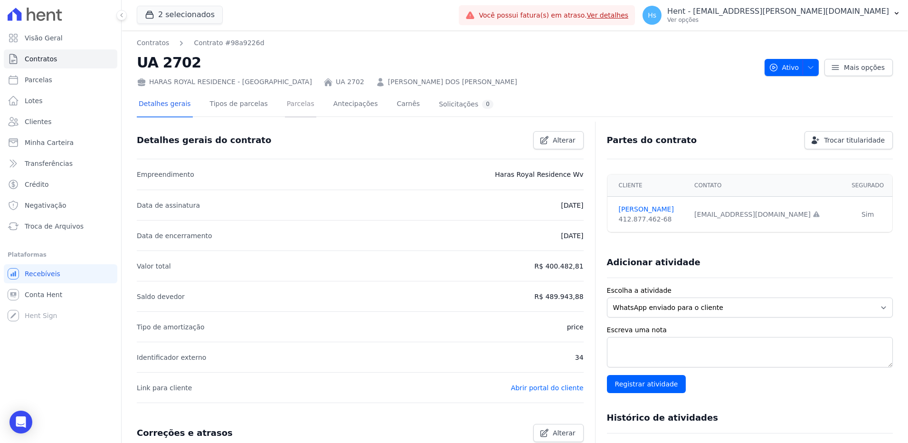
click at [296, 105] on link "Parcelas" at bounding box center [300, 104] width 31 height 25
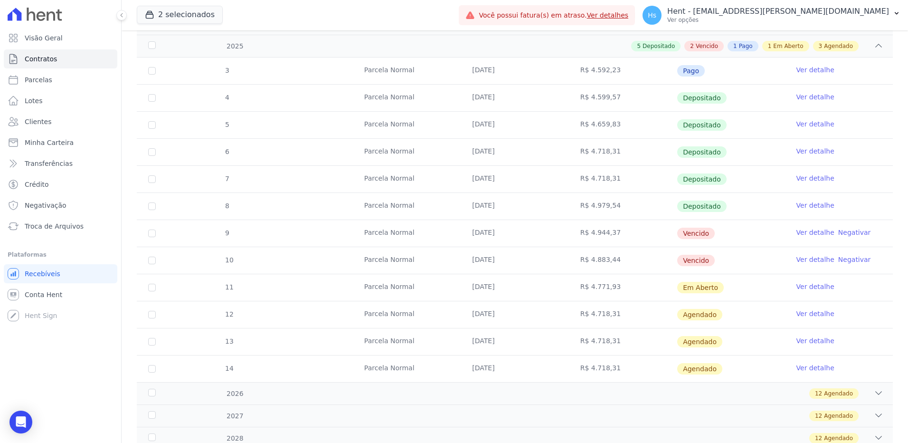
scroll to position [237, 0]
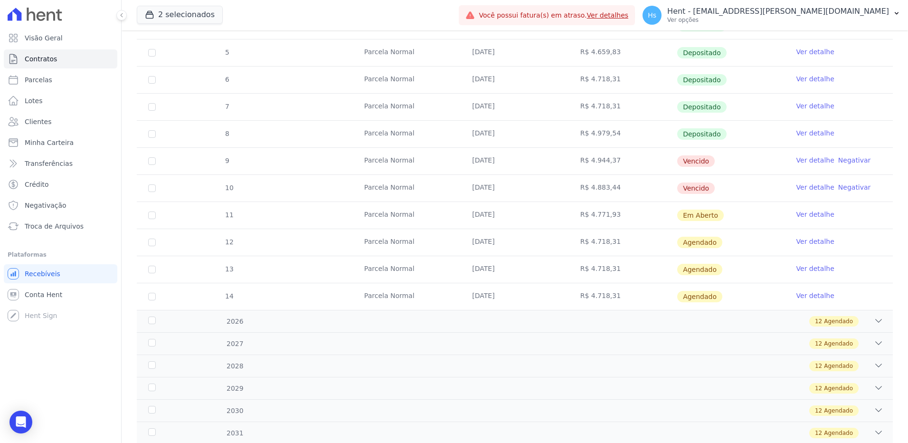
click at [813, 161] on link "Ver detalhe" at bounding box center [815, 159] width 38 height 9
click at [802, 187] on link "Ver detalhe" at bounding box center [815, 186] width 38 height 9
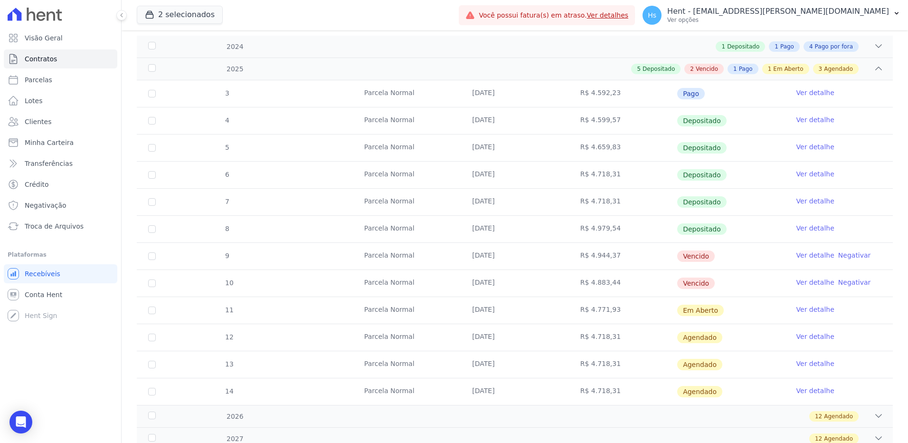
scroll to position [95, 0]
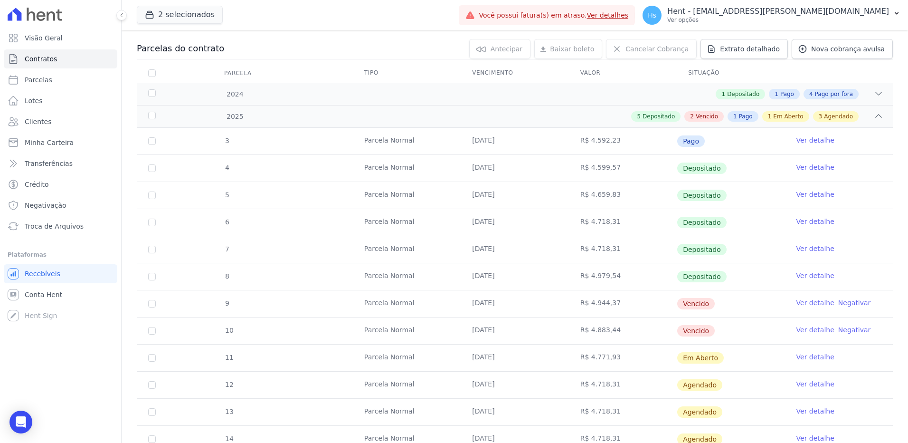
click at [805, 333] on link "Ver detalhe" at bounding box center [815, 329] width 38 height 9
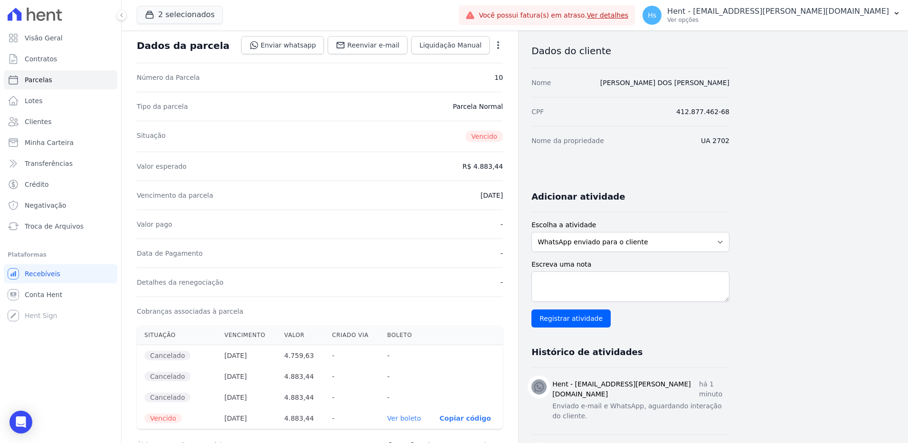
scroll to position [47, 0]
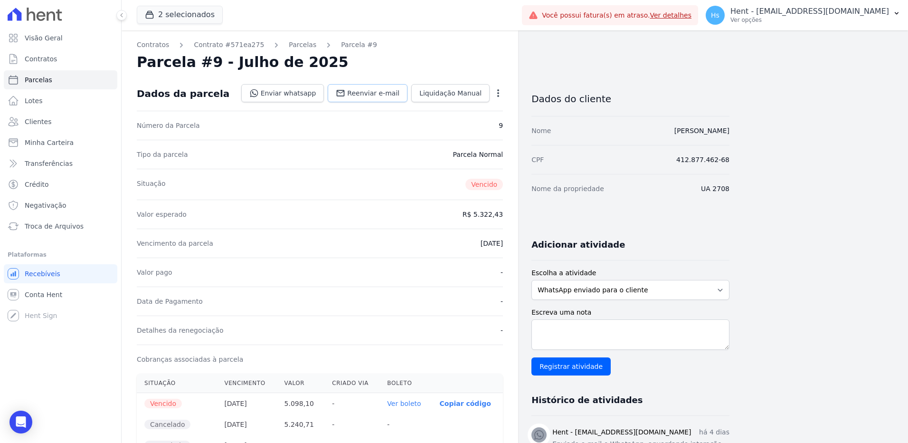
click at [359, 98] on link "Reenviar e-mail" at bounding box center [368, 93] width 80 height 18
click at [596, 321] on textarea "Escreva uma nota" at bounding box center [630, 334] width 198 height 30
paste textarea "Enviado e-mail e WhatsApp, aguardando interação do cliente."
type textarea "Enviado e-mail e WhatsApp, aguardando interação do cliente."
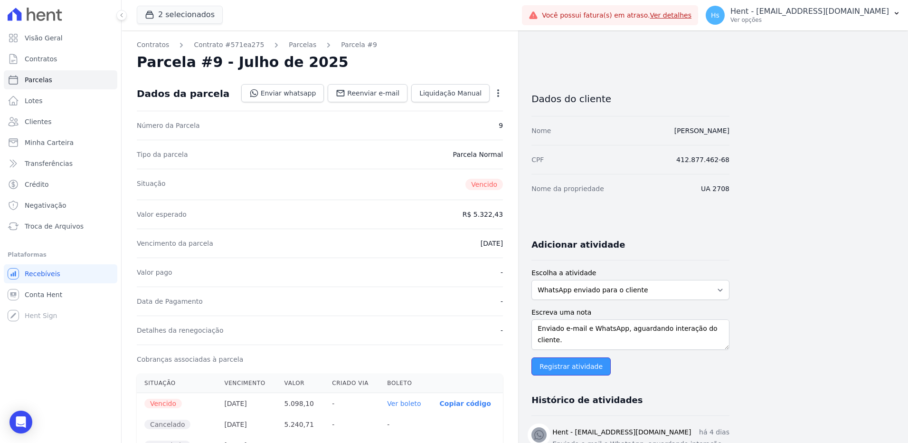
click at [564, 366] on input "Registrar atividade" at bounding box center [570, 366] width 79 height 18
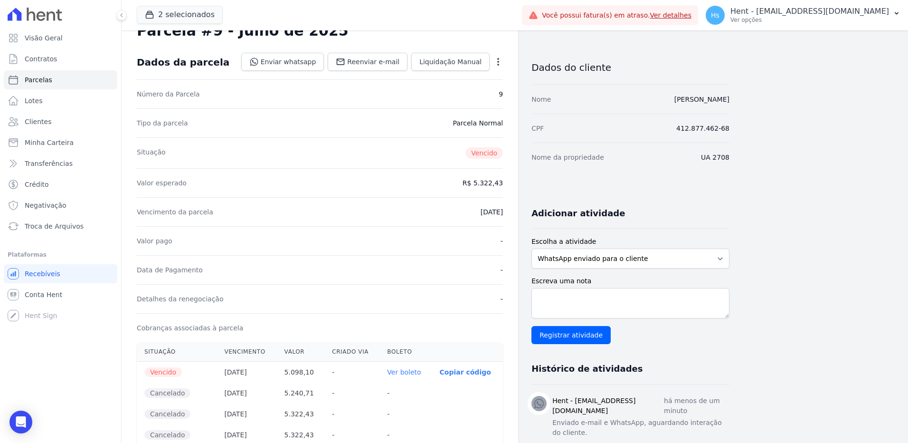
scroll to position [47, 0]
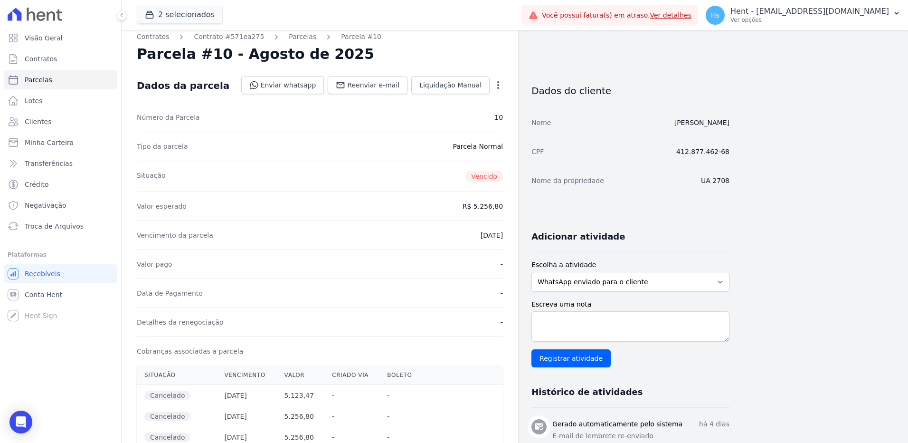
scroll to position [47, 0]
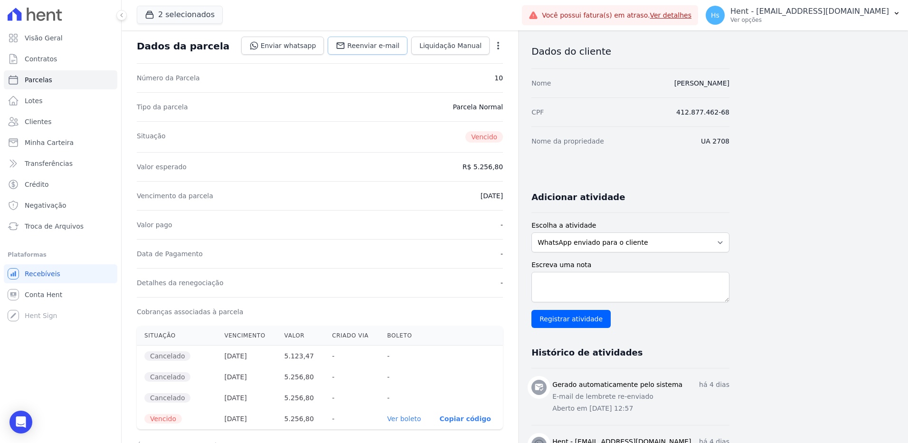
click at [383, 44] on span "Reenviar e-mail" at bounding box center [373, 45] width 52 height 9
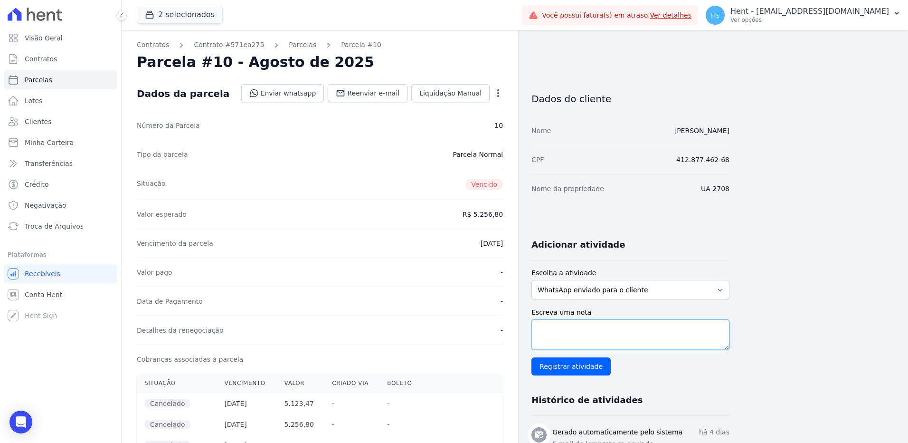
click at [646, 333] on textarea "Escreva uma nota" at bounding box center [630, 334] width 198 height 30
paste textarea "Enviado e-mail e WhatsApp, aguardando interação do cliente."
type textarea "Enviado e-mail e WhatsApp, aguardando interação do cliente."
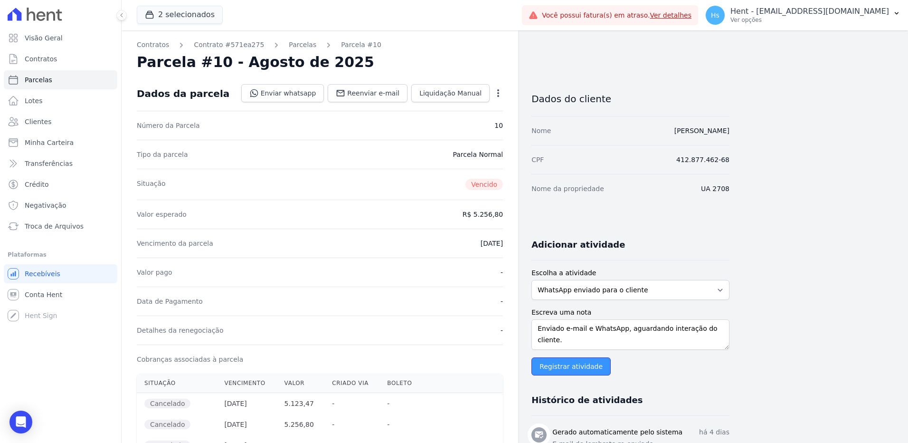
click at [545, 369] on input "Registrar atividade" at bounding box center [570, 366] width 79 height 18
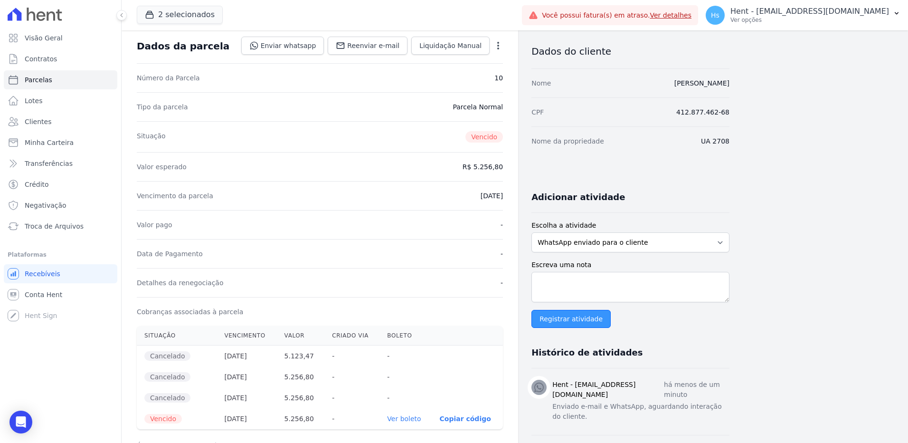
scroll to position [0, 0]
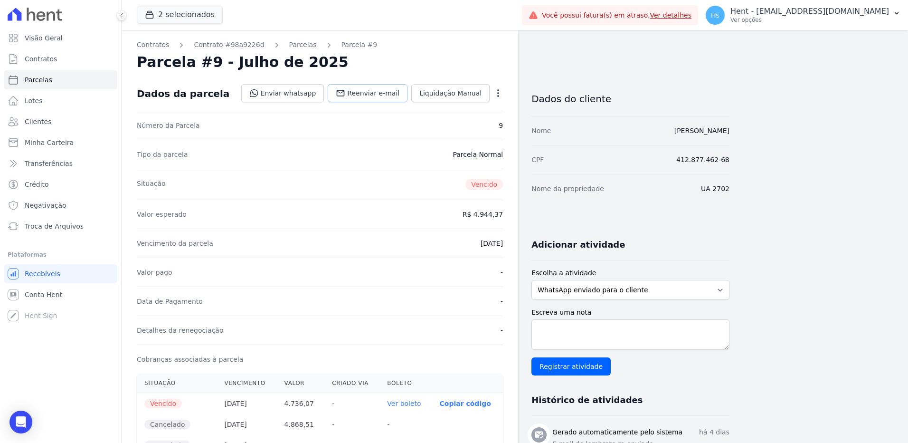
click at [345, 92] on icon at bounding box center [340, 92] width 9 height 9
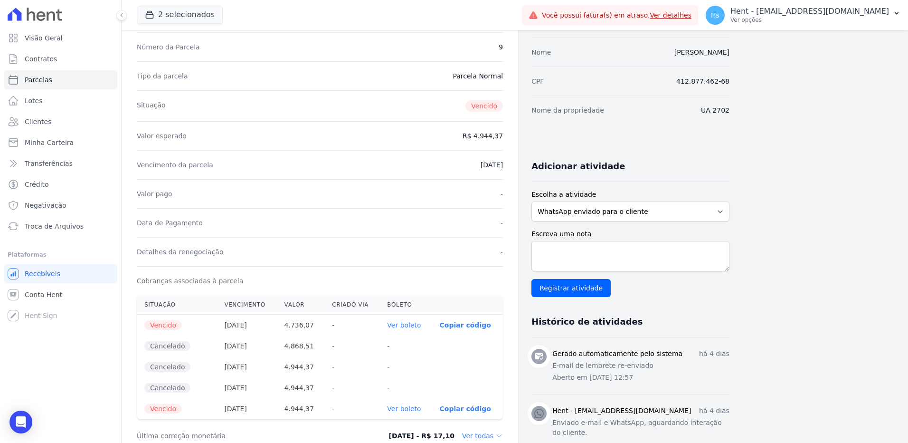
scroll to position [95, 0]
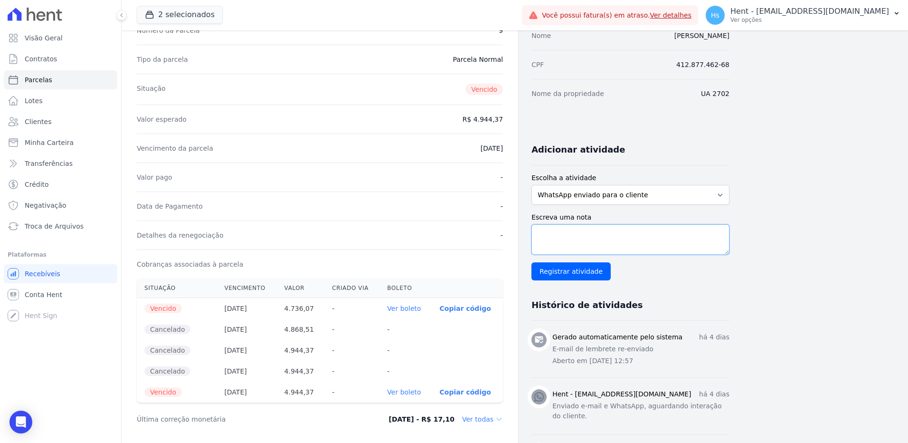
click at [574, 237] on textarea "Escreva uma nota" at bounding box center [630, 239] width 198 height 30
paste textarea "Enviado e-mail e WhatsApp, aguardando interação do cliente."
type textarea "Enviado e-mail e WhatsApp, aguardando interação do cliente."
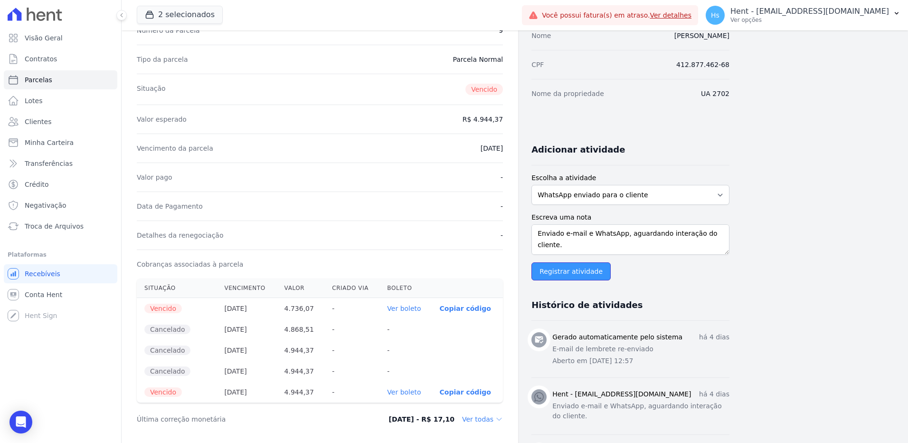
click at [560, 272] on input "Registrar atividade" at bounding box center [570, 271] width 79 height 18
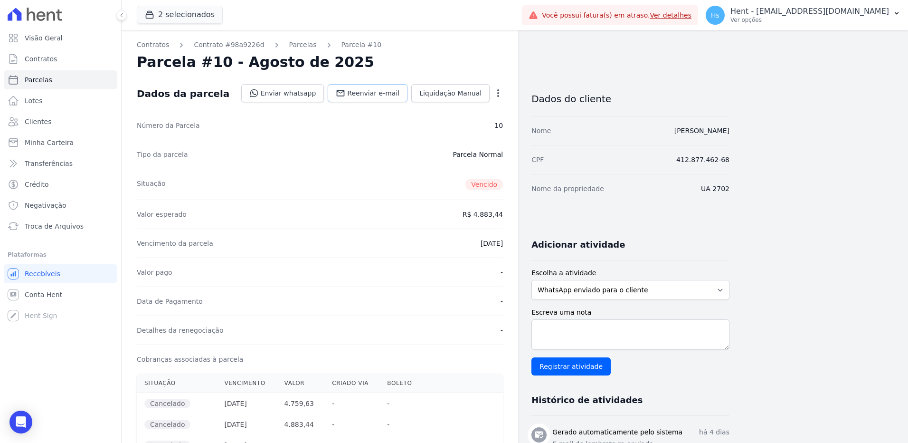
click at [371, 95] on span "Reenviar e-mail" at bounding box center [373, 92] width 52 height 9
click at [595, 284] on select "WhatsApp enviado para o cliente Adicionar um comentário Ligação feita para o cl…" at bounding box center [630, 290] width 198 height 20
click at [531, 280] on select "WhatsApp enviado para o cliente Adicionar um comentário Ligação feita para o cl…" at bounding box center [630, 290] width 198 height 20
click at [543, 314] on label "Escreva uma nota" at bounding box center [630, 312] width 198 height 10
click at [543, 319] on textarea "Escreva uma nota" at bounding box center [630, 334] width 198 height 30
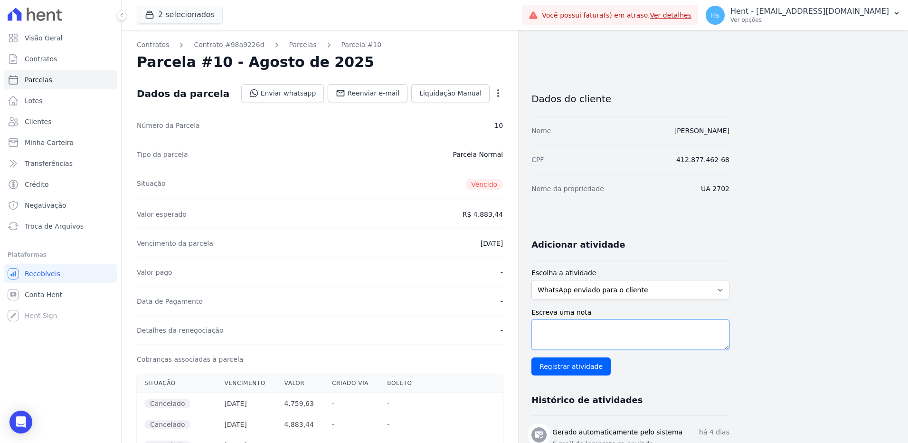
click at [568, 332] on textarea "Escreva uma nota" at bounding box center [630, 334] width 198 height 30
paste textarea "Enviado e-mail e WhatsApp, aguardando interação do cliente."
type textarea "Enviado e-mail e WhatsApp, aguardando interação do cliente."
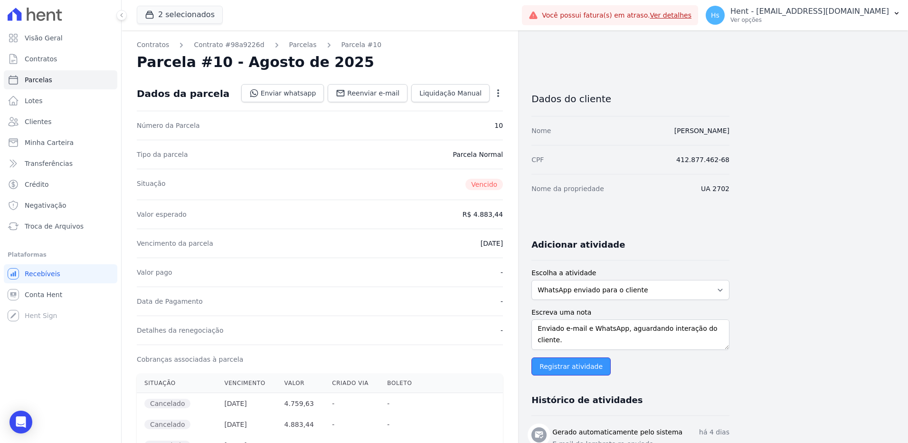
click at [556, 368] on input "Registrar atividade" at bounding box center [570, 366] width 79 height 18
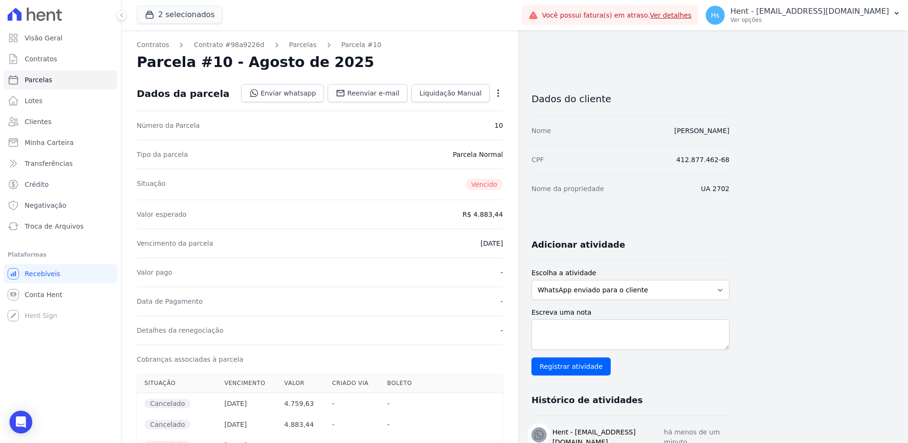
scroll to position [0, 0]
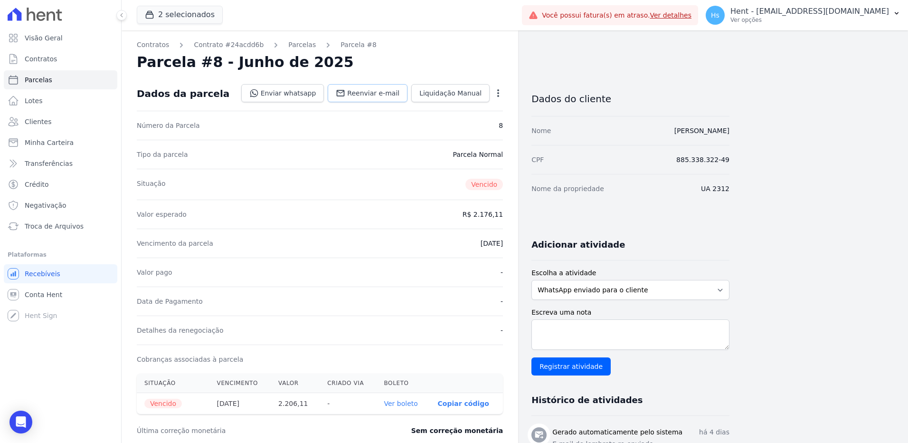
click at [362, 95] on span "Reenviar e-mail" at bounding box center [373, 92] width 52 height 9
click at [569, 324] on textarea "Escreva uma nota" at bounding box center [630, 334] width 198 height 30
click at [557, 328] on textarea "Escreva uma nota" at bounding box center [630, 334] width 198 height 30
paste textarea "Enviado e-mail e WhatsApp, aguardando interação do cliente."
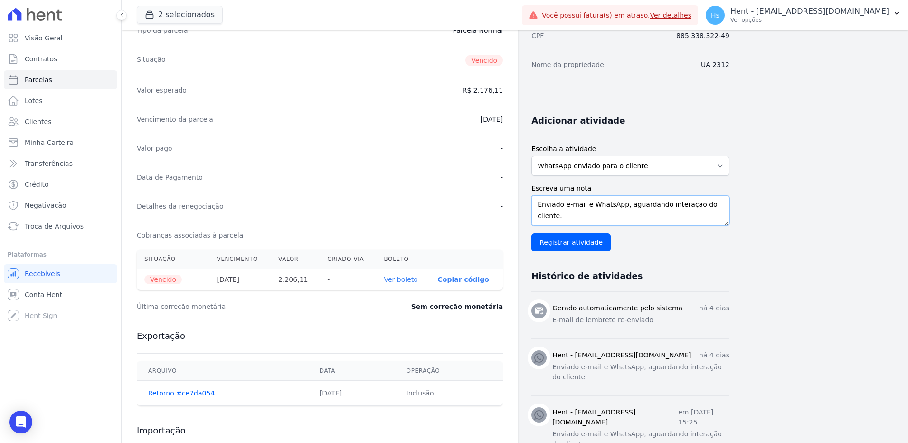
scroll to position [142, 0]
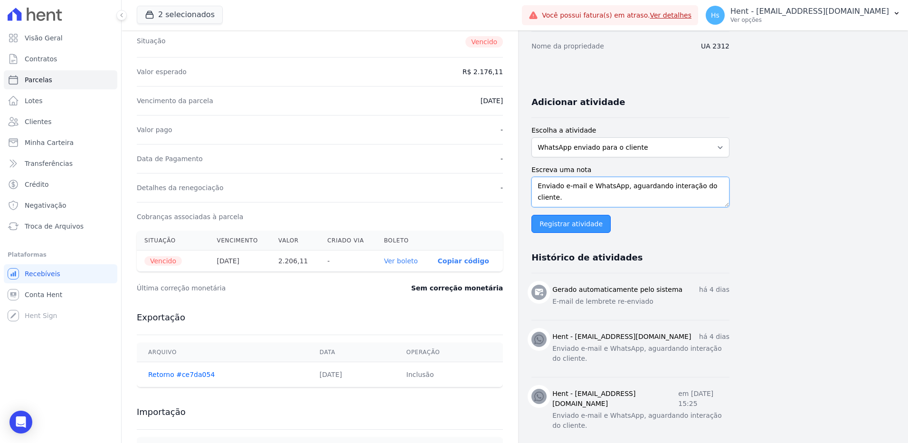
type textarea "Enviado e-mail e WhatsApp, aguardando interação do cliente."
click at [569, 227] on input "Registrar atividade" at bounding box center [570, 224] width 79 height 18
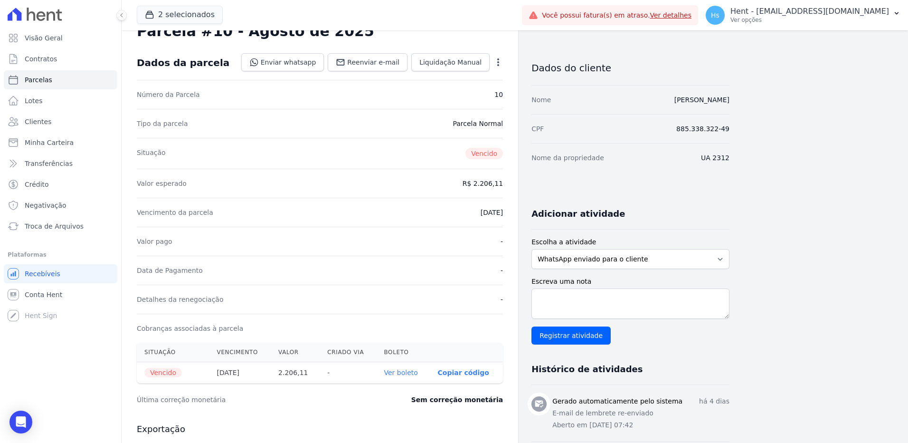
scroll to position [47, 0]
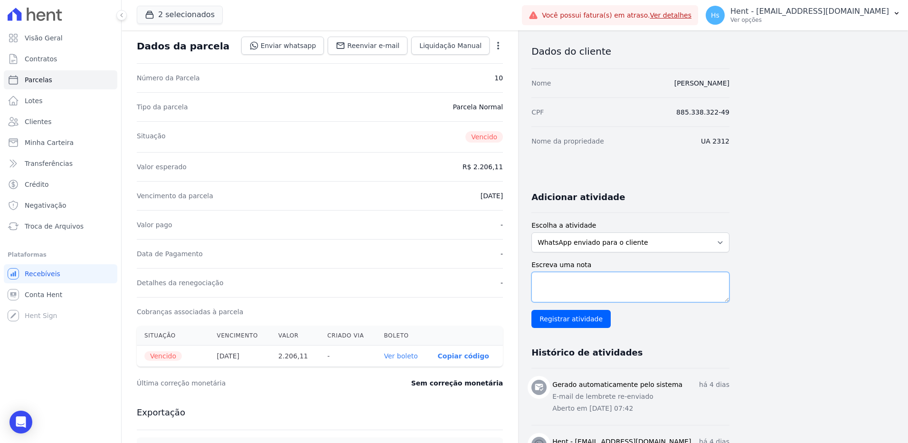
click at [597, 283] on textarea "Escreva uma nota" at bounding box center [630, 287] width 198 height 30
paste textarea "Enviado e-mail e WhatsApp, aguardando interação do cliente."
type textarea "Enviado e-mail e WhatsApp, aguardando interação do cliente."
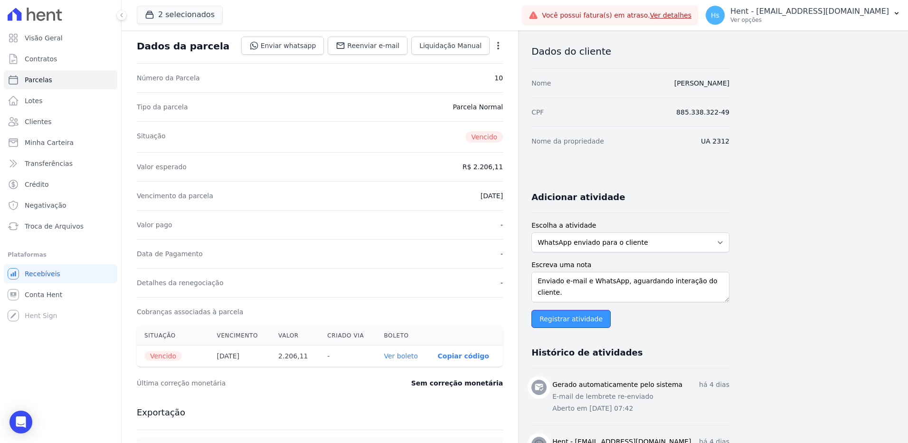
click at [563, 320] on input "Registrar atividade" at bounding box center [570, 319] width 79 height 18
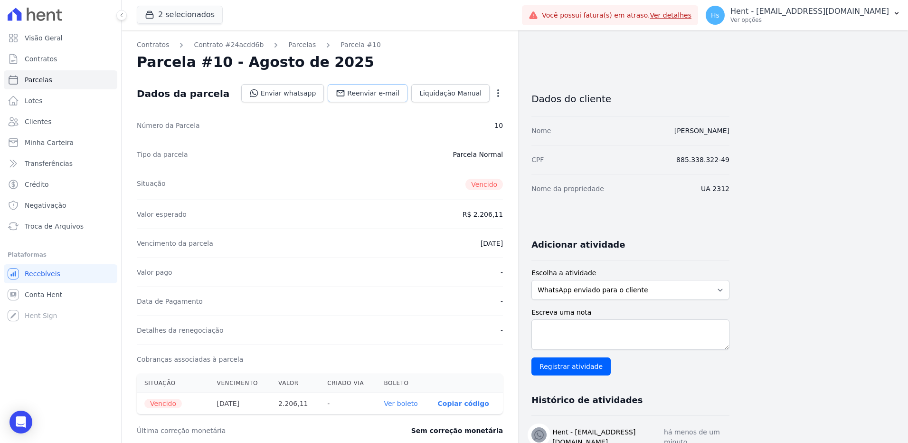
click at [365, 100] on link "Reenviar e-mail" at bounding box center [368, 93] width 80 height 18
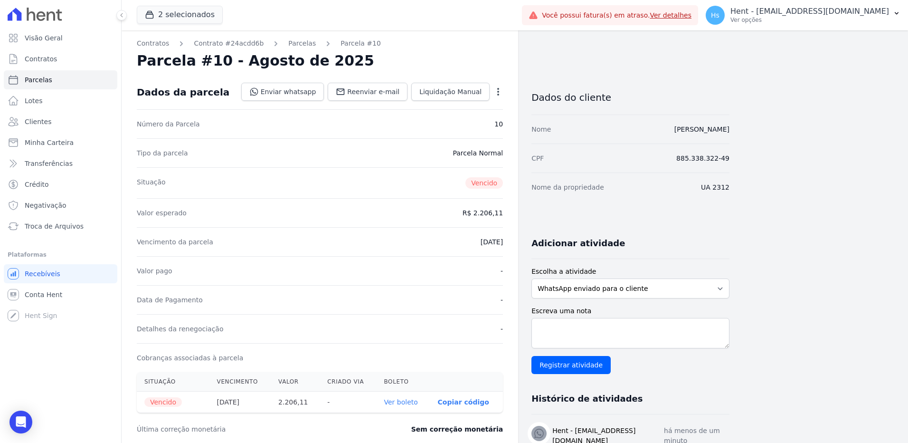
scroll to position [0, 0]
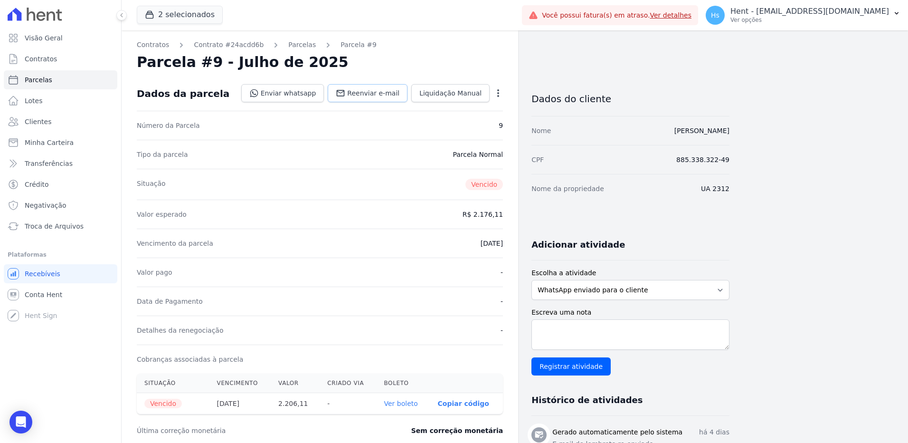
click at [376, 95] on span "Reenviar e-mail" at bounding box center [373, 92] width 52 height 9
click at [619, 332] on textarea "Escreva uma nota" at bounding box center [630, 334] width 198 height 30
paste textarea "Enviado e-mail e WhatsApp, aguardando interação do cliente."
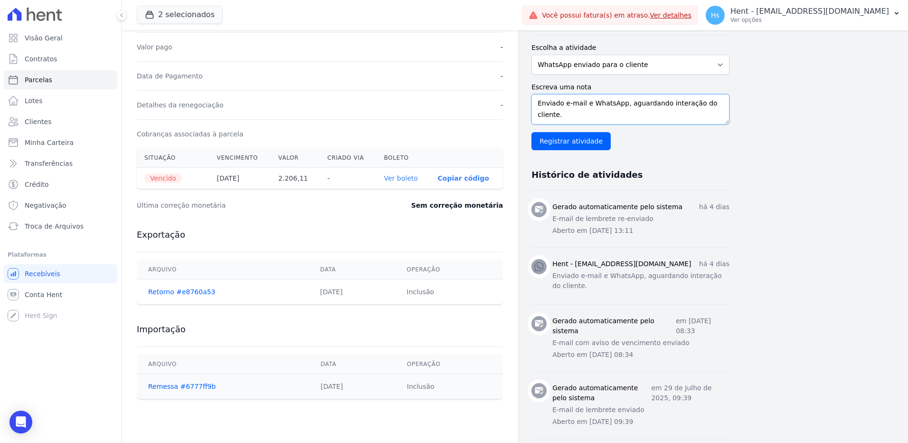
scroll to position [237, 0]
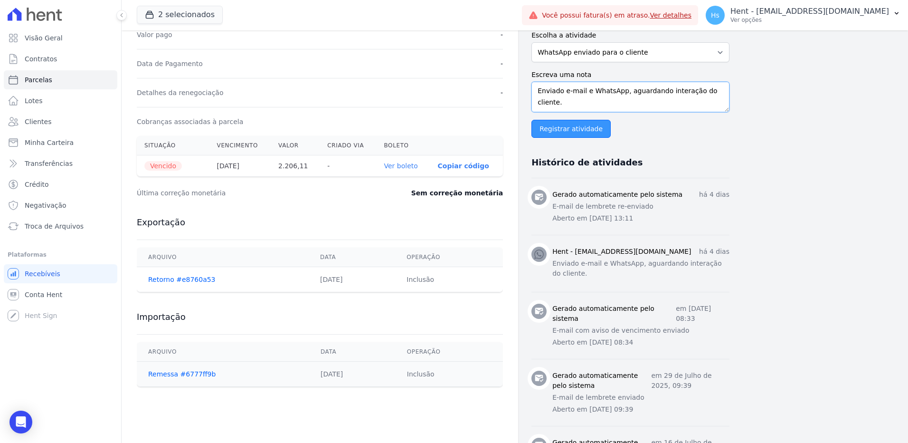
type textarea "Enviado e-mail e WhatsApp, aguardando interação do cliente."
click at [564, 130] on input "Registrar atividade" at bounding box center [570, 129] width 79 height 18
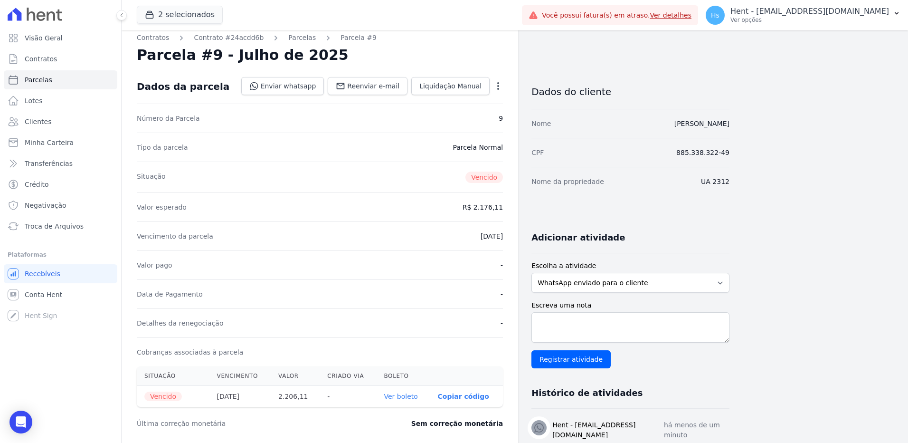
scroll to position [0, 0]
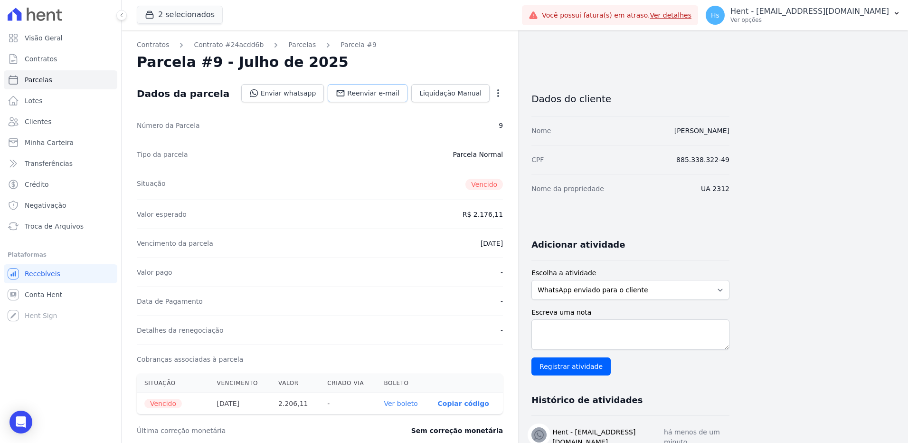
click at [383, 96] on span "Reenviar e-mail" at bounding box center [373, 92] width 52 height 9
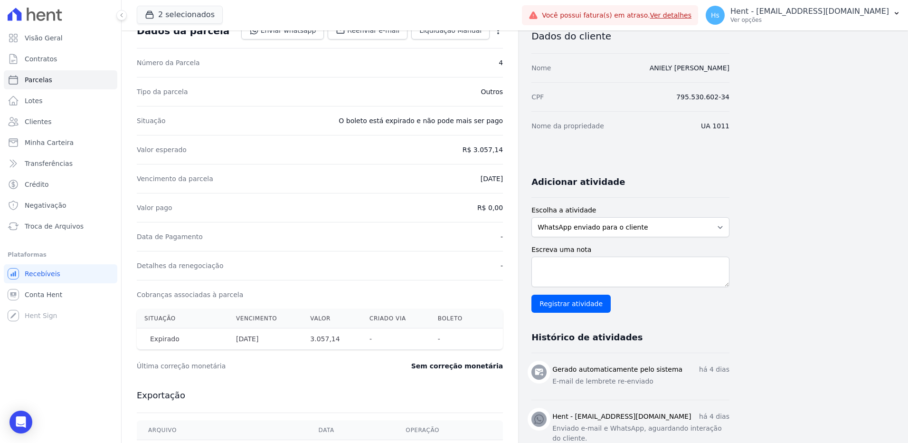
scroll to position [47, 0]
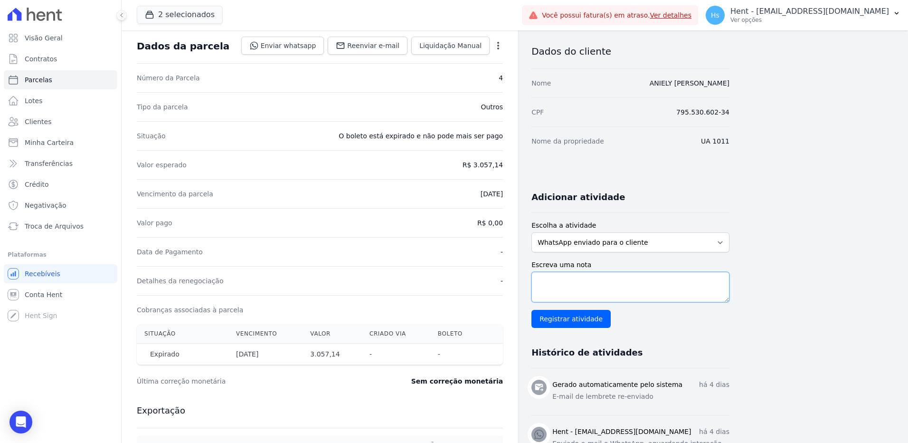
click at [627, 286] on textarea "Escreva uma nota" at bounding box center [630, 287] width 198 height 30
paste textarea "Enviado e-mail e WhatsApp, aguardando interação do cliente."
type textarea "Enviado e-mail e WhatsApp, aguardando interação do cliente."
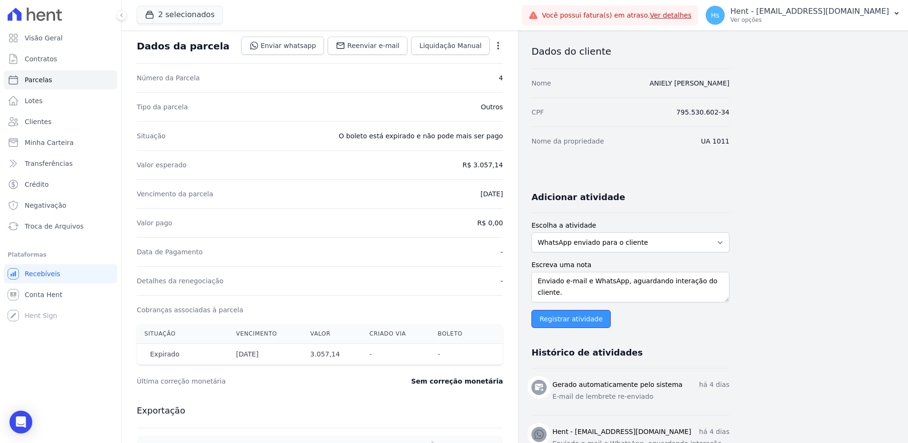
click at [554, 321] on input "Registrar atividade" at bounding box center [570, 319] width 79 height 18
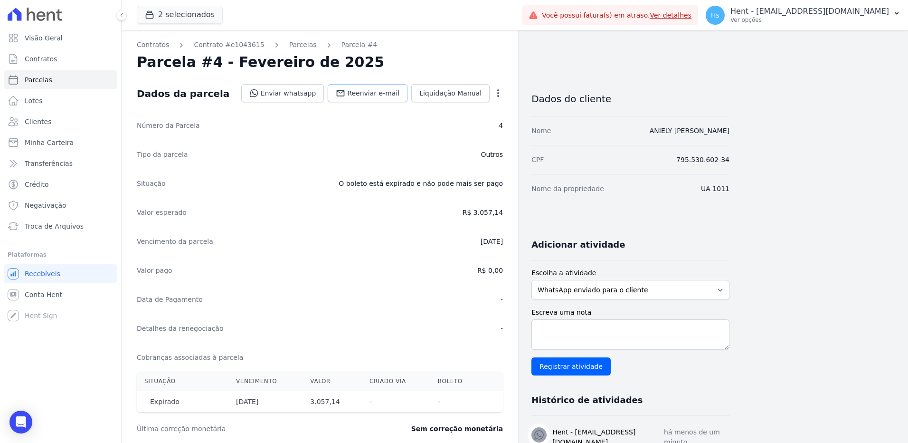
click at [382, 94] on span "Reenviar e-mail" at bounding box center [373, 92] width 52 height 9
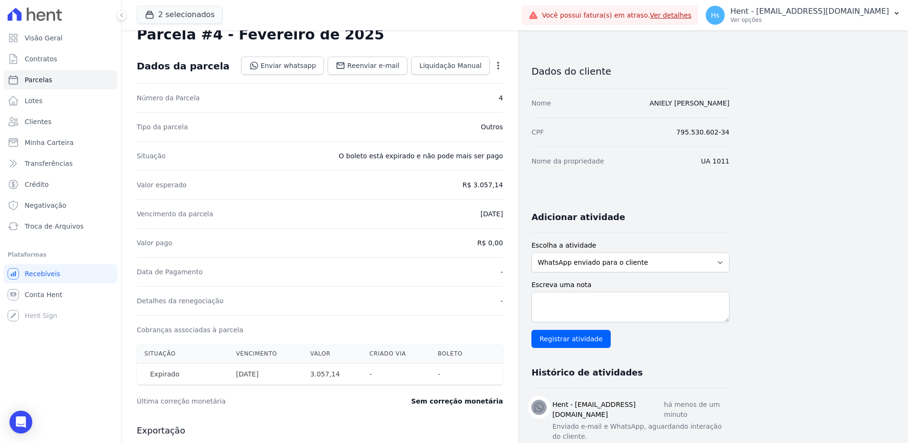
scroll to position [47, 0]
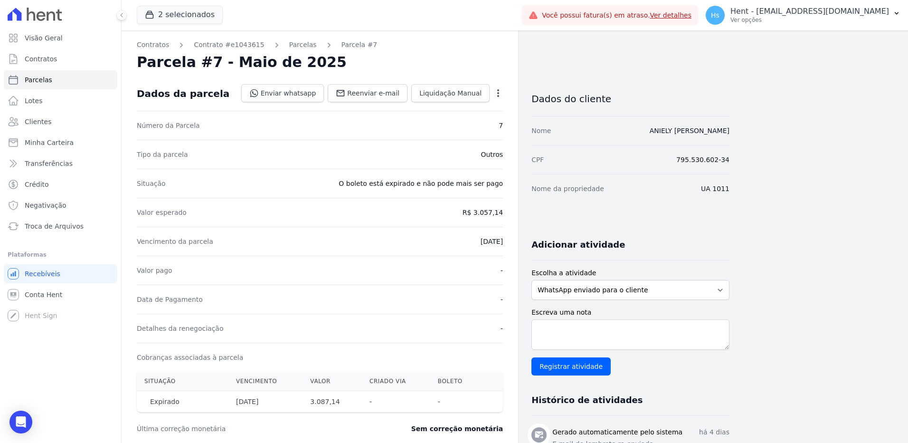
scroll to position [47, 0]
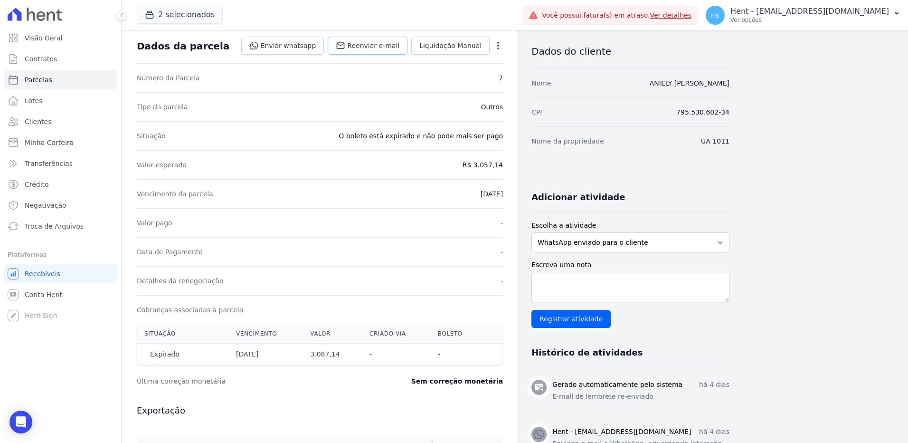
click at [385, 37] on link "Reenviar e-mail" at bounding box center [368, 46] width 80 height 18
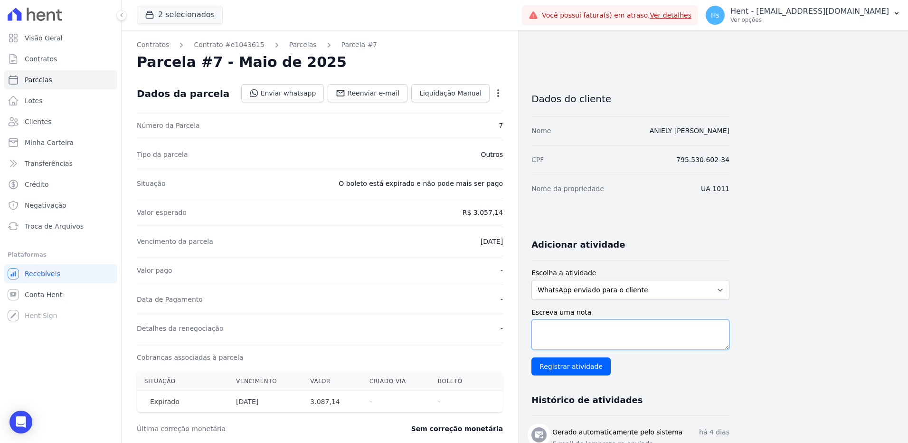
click at [591, 325] on textarea "Escreva uma nota" at bounding box center [630, 334] width 198 height 30
paste textarea "Enviado e-mail e WhatsApp, aguardando interação do cliente."
type textarea "Enviado e-mail e WhatsApp, aguardando interação do cliente."
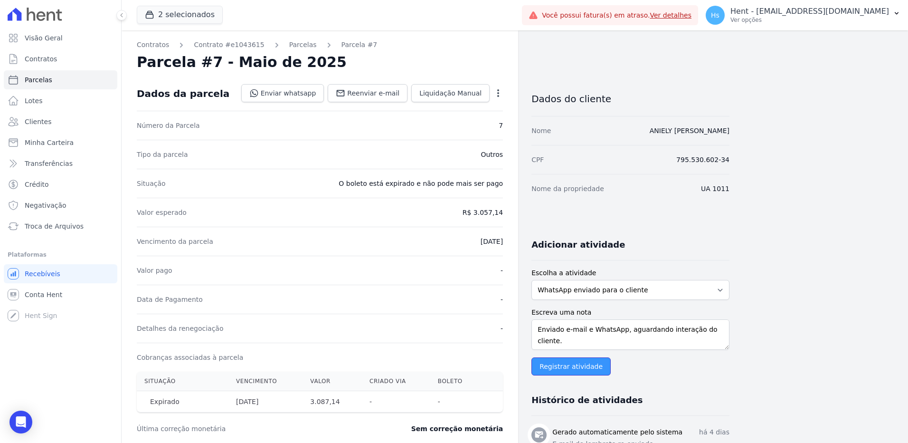
click at [573, 366] on input "Registrar atividade" at bounding box center [570, 366] width 79 height 18
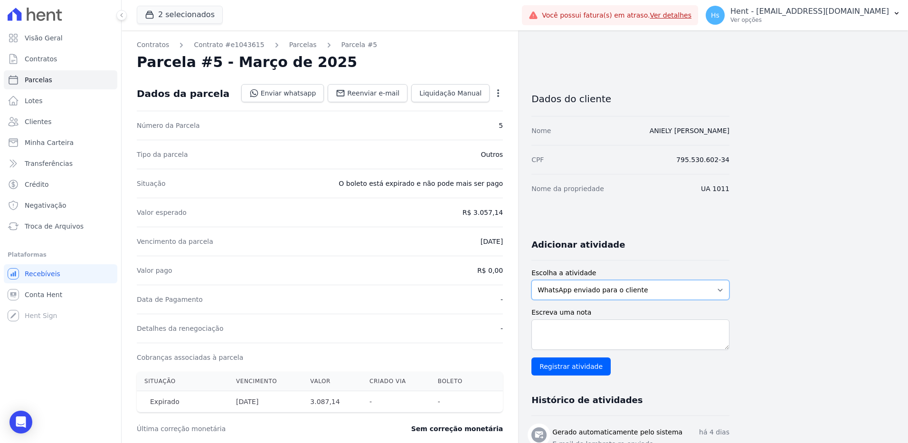
click at [634, 282] on select "WhatsApp enviado para o cliente Adicionar um comentário Ligação feita para o cl…" at bounding box center [630, 290] width 198 height 20
click at [364, 94] on span "Reenviar e-mail" at bounding box center [373, 92] width 52 height 9
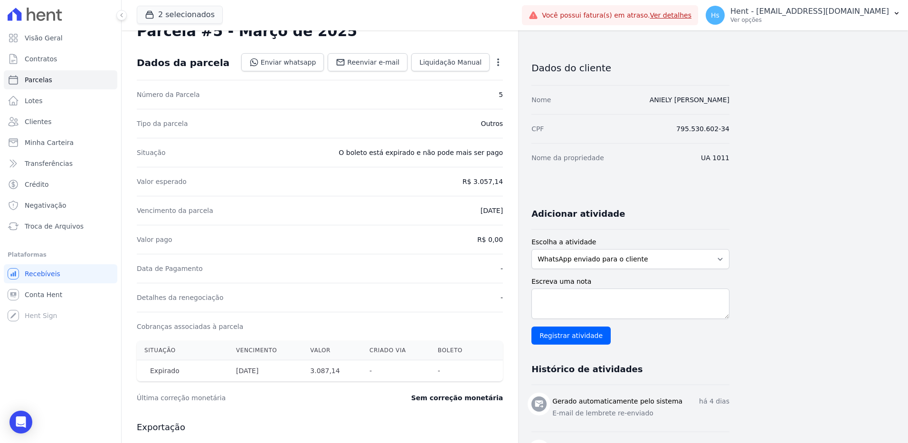
scroll to position [47, 0]
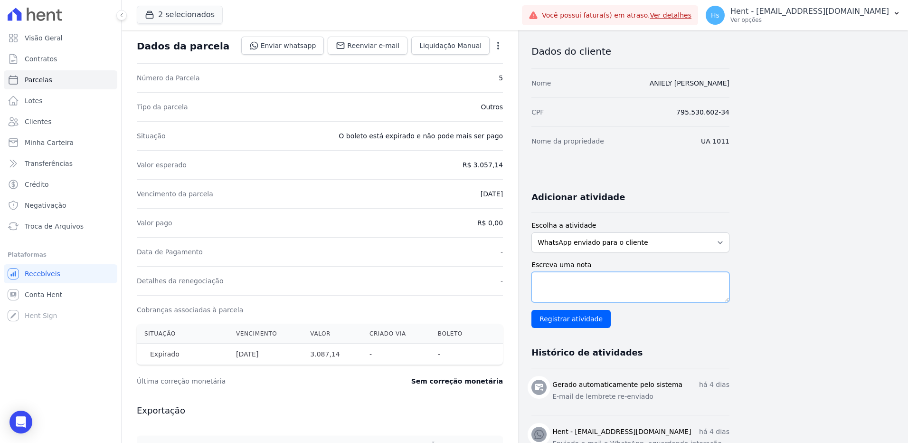
click at [577, 276] on textarea "Escreva uma nota" at bounding box center [630, 287] width 198 height 30
paste textarea "Enviado e-mail e WhatsApp, aguardando interação do cliente."
type textarea "Enviado e-mail e WhatsApp, aguardando interação do cliente."
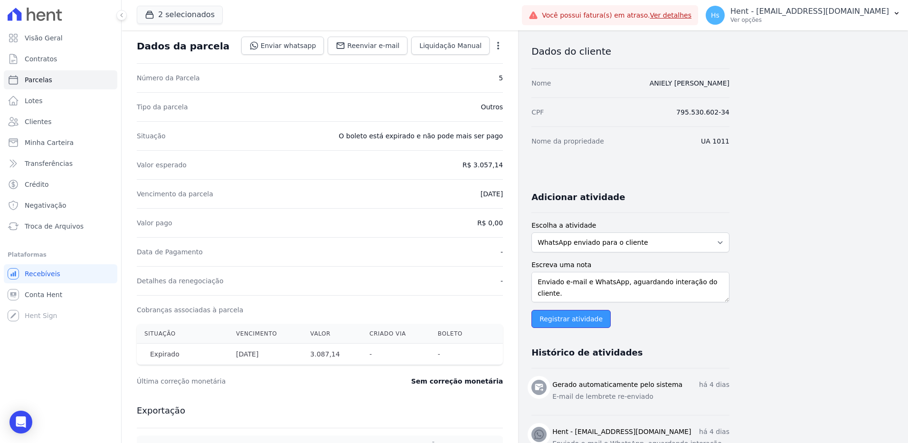
click at [568, 321] on input "Registrar atividade" at bounding box center [570, 319] width 79 height 18
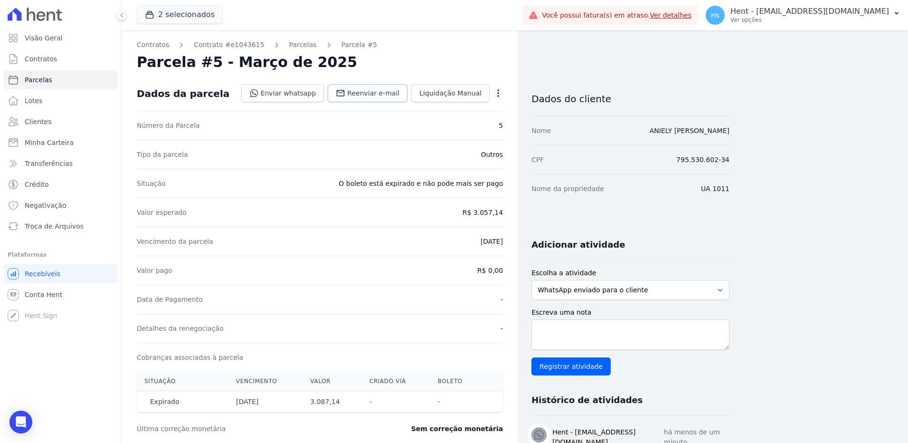
click at [368, 99] on link "Reenviar e-mail" at bounding box center [368, 93] width 80 height 18
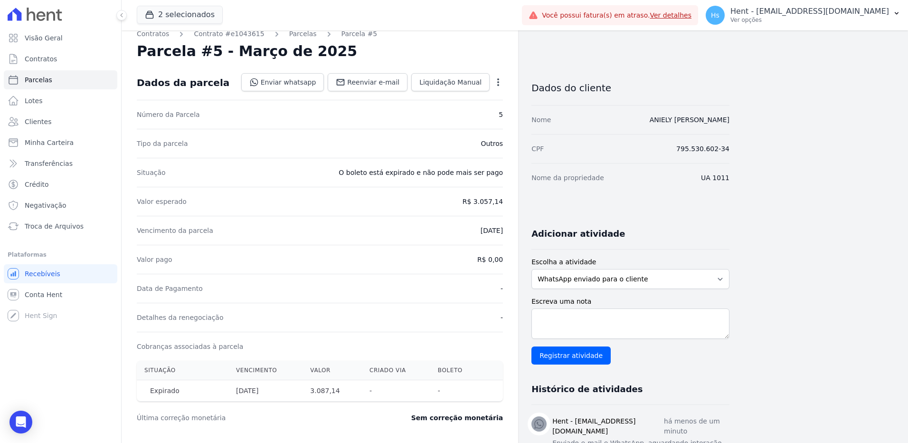
scroll to position [0, 0]
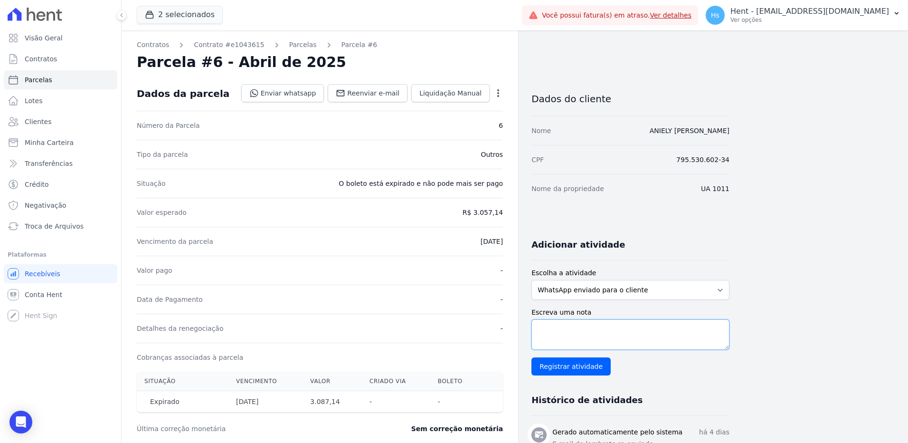
click at [592, 332] on textarea "Escreva uma nota" at bounding box center [630, 334] width 198 height 30
paste textarea "Enviado e-mail e WhatsApp, aguardando interação do cliente."
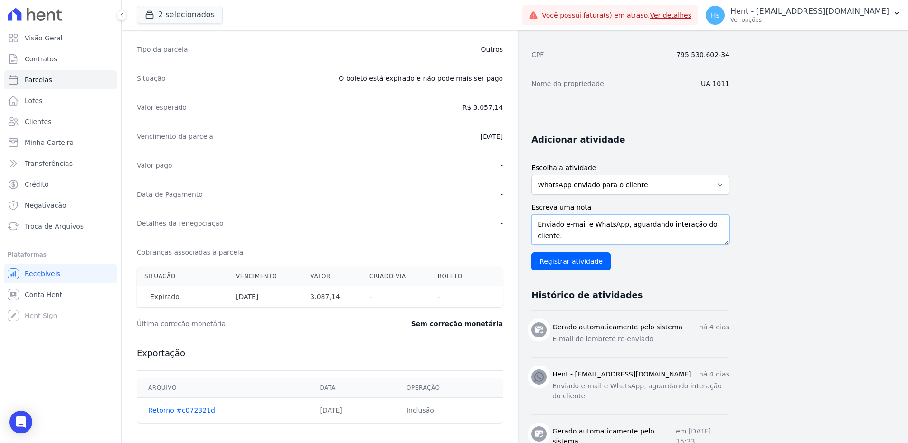
scroll to position [95, 0]
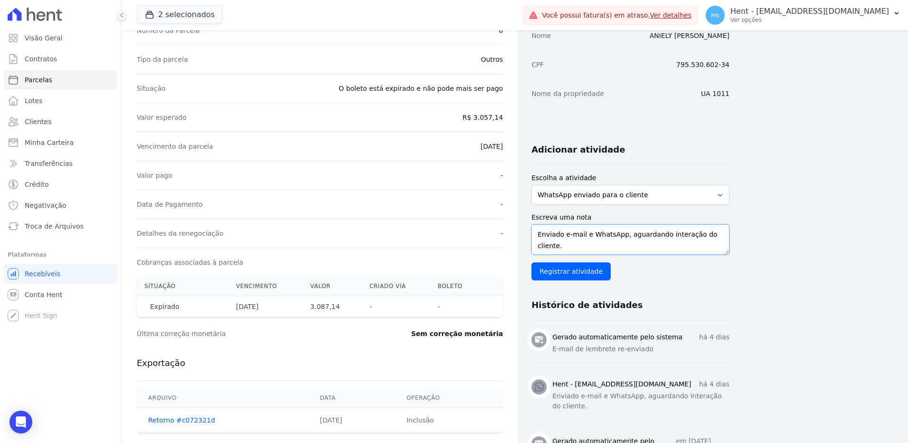
type textarea "Enviado e-mail e WhatsApp, aguardando interação do cliente."
click at [550, 274] on input "Registrar atividade" at bounding box center [570, 271] width 79 height 18
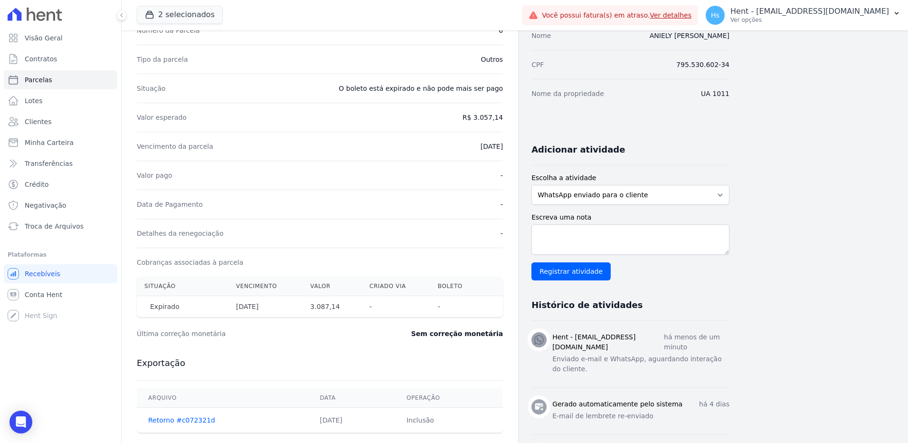
click at [896, 170] on div "Contratos Contrato #e1043615 [GEOGRAPHIC_DATA] Parcela #6 Parcela #6 - Abril de…" at bounding box center [515, 388] width 786 height 906
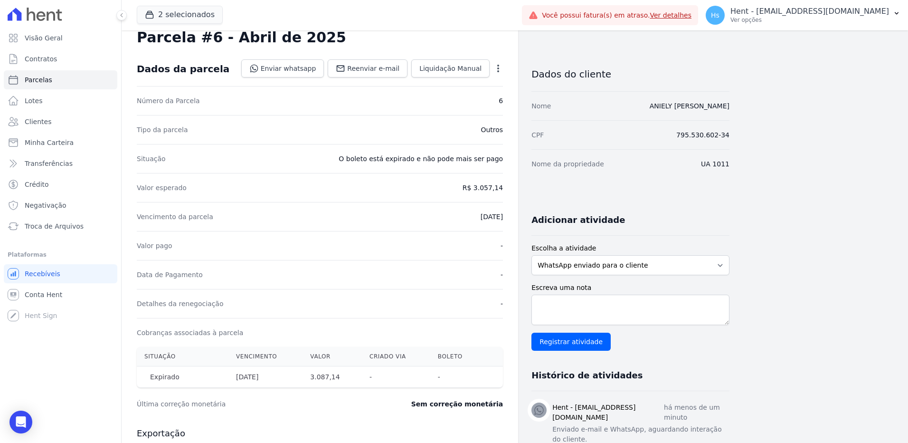
scroll to position [0, 0]
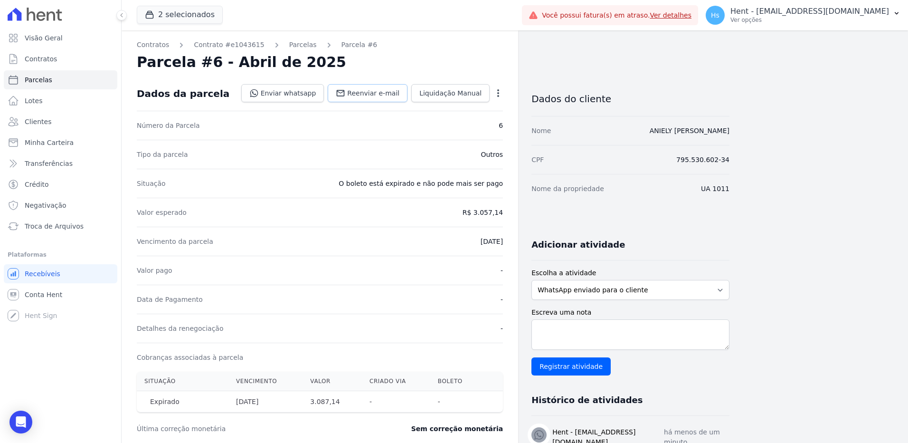
click at [377, 99] on link "Reenviar e-mail" at bounding box center [368, 93] width 80 height 18
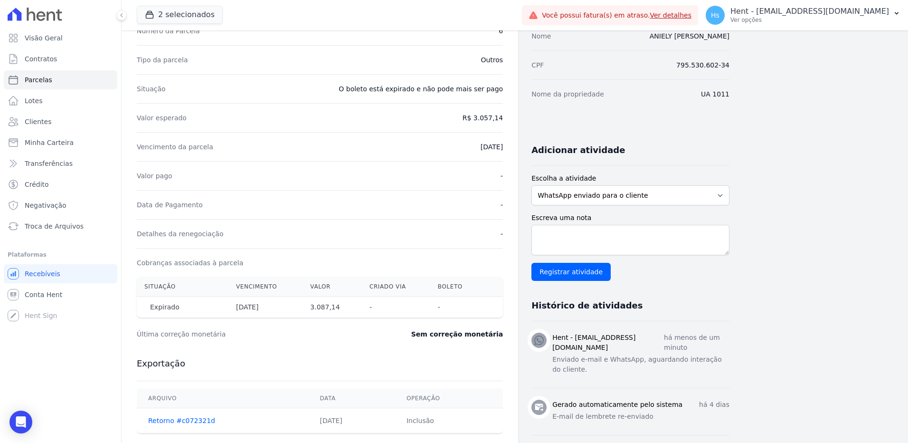
scroll to position [95, 0]
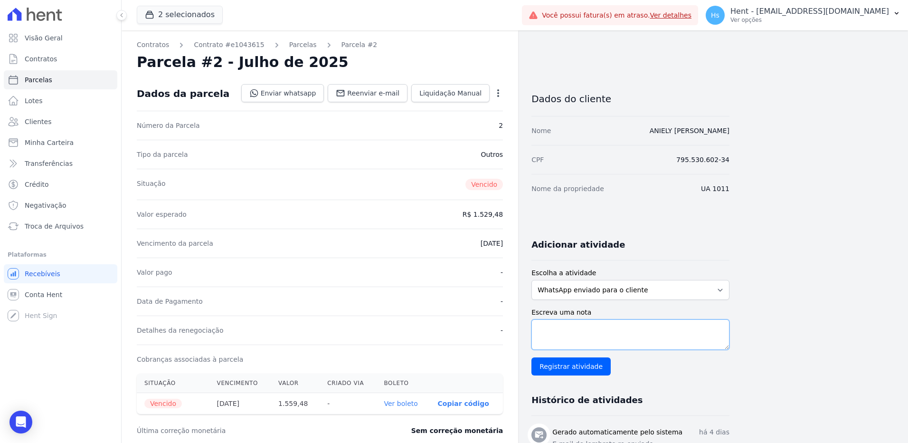
click at [613, 338] on textarea "Escreva uma nota" at bounding box center [630, 334] width 198 height 30
paste textarea "Enviado e-mail e WhatsApp, aguardando interação do cliente."
type textarea "Enviado e-mail e WhatsApp, aguardando interação do cliente."
click at [361, 95] on span "Reenviar e-mail" at bounding box center [373, 92] width 52 height 9
drag, startPoint x: 586, startPoint y: 338, endPoint x: 584, endPoint y: 328, distance: 10.3
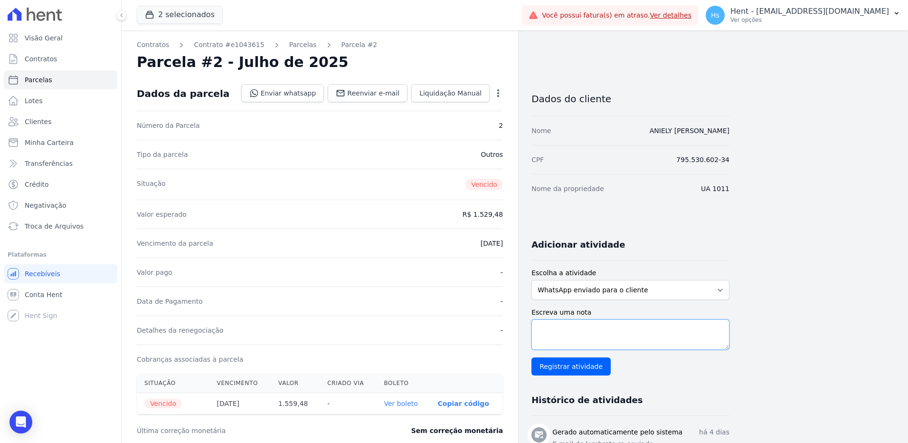
click at [586, 338] on textarea "Escreva uma nota" at bounding box center [630, 334] width 198 height 30
paste textarea "Enviado e-mail e WhatsApp, aguardando interação do cliente."
type textarea "Enviado e-mail e WhatsApp, aguardando interação do cliente."
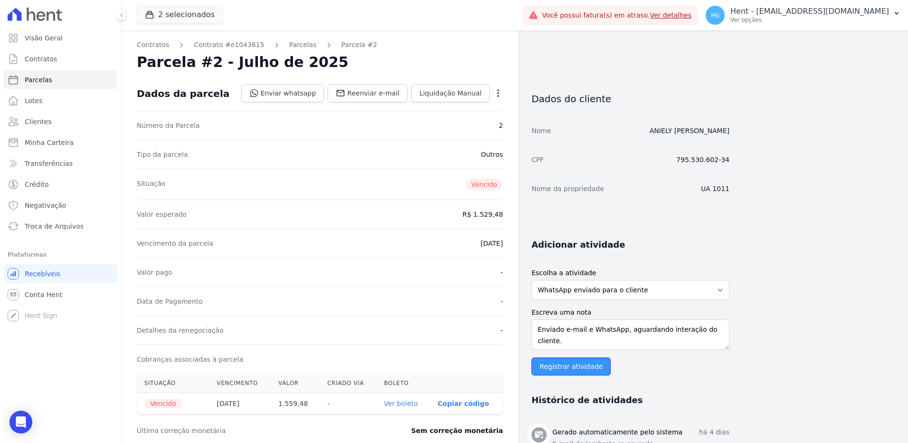
click at [547, 374] on input "Registrar atividade" at bounding box center [570, 366] width 79 height 18
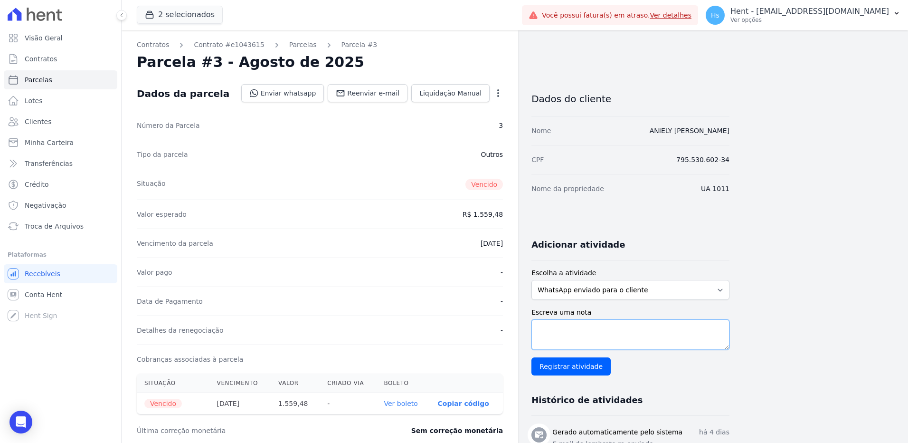
click at [603, 333] on textarea "Escreva uma nota" at bounding box center [630, 334] width 198 height 30
paste textarea "Enviado e-mail e WhatsApp, aguardando interação do cliente."
type textarea "Enviado e-mail e WhatsApp, aguardando interação do cliente."
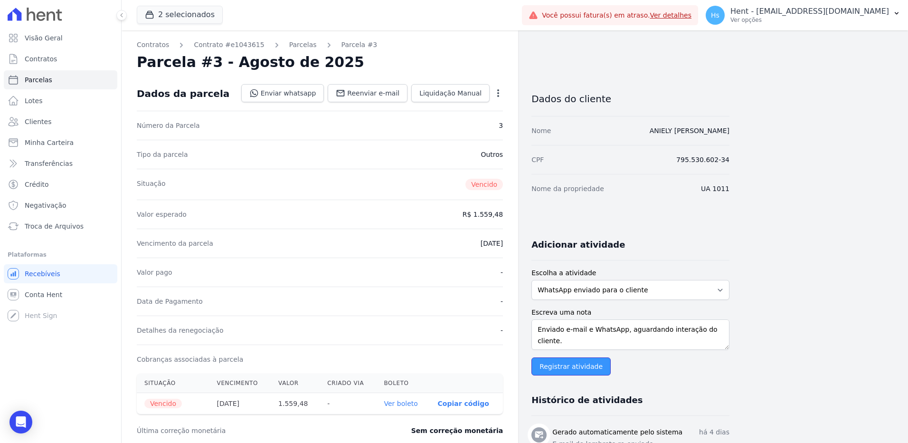
click at [562, 370] on input "Registrar atividade" at bounding box center [570, 366] width 79 height 18
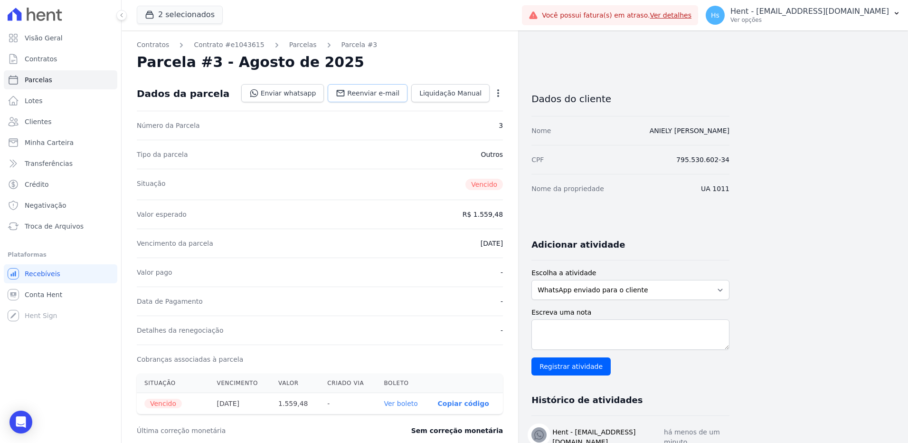
click at [345, 97] on icon at bounding box center [340, 92] width 9 height 9
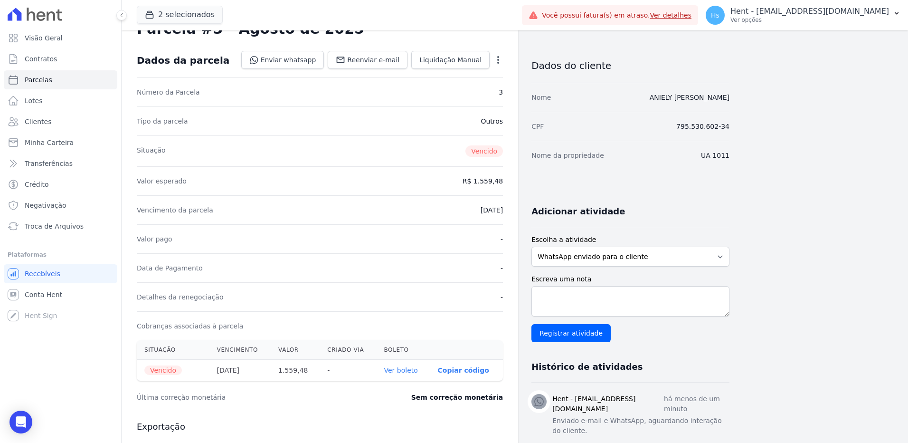
scroll to position [47, 0]
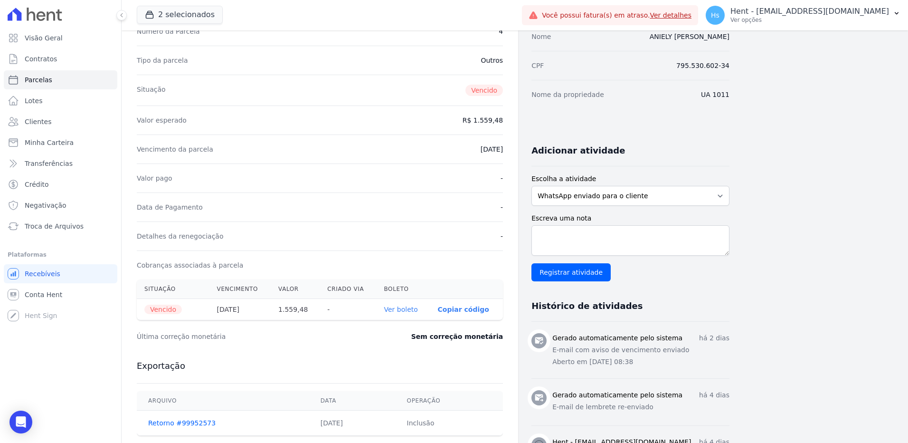
scroll to position [95, 0]
click at [651, 206] on form "Escolha a atividade WhatsApp enviado para o cliente Adicionar um comentário Lig…" at bounding box center [630, 226] width 198 height 107
click at [600, 239] on textarea "Escreva uma nota" at bounding box center [630, 239] width 198 height 30
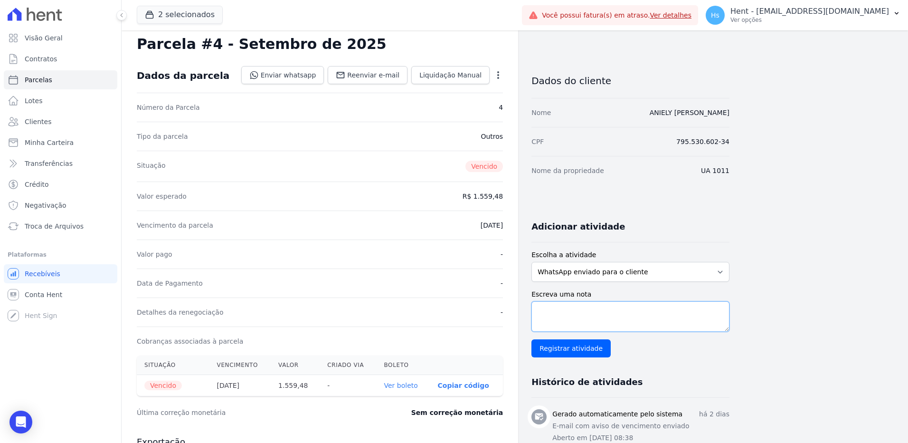
scroll to position [0, 0]
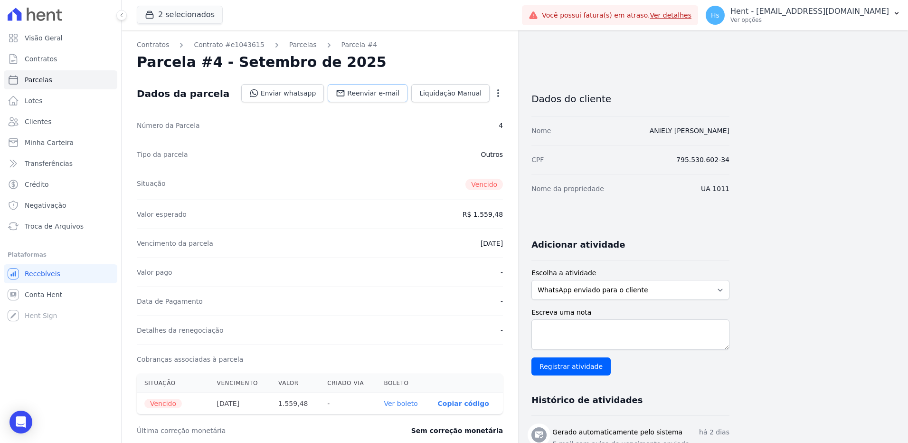
click at [382, 94] on span "Reenviar e-mail" at bounding box center [373, 92] width 52 height 9
click at [582, 332] on textarea "Escreva uma nota" at bounding box center [630, 334] width 198 height 30
paste textarea "Enviado e-mail e WhatsApp, aguardando interação do cliente."
type textarea "Enviado e-mail e WhatsApp, aguardando interação do cliente."
click at [575, 369] on input "Registrar atividade" at bounding box center [570, 366] width 79 height 18
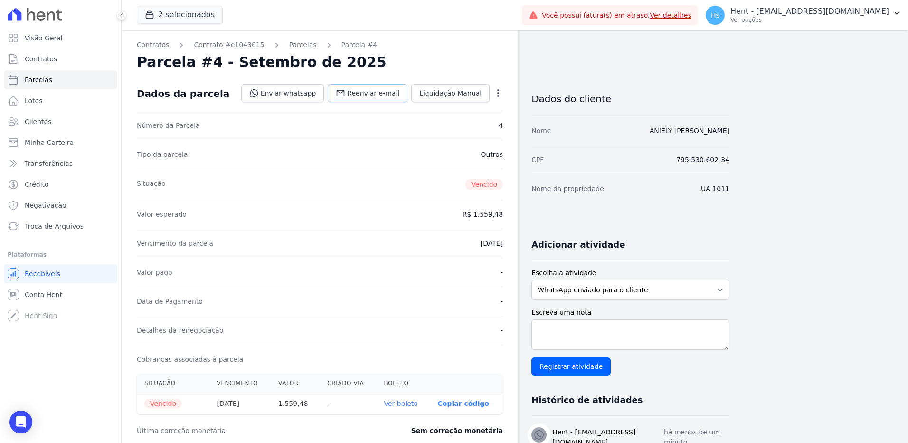
click at [384, 92] on span "Reenviar e-mail" at bounding box center [373, 92] width 52 height 9
click at [589, 327] on textarea "Escreva uma nota" at bounding box center [630, 334] width 198 height 30
click at [564, 331] on textarea "Escreva uma nota" at bounding box center [630, 334] width 198 height 30
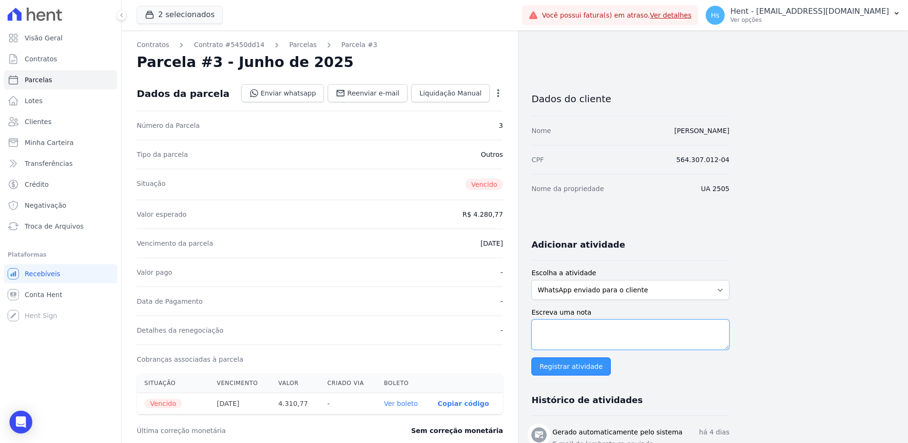
paste textarea "Enviado e-mail e WhatsApp, aguardando interação do cliente."
type textarea "Enviado e-mail e WhatsApp, aguardando interação do cliente."
click at [557, 370] on input "Registrar atividade" at bounding box center [570, 366] width 79 height 18
click at [370, 96] on span "Reenviar e-mail" at bounding box center [373, 92] width 52 height 9
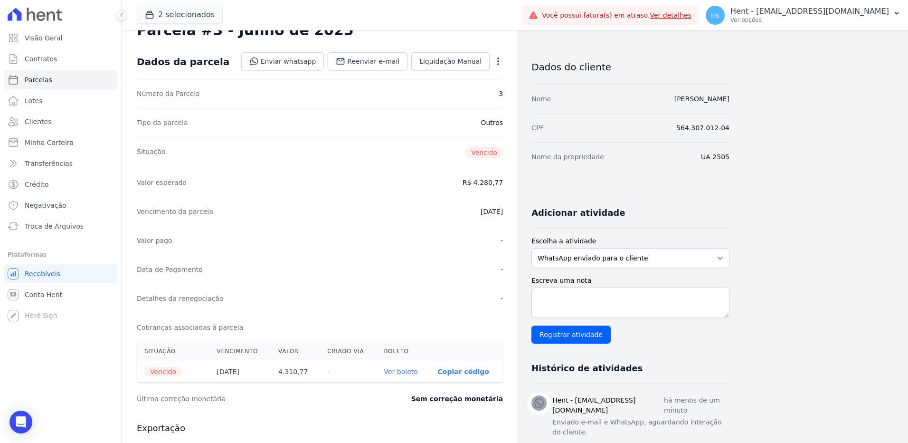
scroll to position [0, 0]
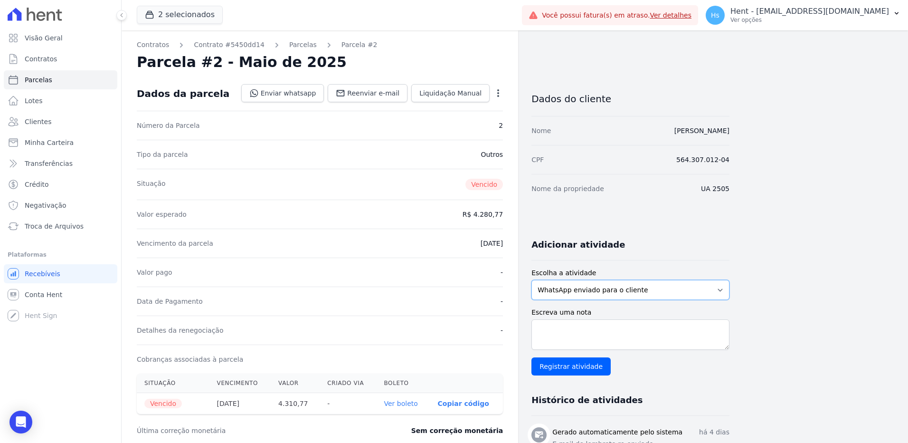
click at [627, 291] on select "WhatsApp enviado para o cliente Adicionar um comentário Ligação feita para o cl…" at bounding box center [630, 290] width 198 height 20
click at [531, 280] on select "WhatsApp enviado para o cliente Adicionar um comentário Ligação feita para o cl…" at bounding box center [630, 290] width 198 height 20
click at [536, 334] on textarea "Escreva uma nota" at bounding box center [630, 334] width 198 height 30
click at [561, 322] on textarea "Escreva uma nota" at bounding box center [630, 334] width 198 height 30
paste textarea "Enviado e-mail e WhatsApp, aguardando interação do cliente."
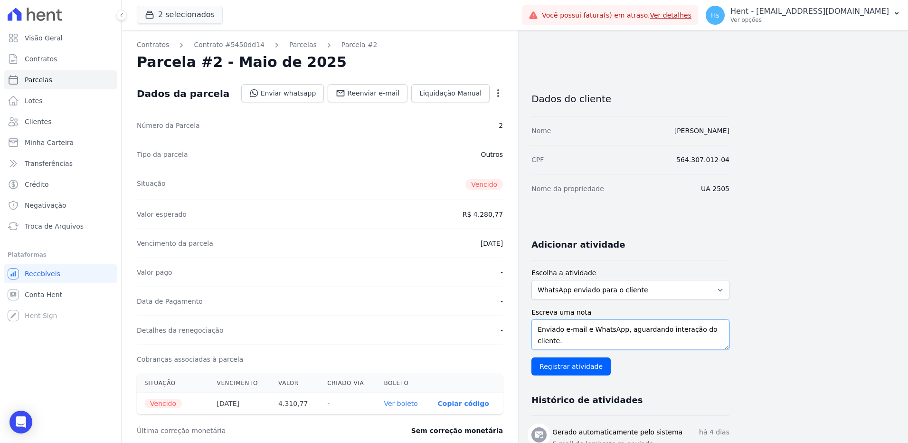
scroll to position [7, 0]
type textarea "Enviado e-mail e WhatsApp, aguardando interação do cliente."
click at [537, 366] on input "Registrar atividade" at bounding box center [570, 366] width 79 height 18
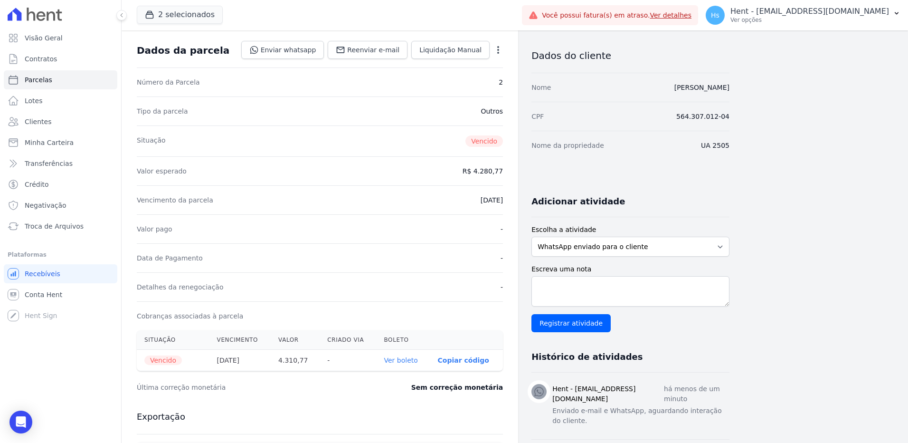
scroll to position [0, 0]
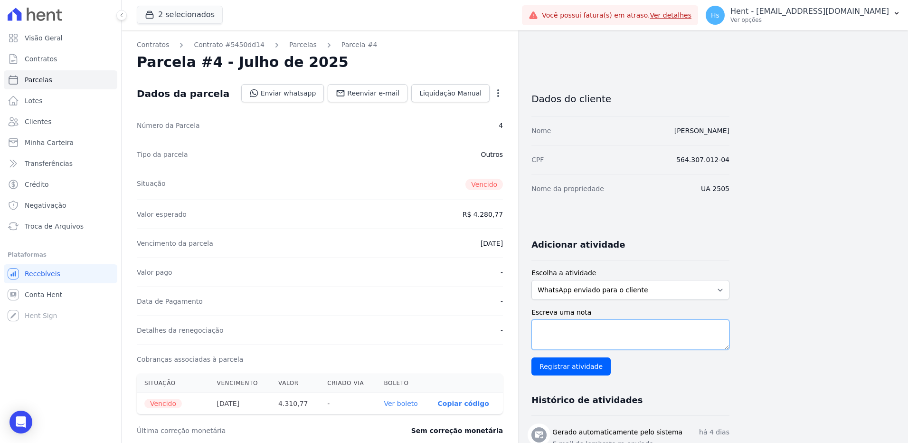
click at [567, 325] on textarea "Escreva uma nota" at bounding box center [630, 334] width 198 height 30
click at [567, 325] on textarea "F" at bounding box center [630, 334] width 198 height 30
paste textarea "Enviado e-mail e WhatsApp, aguardando interação do cliente."
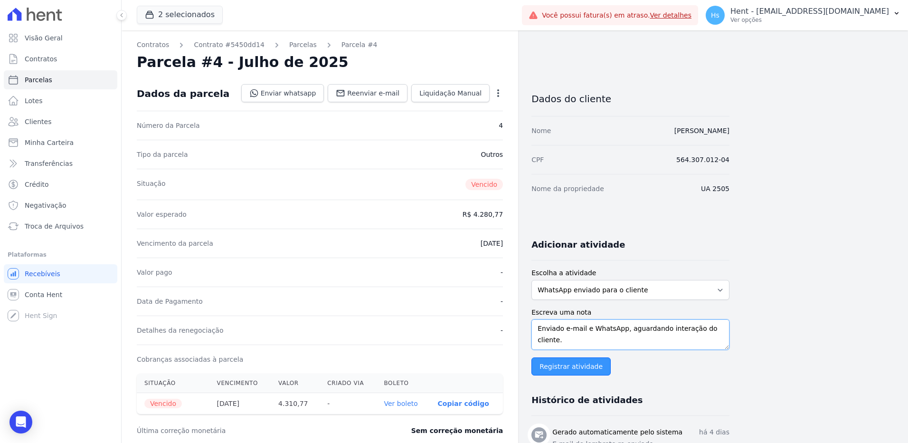
type textarea "Enviado e-mail e WhatsApp, aguardando interação do cliente."
click at [567, 365] on input "Registrar atividade" at bounding box center [570, 366] width 79 height 18
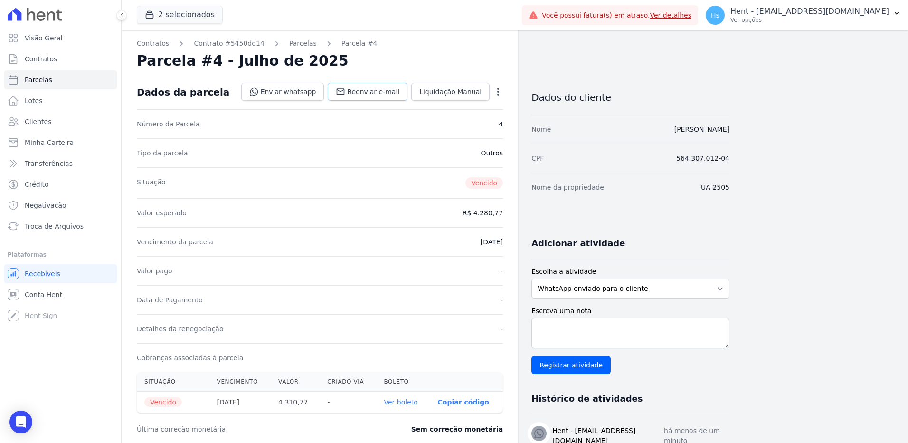
scroll to position [0, 0]
click at [363, 90] on span "Reenviar e-mail" at bounding box center [373, 92] width 52 height 9
click at [367, 96] on span "Reenviar e-mail" at bounding box center [373, 92] width 52 height 9
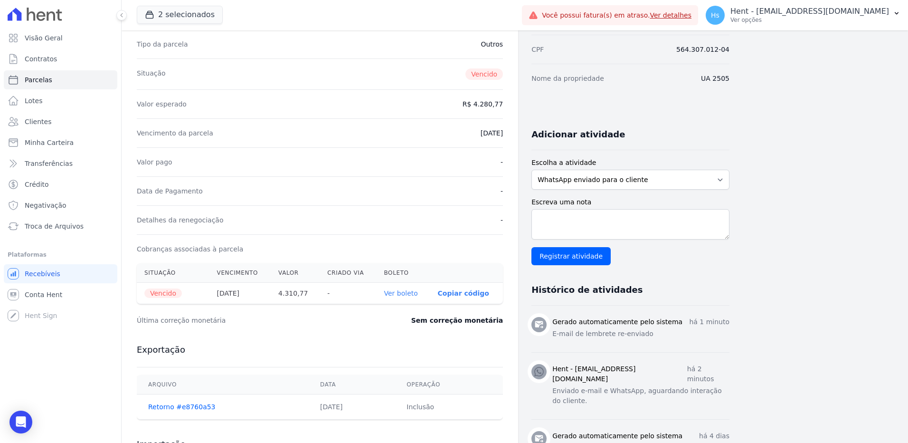
scroll to position [95, 0]
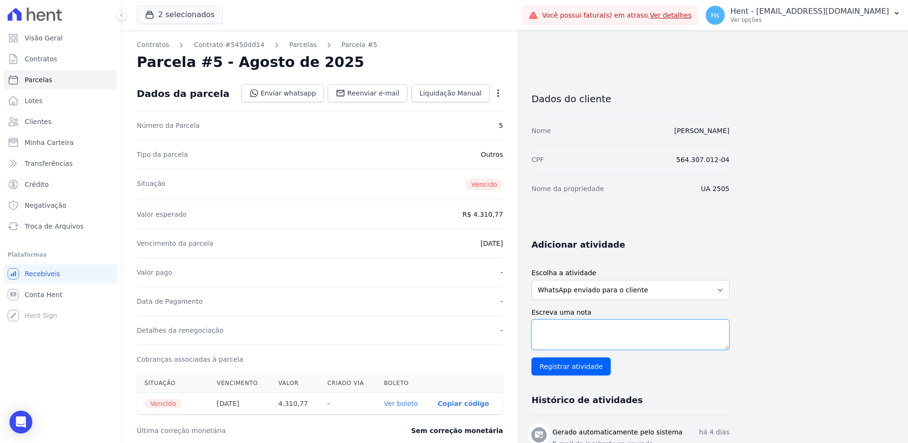
click at [574, 339] on textarea "Escreva uma nota" at bounding box center [630, 334] width 198 height 30
paste textarea "Enviado e-mail e WhatsApp, aguardando interação do cliente."
type textarea "Enviado e-mail e WhatsApp, aguardando interação do cliente."
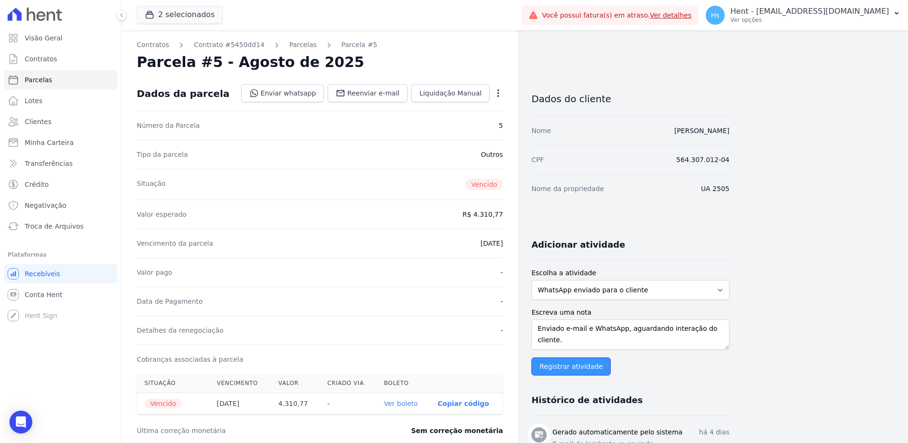
click at [567, 375] on input "Registrar atividade" at bounding box center [570, 366] width 79 height 18
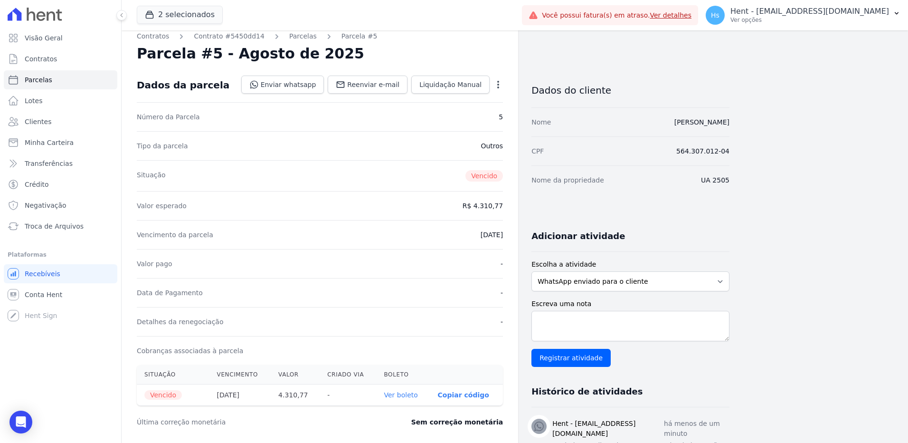
scroll to position [0, 0]
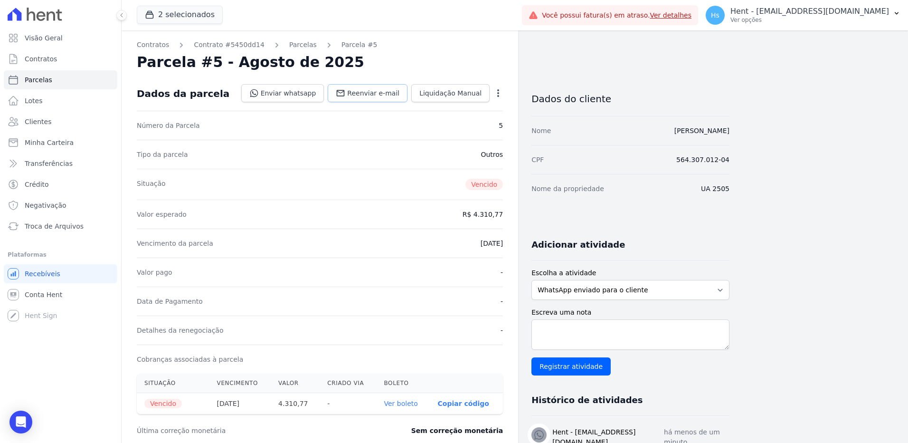
click at [392, 94] on span "Reenviar e-mail" at bounding box center [373, 92] width 52 height 9
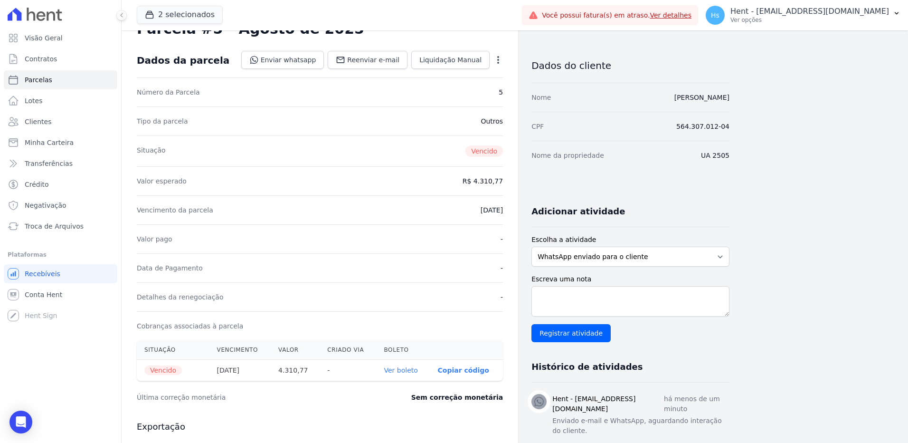
scroll to position [47, 0]
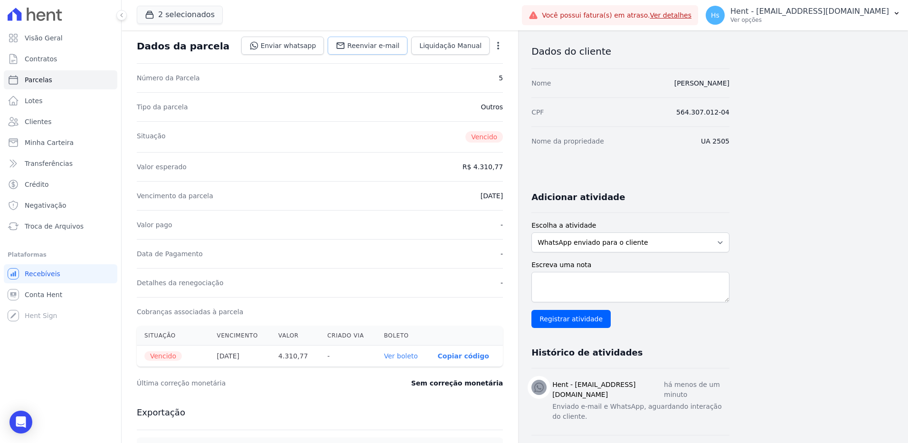
click at [392, 53] on link "Reenviar e-mail" at bounding box center [368, 46] width 80 height 18
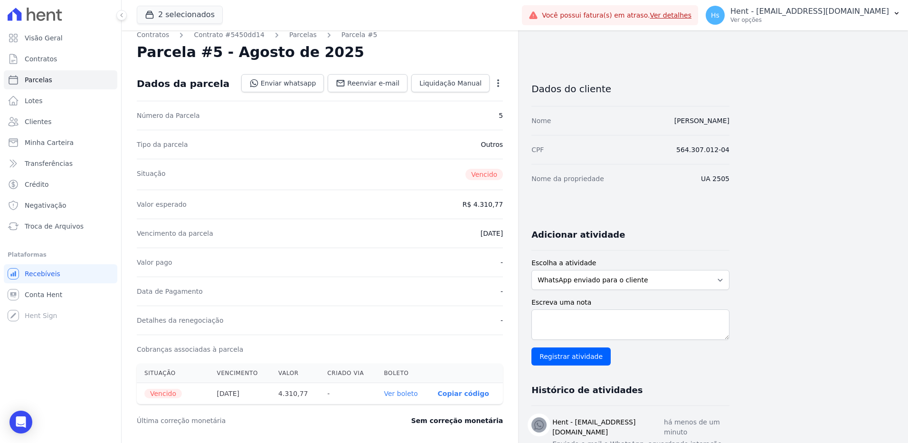
scroll to position [0, 0]
